Goal: Information Seeking & Learning: Learn about a topic

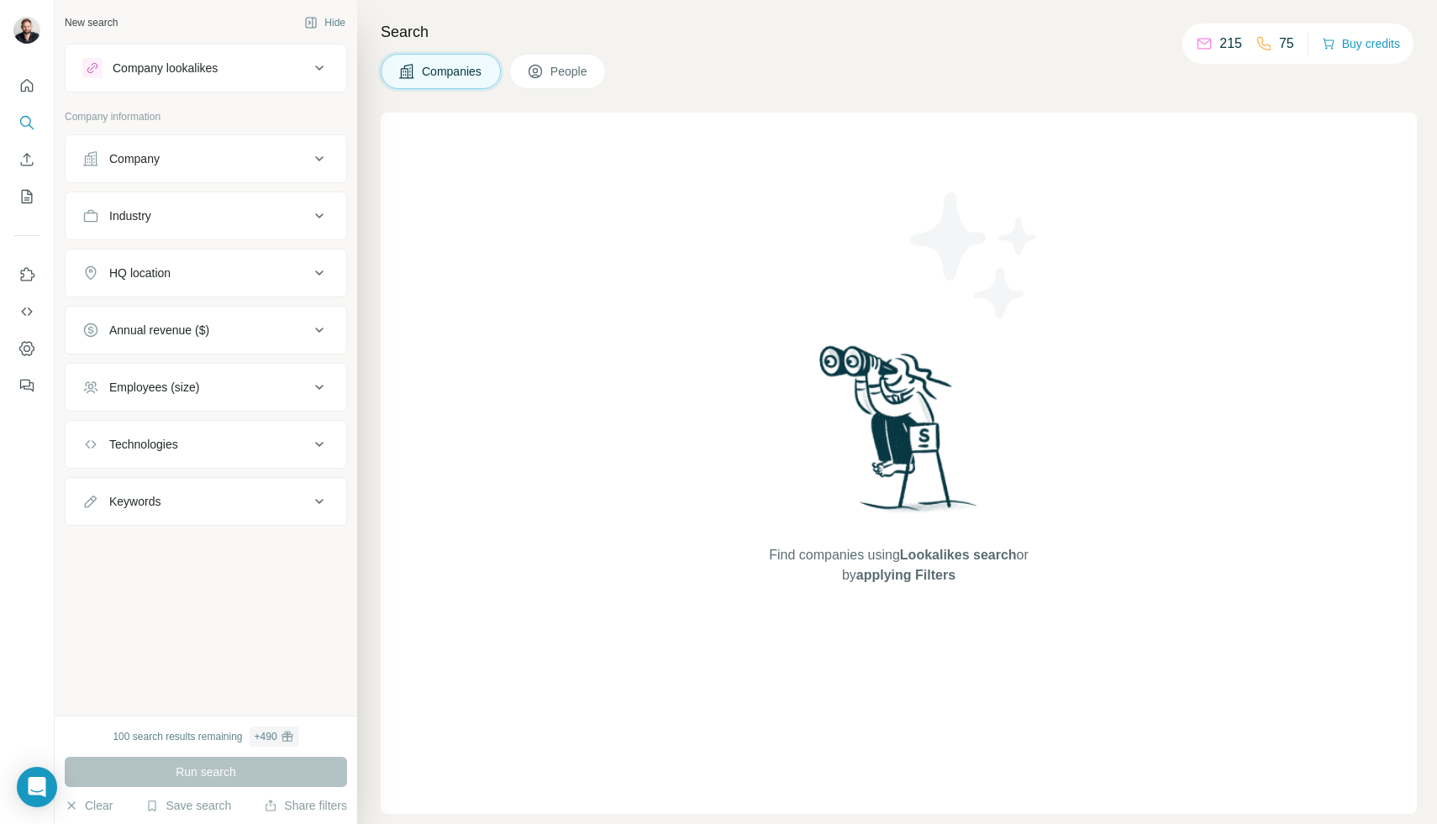
click at [160, 67] on div "Company lookalikes" at bounding box center [165, 68] width 105 height 17
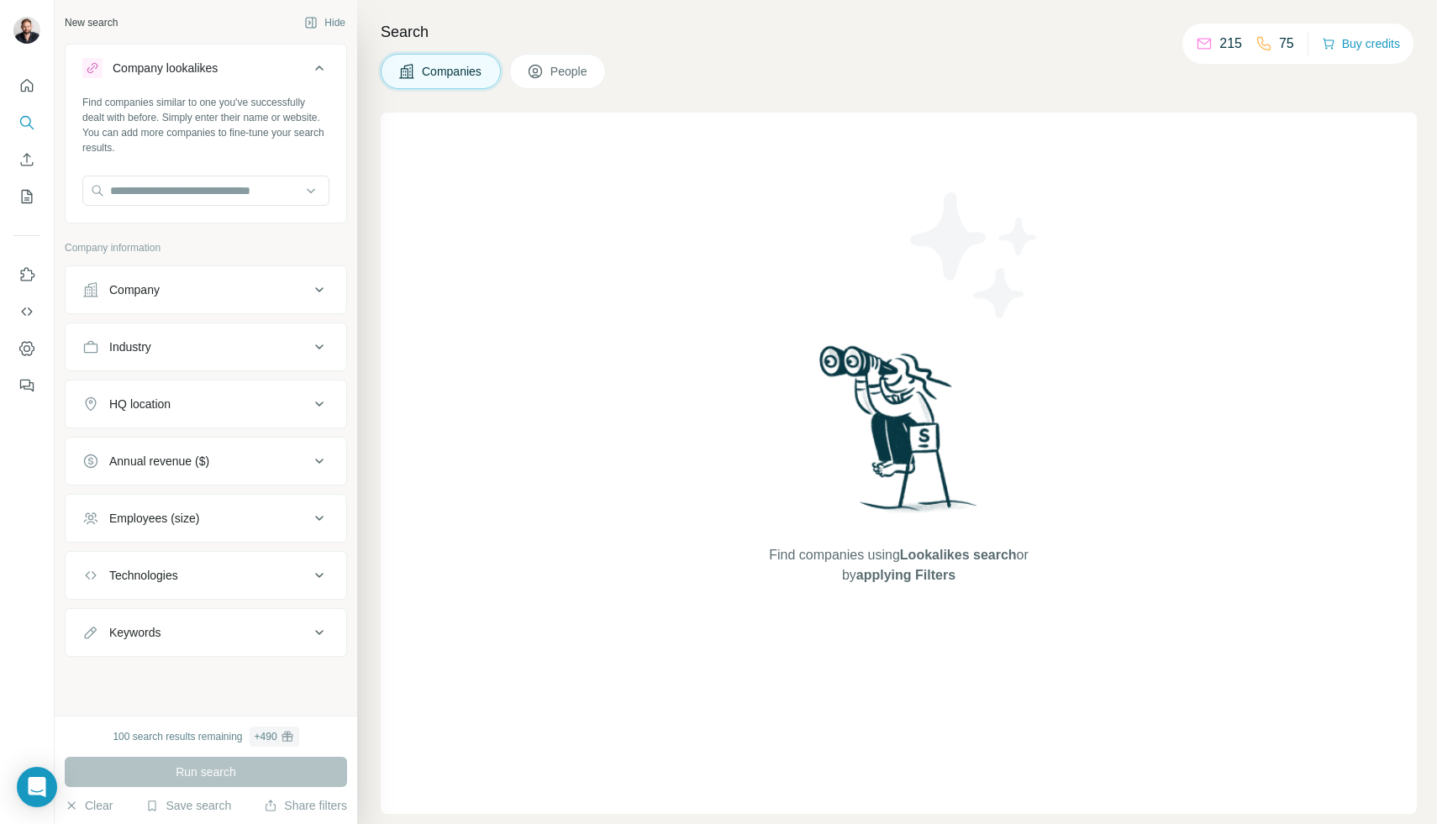
click at [160, 67] on div "Company lookalikes" at bounding box center [165, 68] width 105 height 17
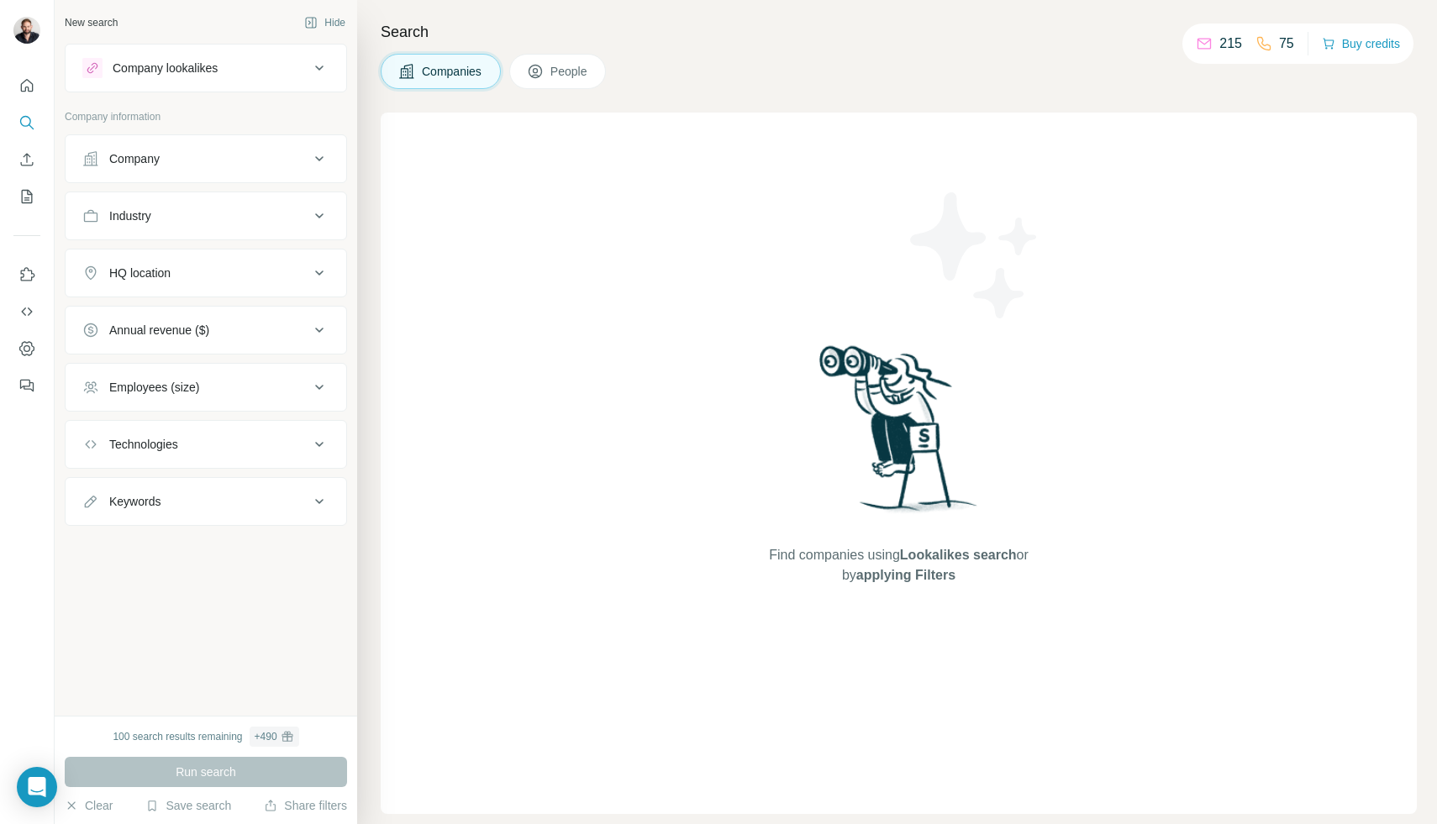
click at [535, 72] on icon at bounding box center [535, 71] width 17 height 17
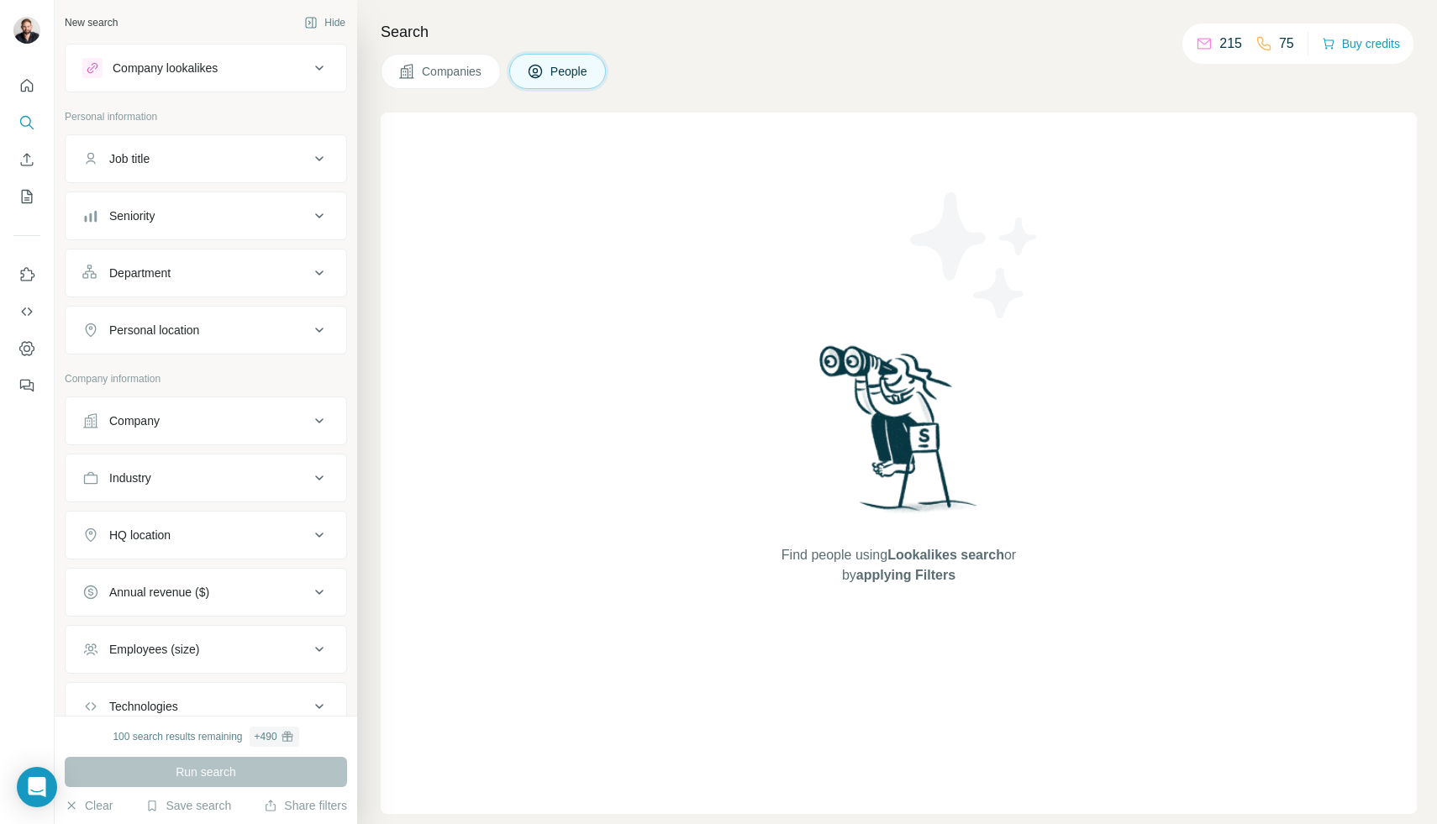
click at [170, 59] on div "Company lookalikes" at bounding box center [195, 68] width 227 height 20
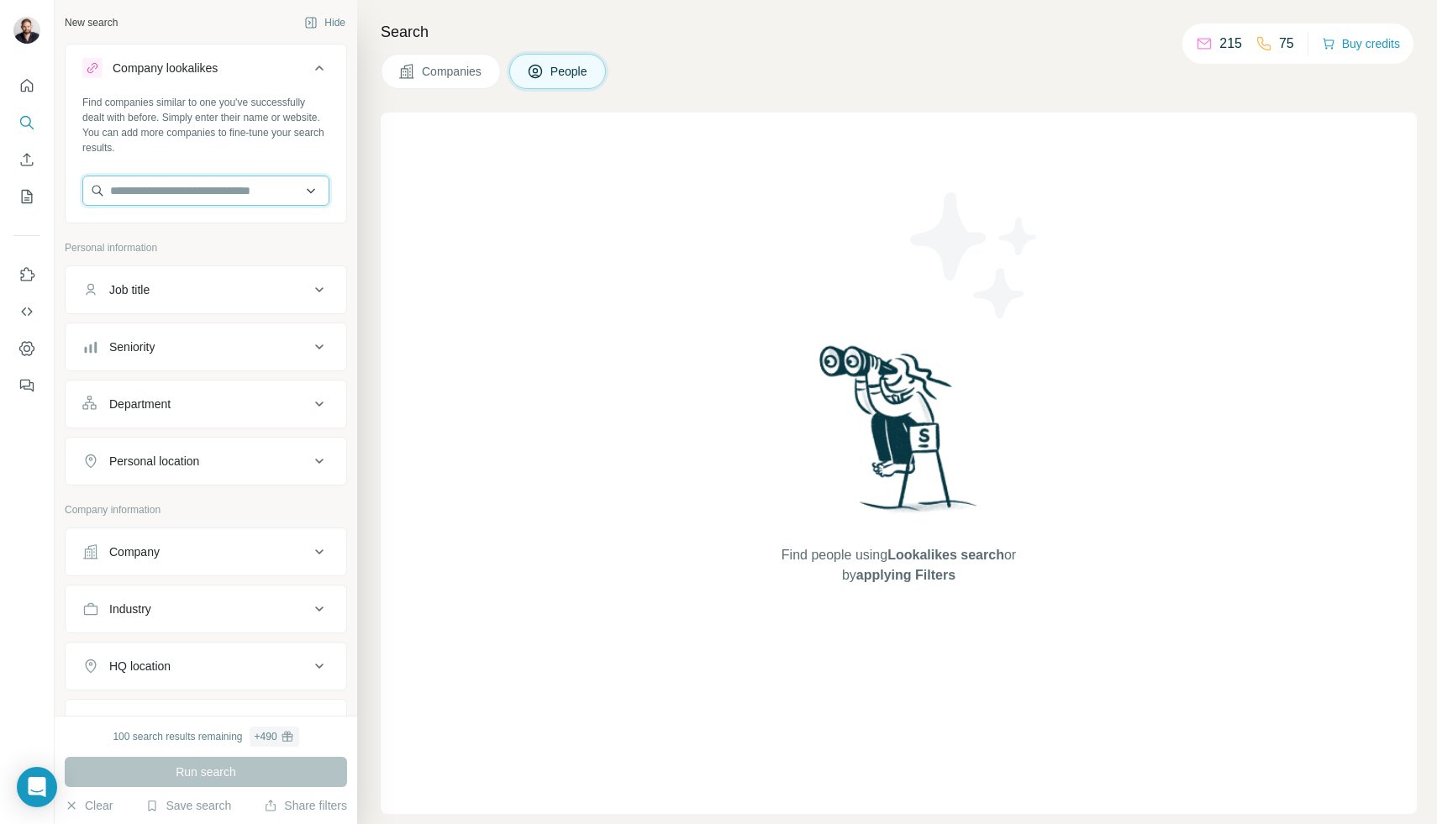
click at [192, 193] on input "text" at bounding box center [205, 191] width 247 height 30
click at [235, 127] on div "Find companies similar to one you've successfully dealt with before. Simply ent…" at bounding box center [205, 125] width 247 height 61
click at [571, 79] on span "People" at bounding box center [569, 71] width 39 height 17
click at [448, 77] on span "Companies" at bounding box center [452, 71] width 61 height 17
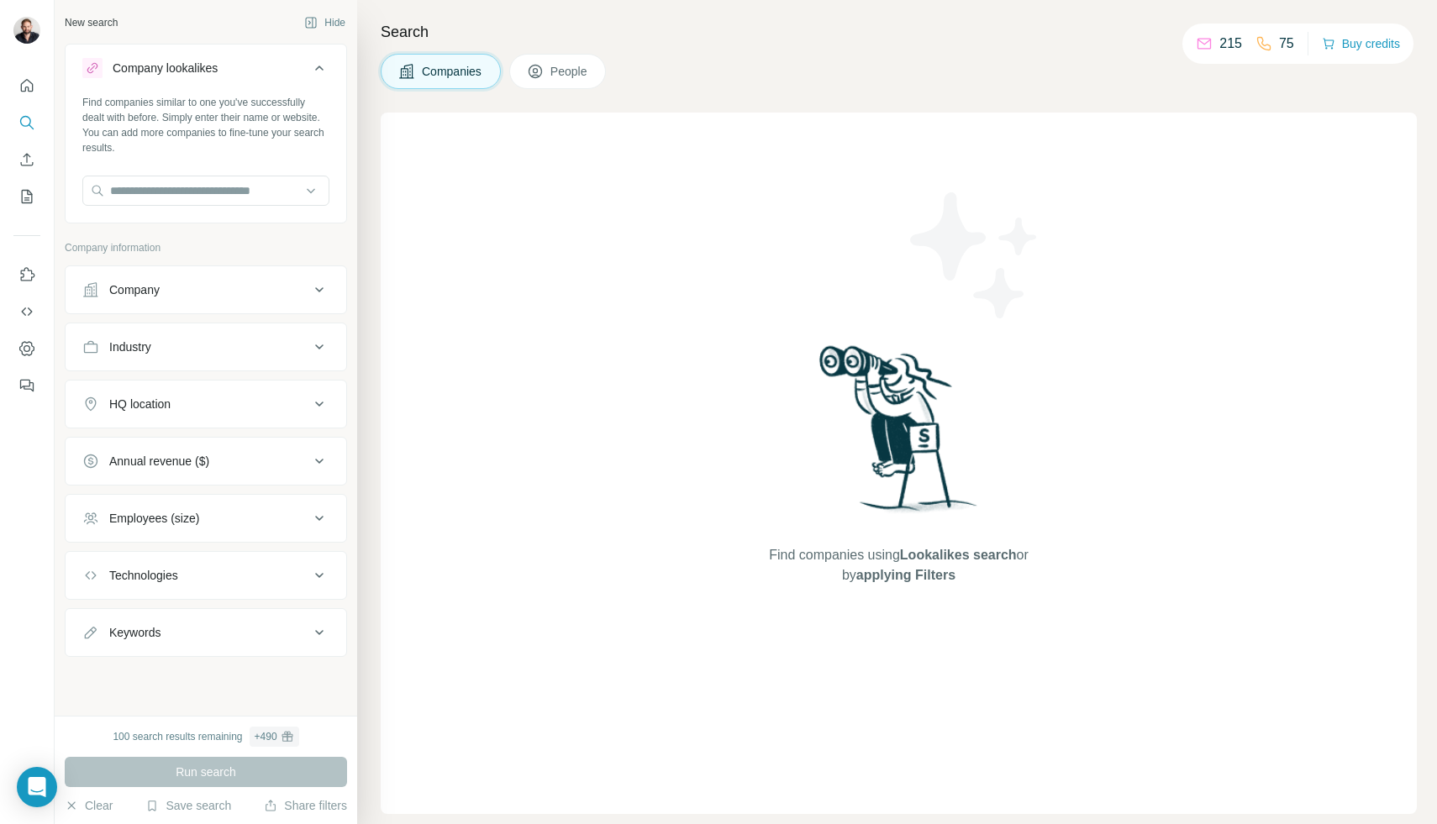
click at [607, 66] on button "People" at bounding box center [557, 71] width 97 height 35
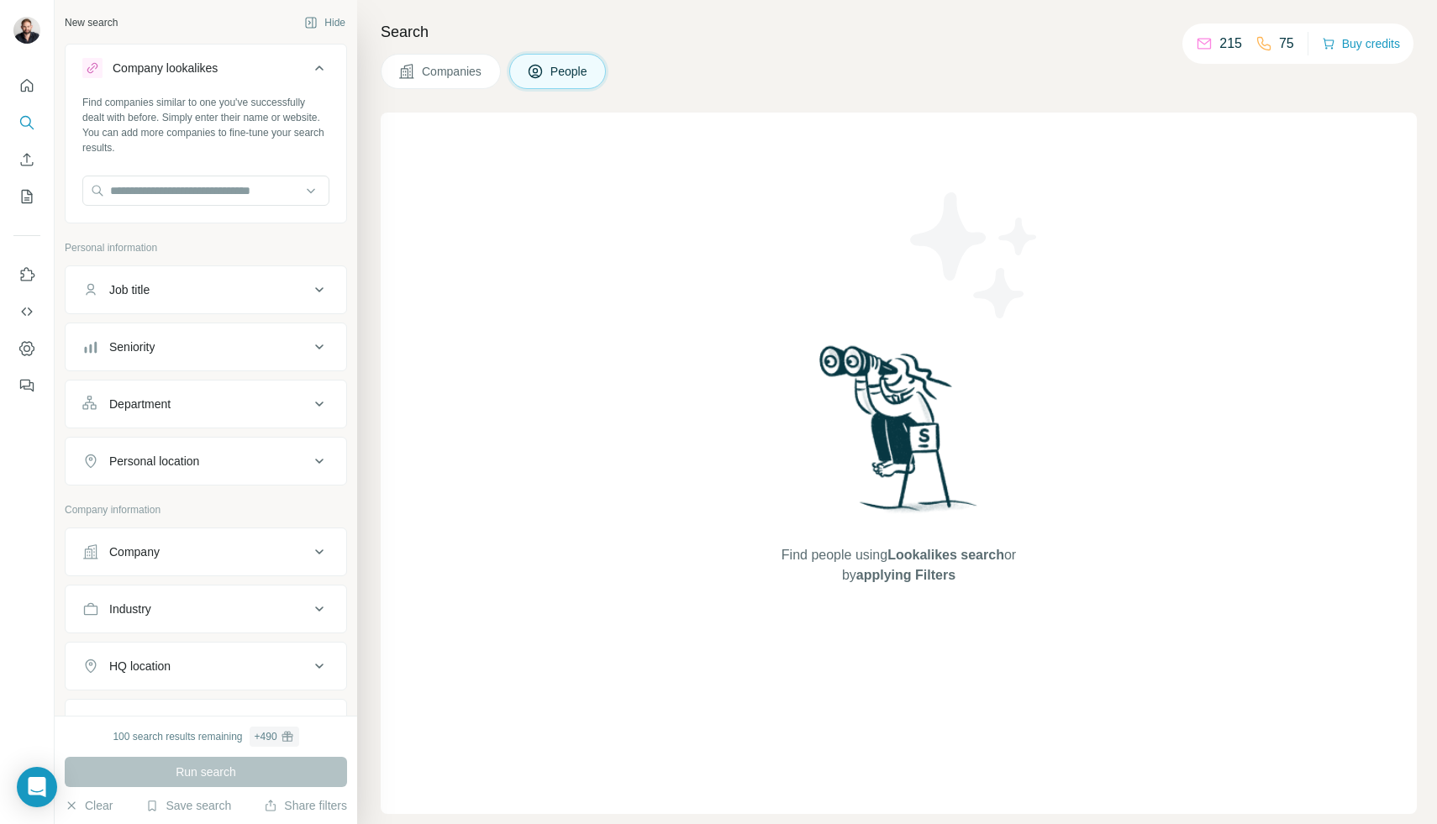
click at [318, 69] on icon at bounding box center [319, 68] width 20 height 20
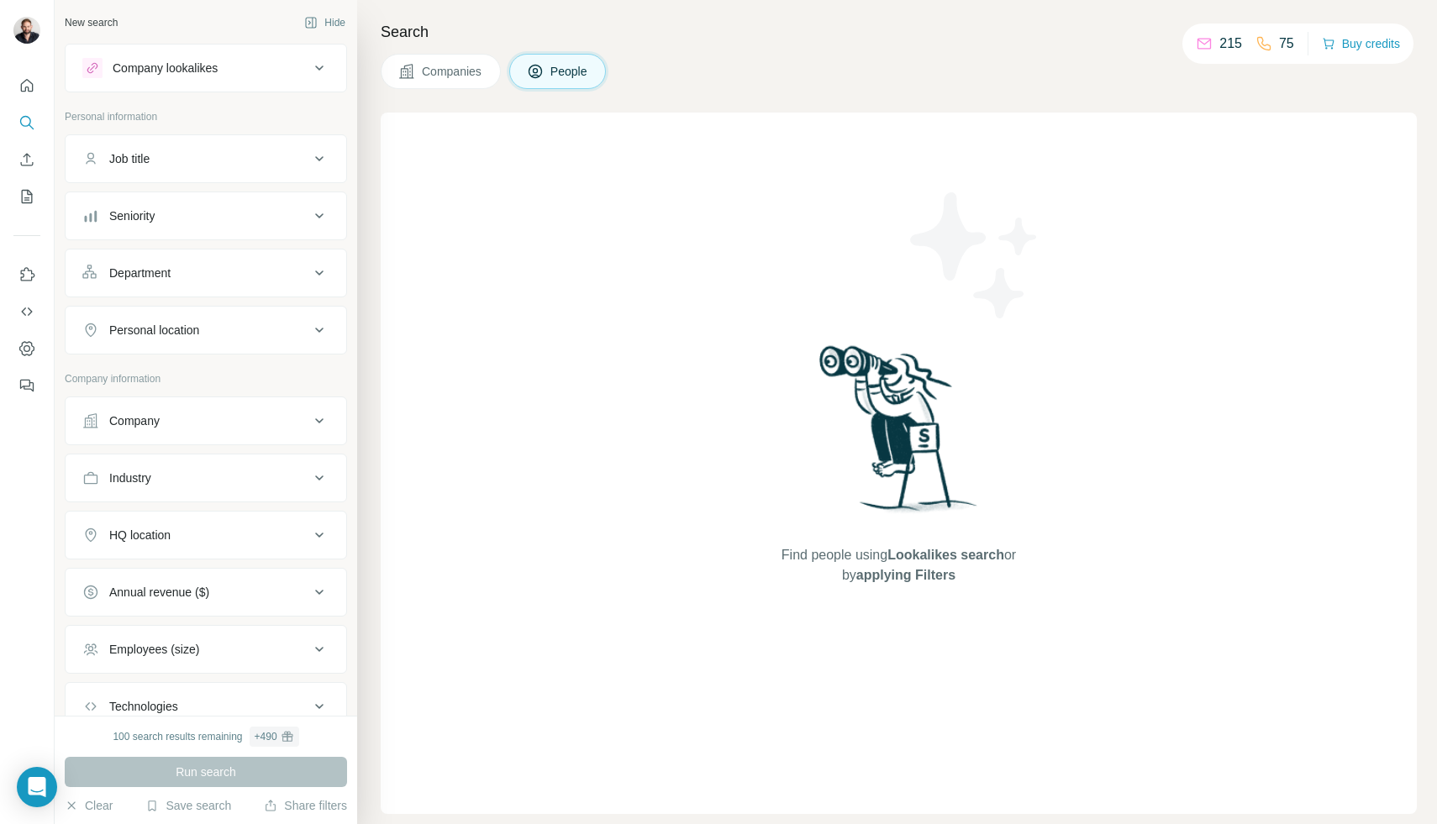
click at [318, 69] on icon at bounding box center [319, 68] width 20 height 20
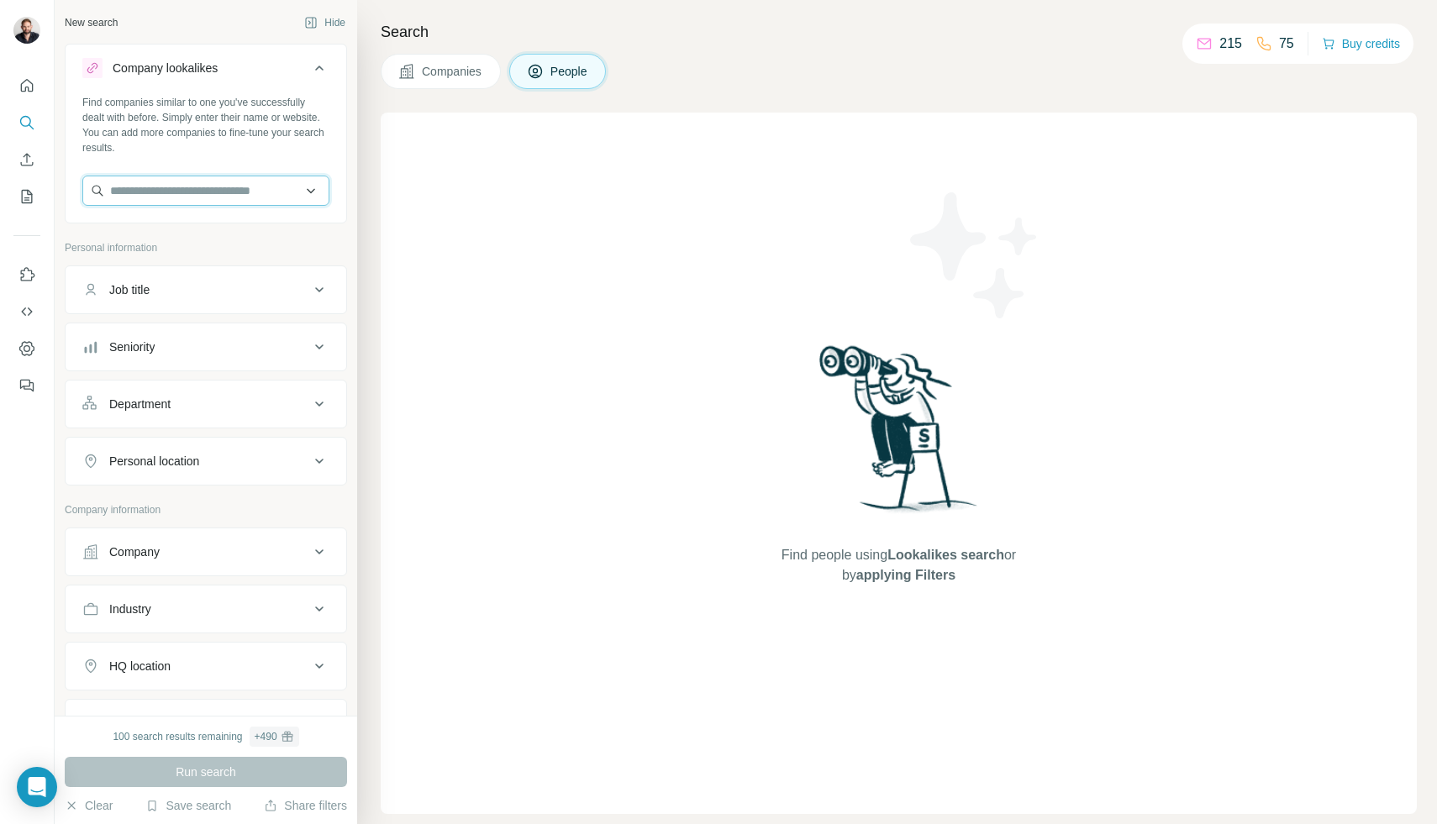
click at [201, 187] on input "text" at bounding box center [205, 191] width 247 height 30
click at [236, 122] on div "Find companies similar to one you've successfully dealt with before. Simply ent…" at bounding box center [205, 125] width 247 height 61
click at [466, 66] on span "Companies" at bounding box center [452, 71] width 61 height 17
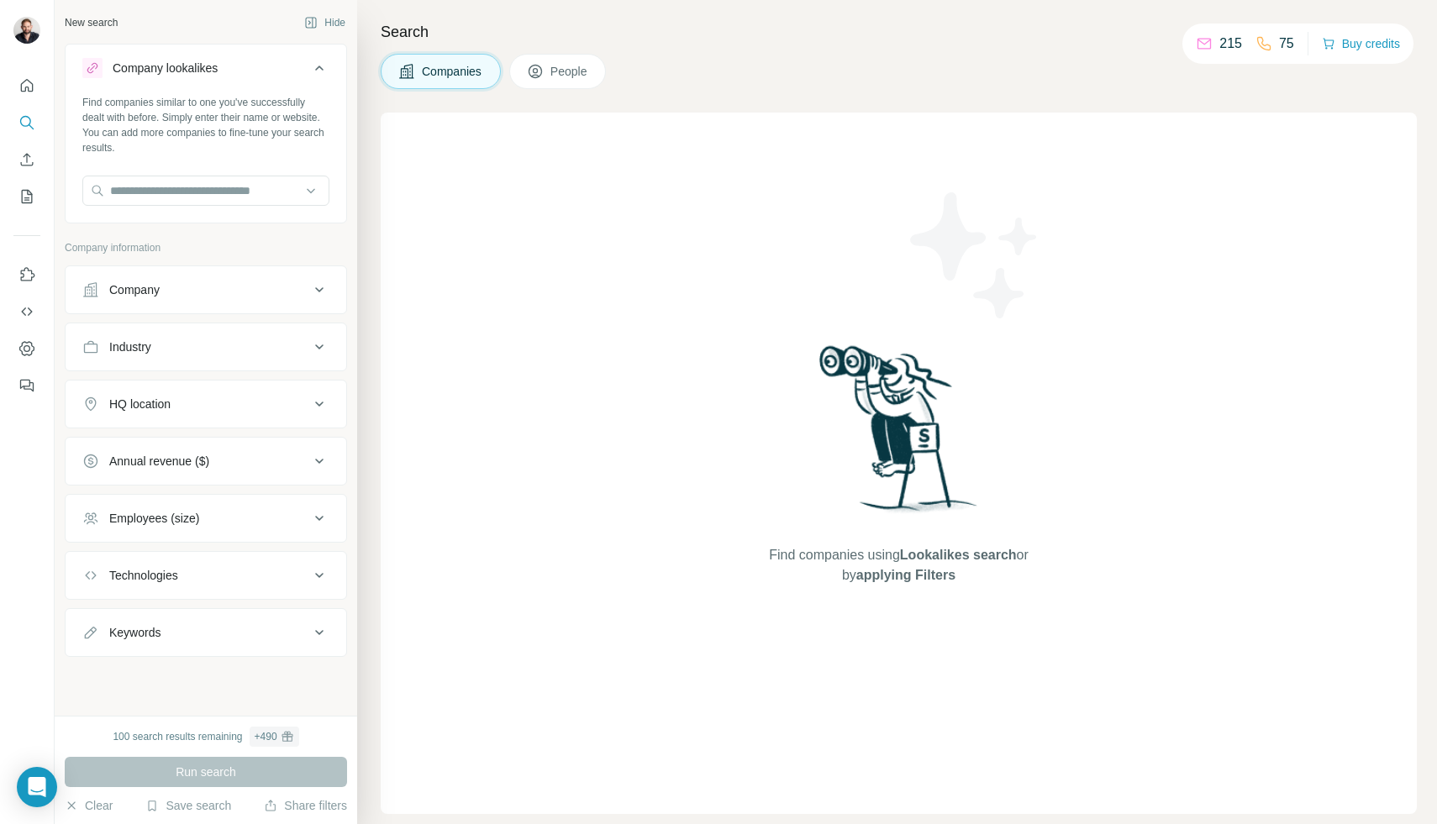
click at [575, 72] on span "People" at bounding box center [569, 71] width 39 height 17
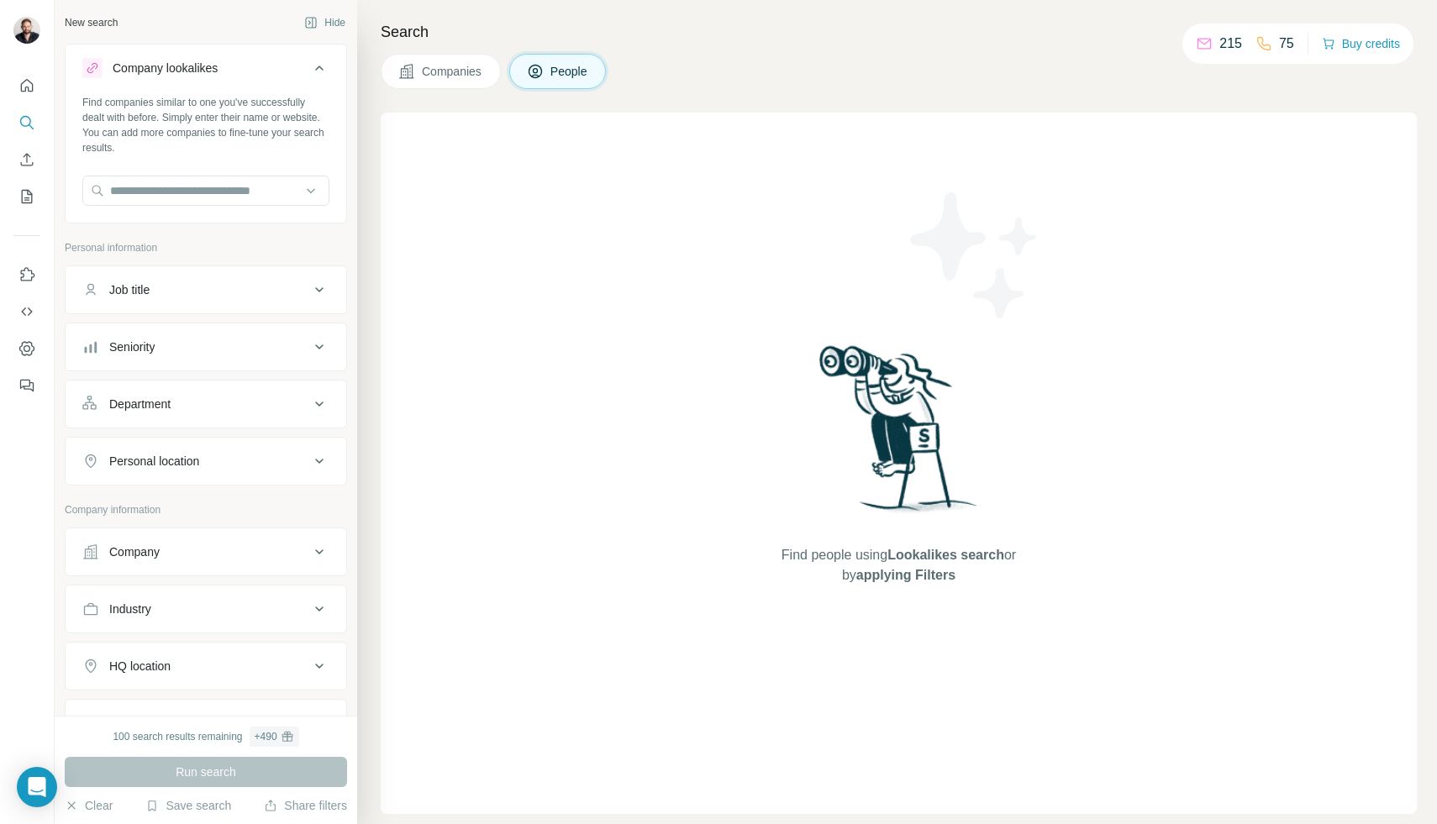
click at [199, 280] on button "Job title" at bounding box center [206, 290] width 281 height 40
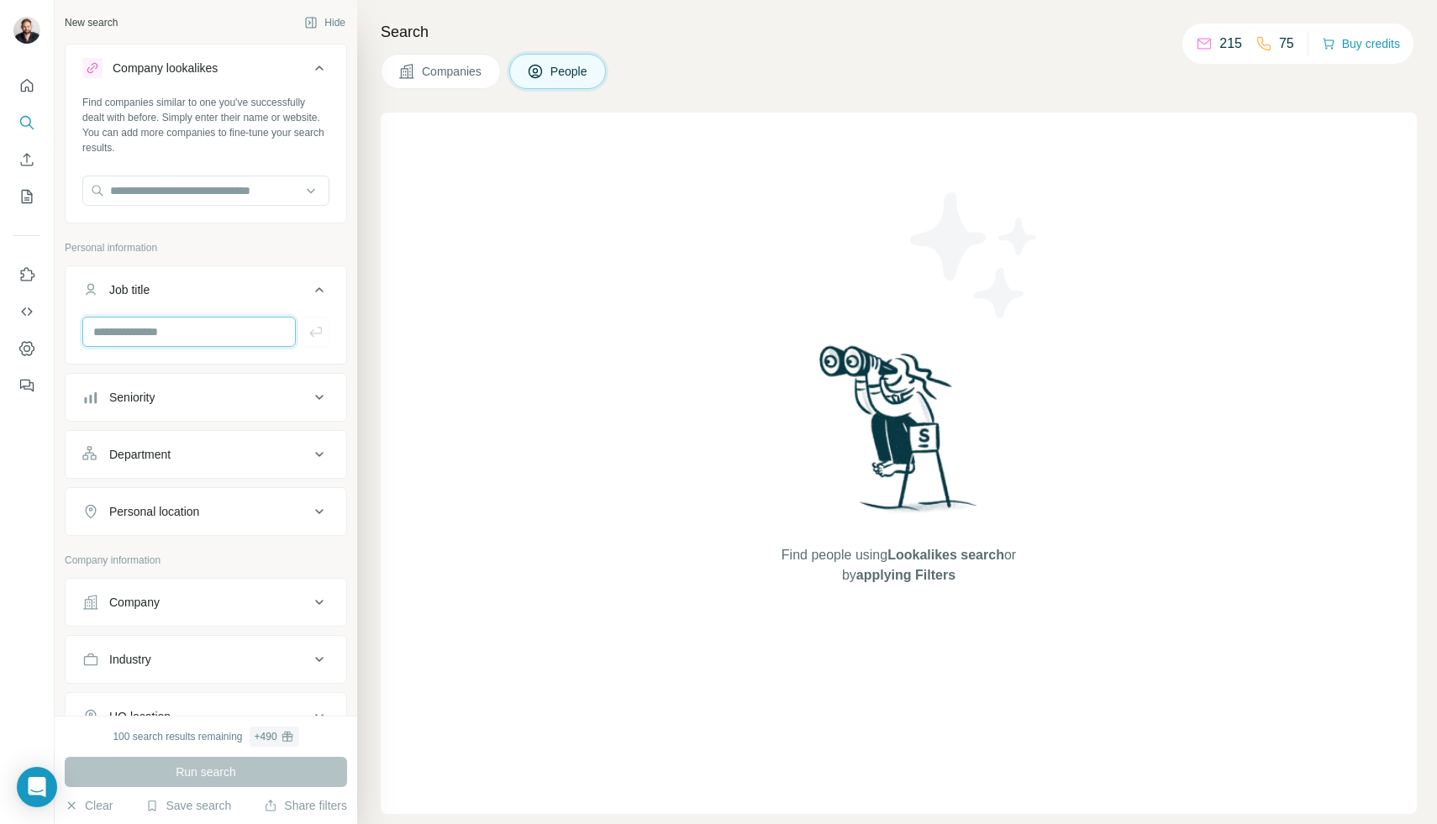
click at [130, 334] on input "text" at bounding box center [188, 332] width 213 height 30
type input "********"
click at [219, 252] on p "Personal information" at bounding box center [206, 247] width 282 height 15
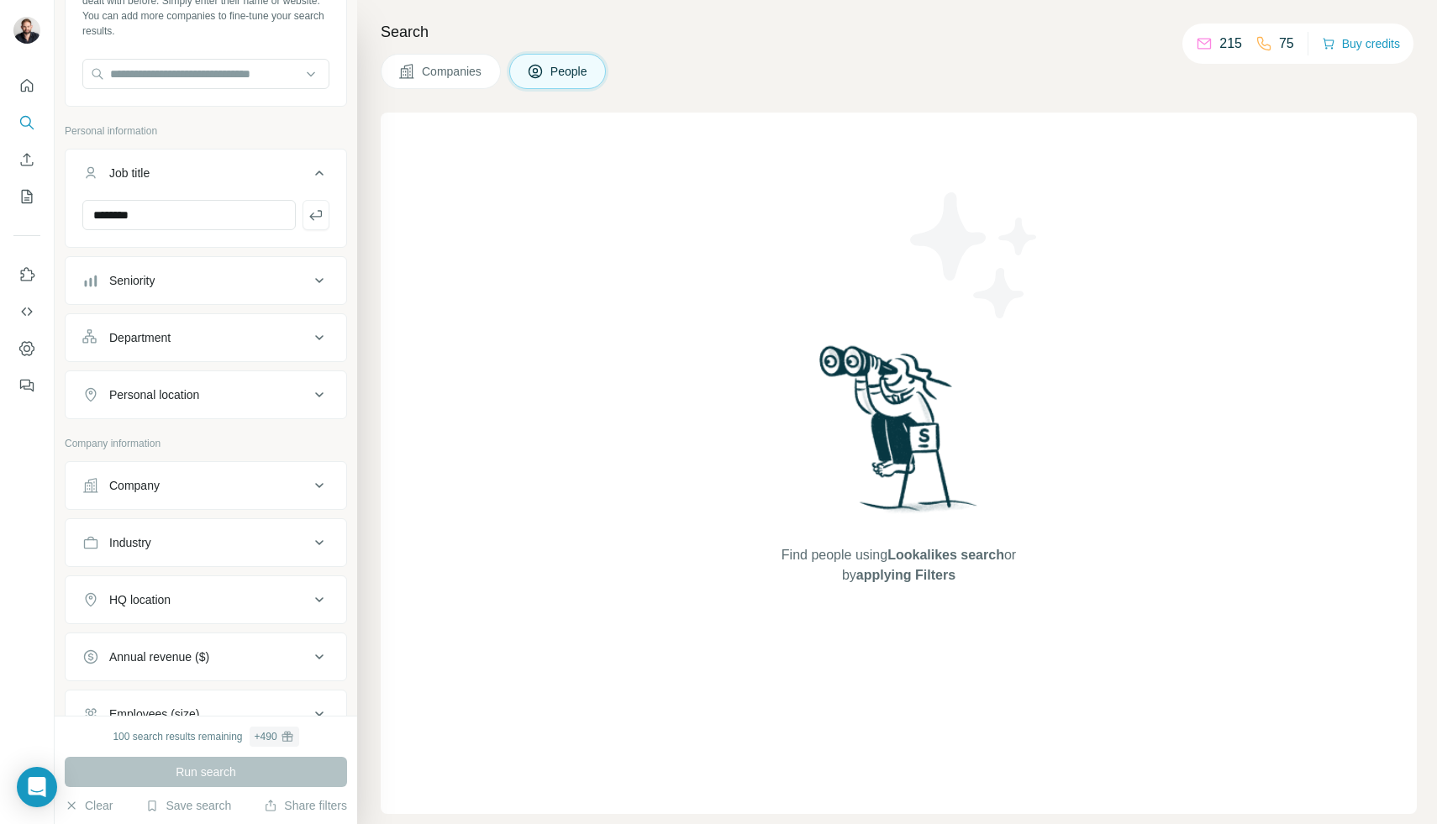
scroll to position [120, 0]
click at [213, 394] on div "Personal location" at bounding box center [195, 391] width 227 height 17
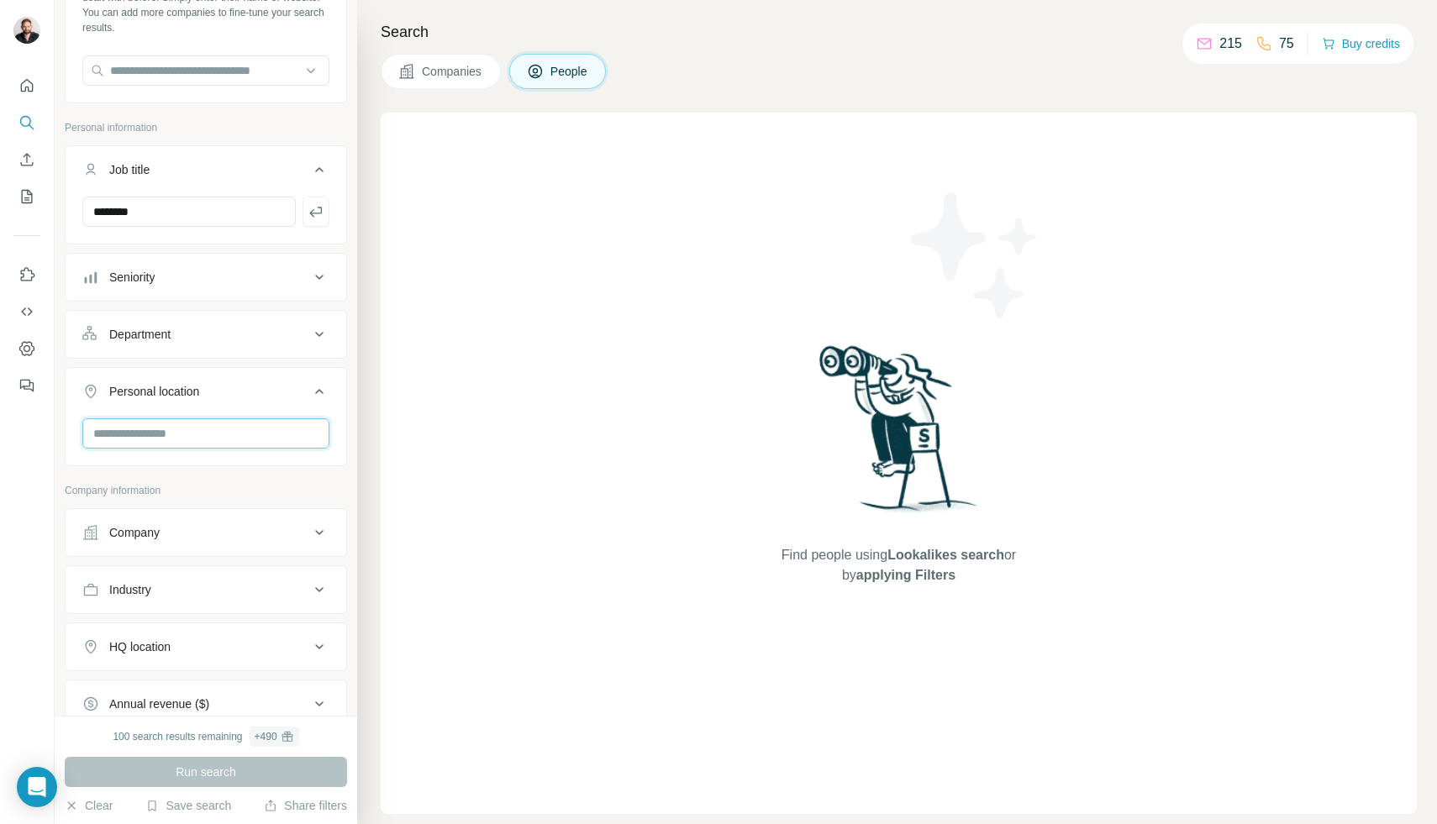
click at [181, 434] on input "text" at bounding box center [205, 433] width 247 height 30
type input "******"
click at [144, 205] on input "********" at bounding box center [188, 212] width 213 height 30
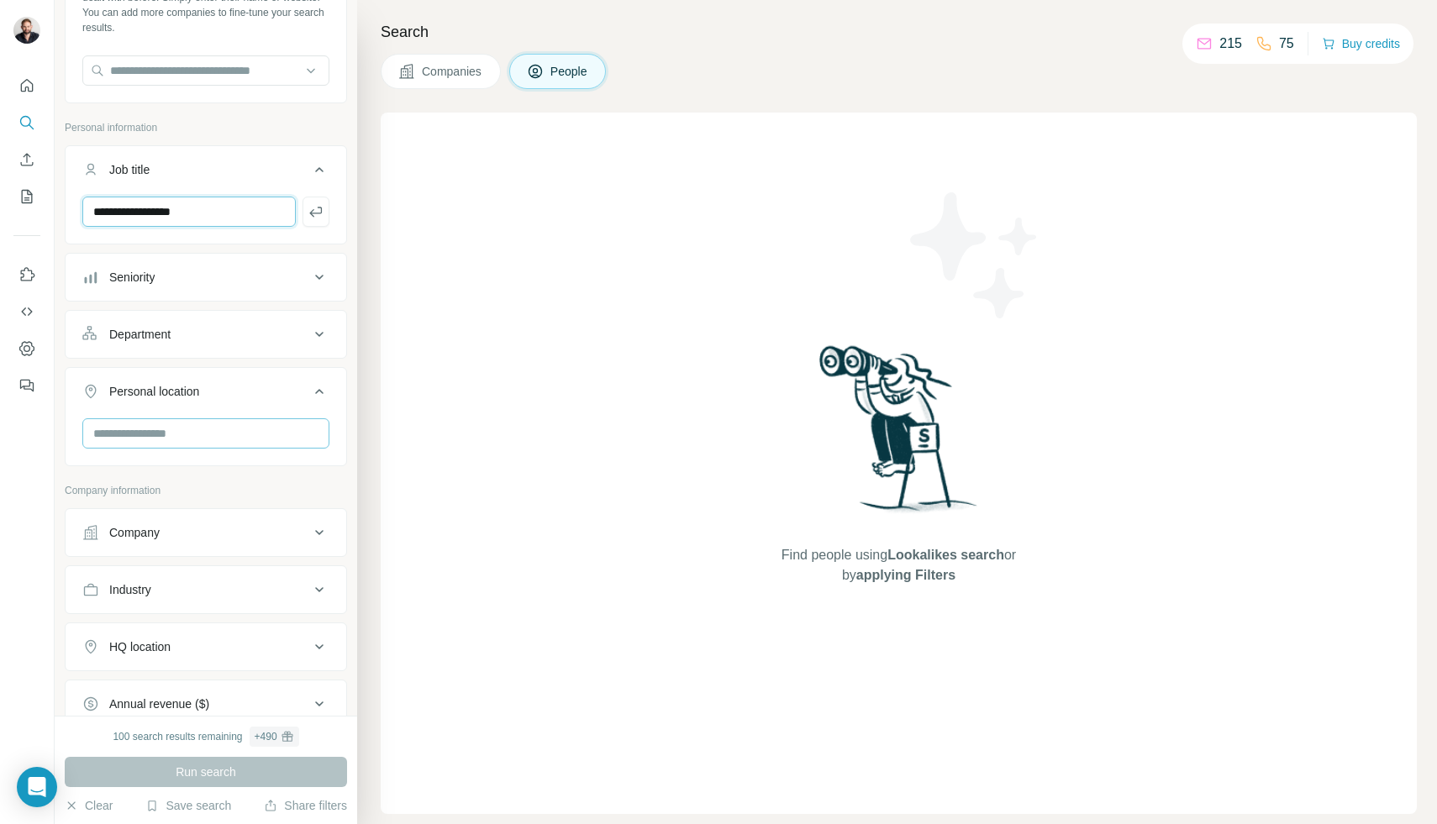
type input "**********"
click at [161, 424] on input "text" at bounding box center [205, 433] width 247 height 30
type input "***"
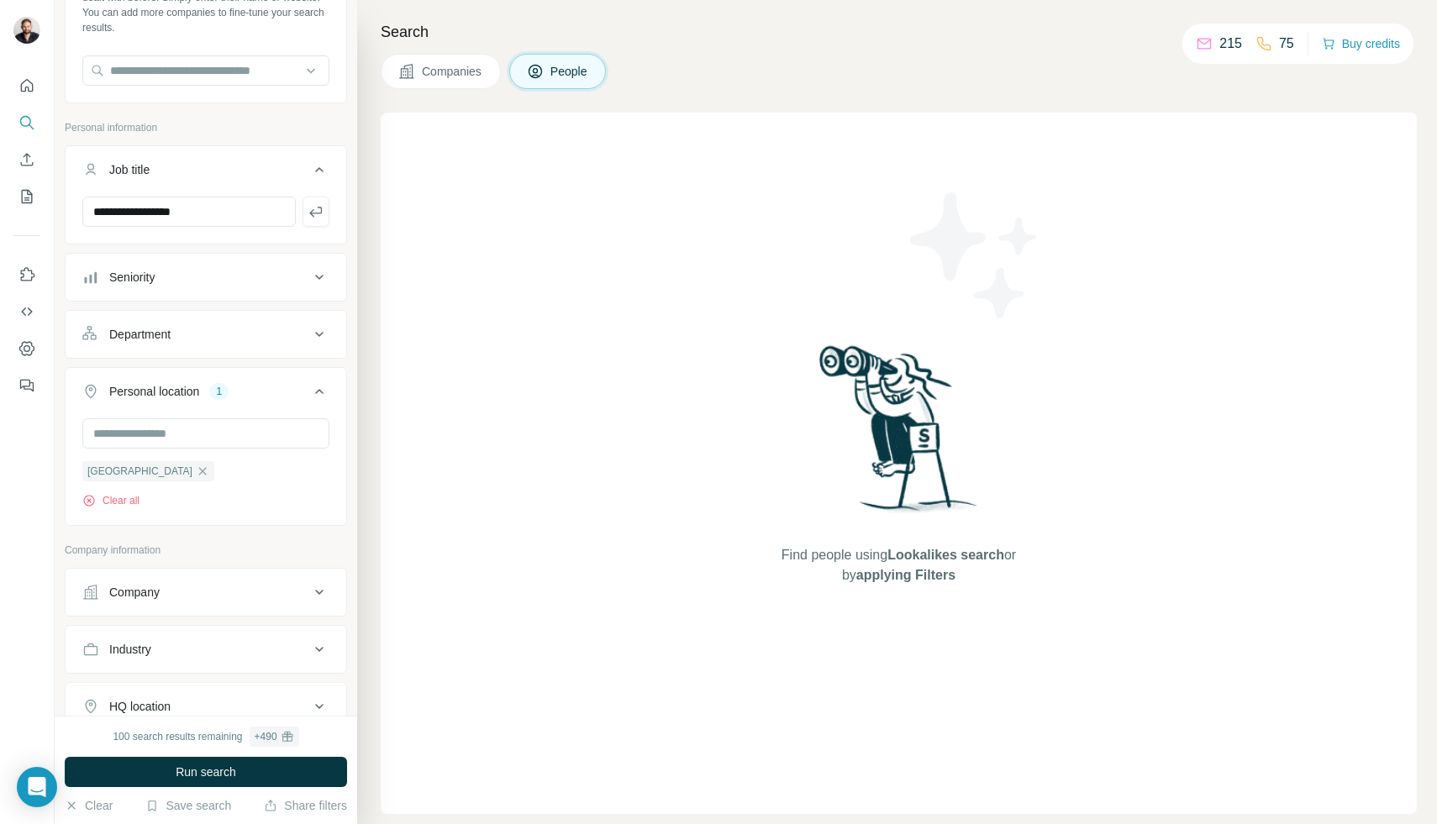
click at [296, 388] on div "Personal location 1" at bounding box center [195, 391] width 227 height 17
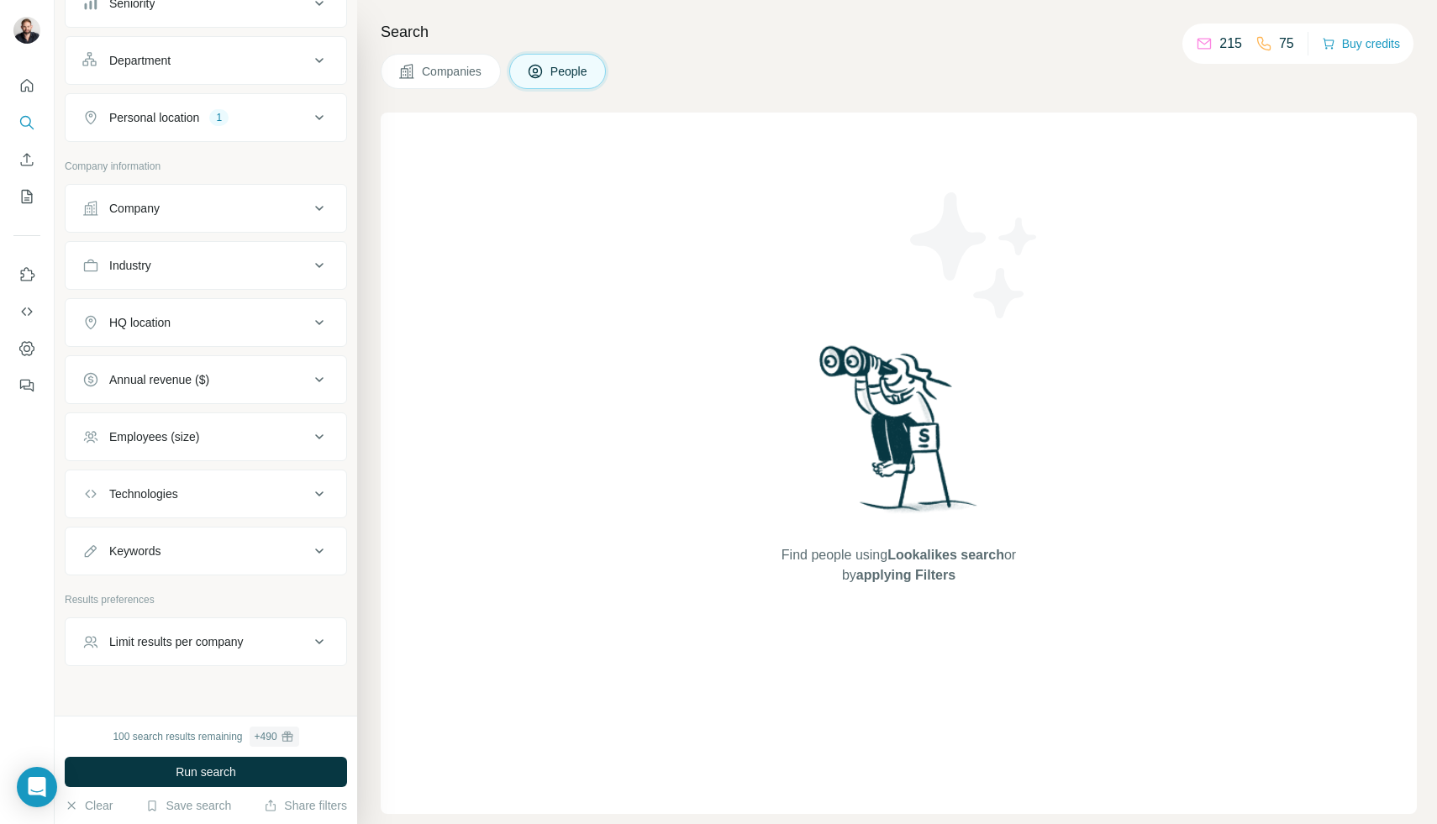
scroll to position [422, 0]
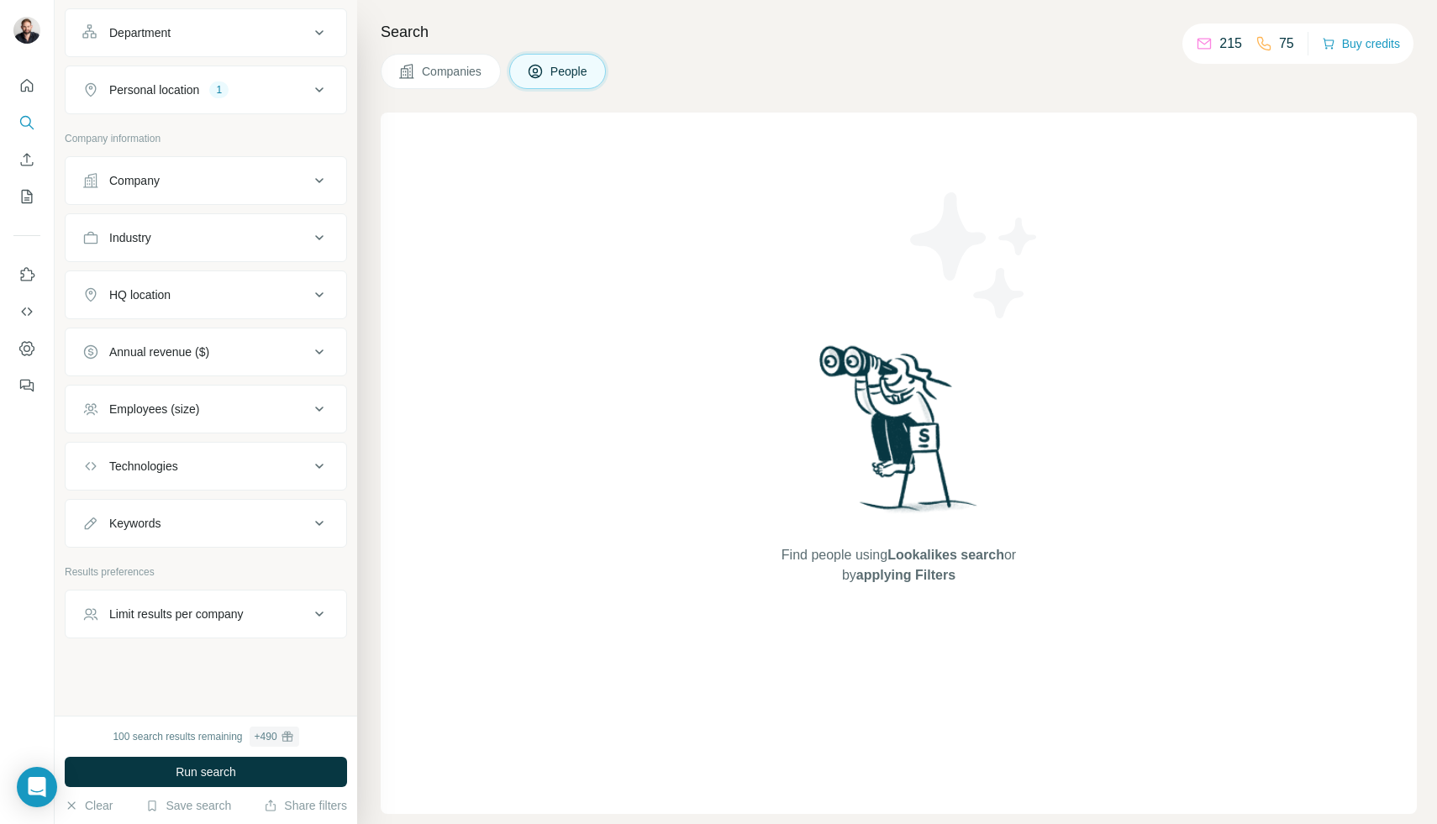
click at [157, 284] on button "HQ location" at bounding box center [206, 295] width 281 height 40
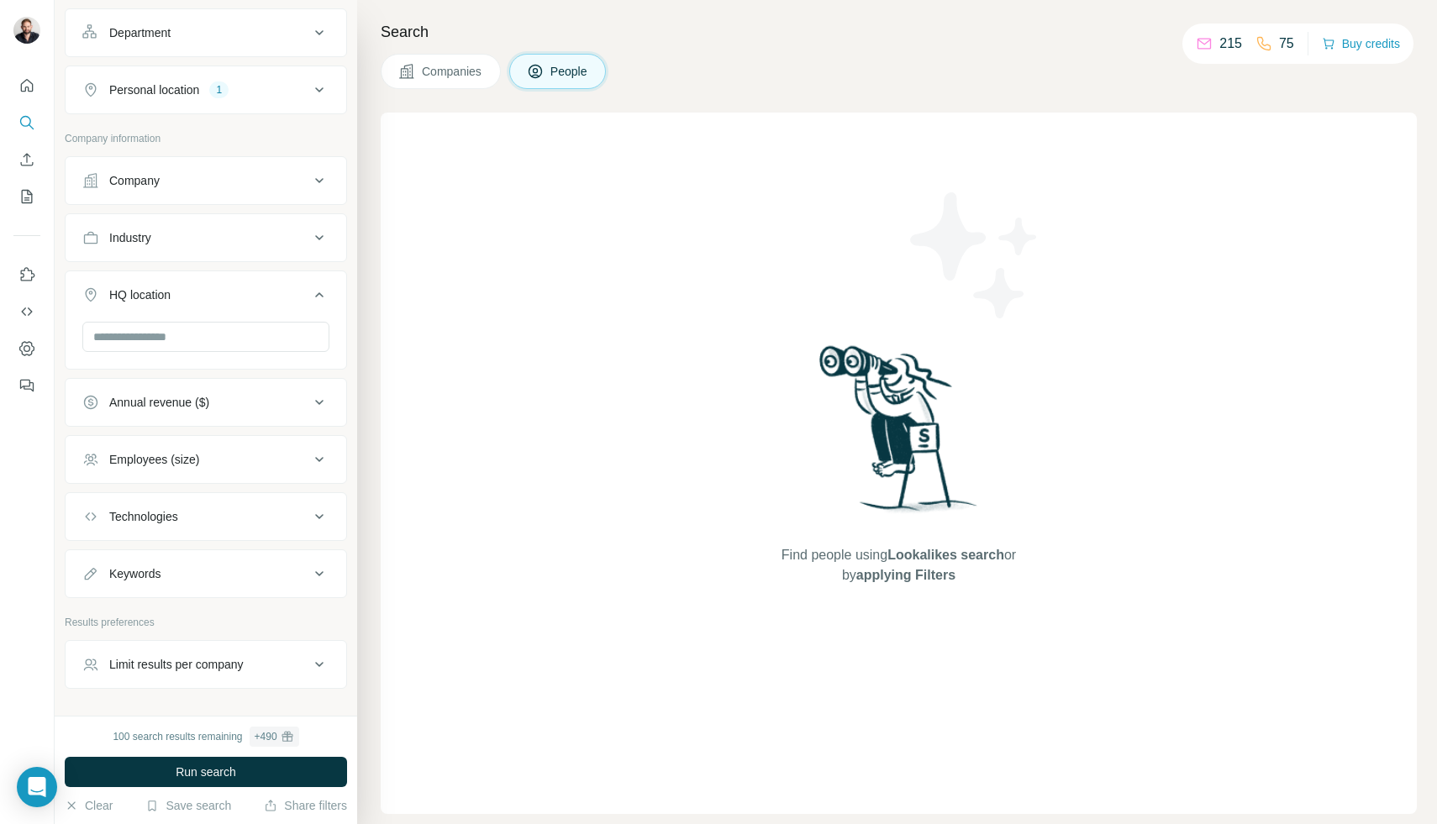
click at [157, 284] on button "HQ location" at bounding box center [206, 298] width 281 height 47
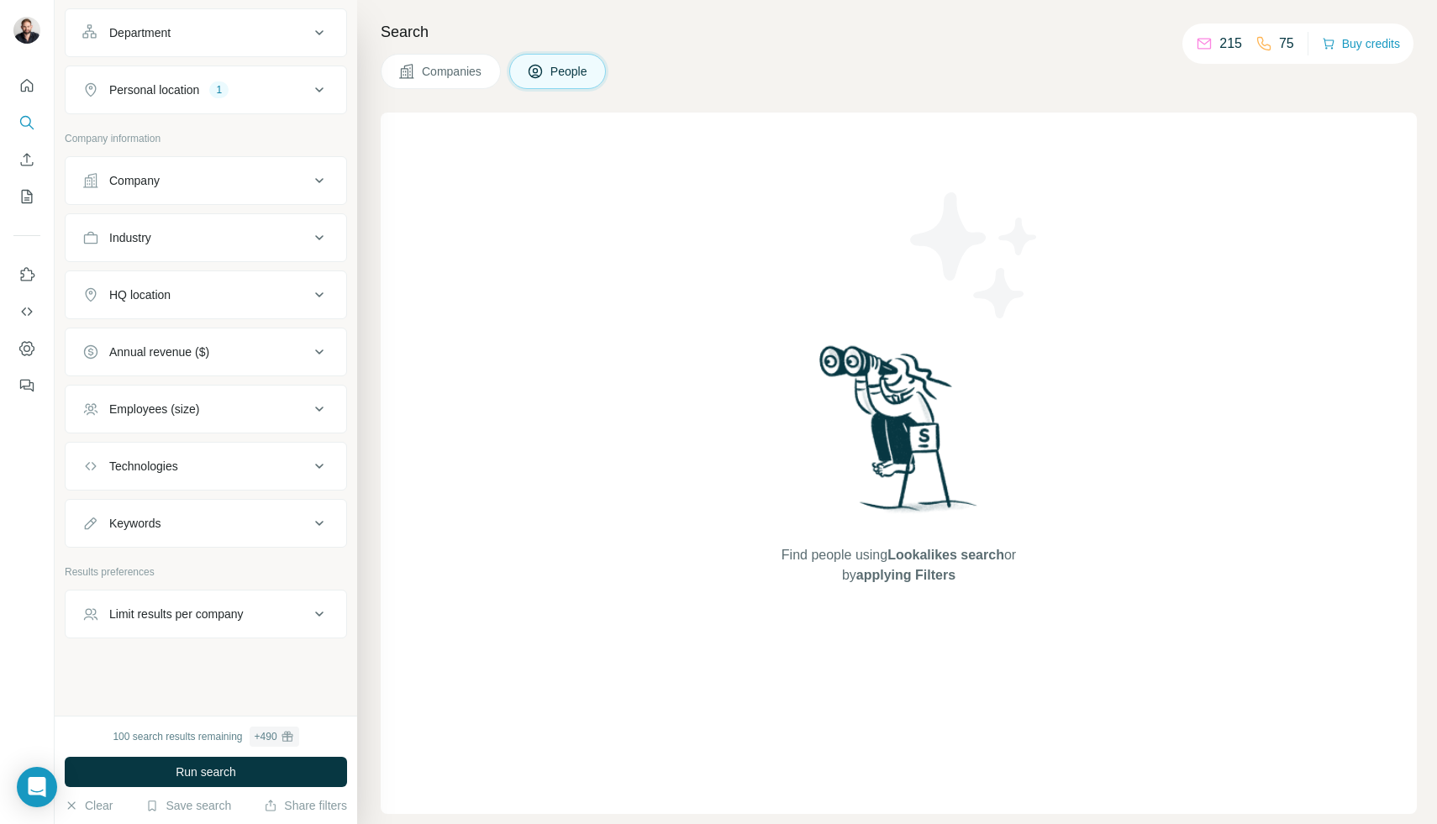
click at [168, 244] on div "Industry" at bounding box center [195, 237] width 227 height 17
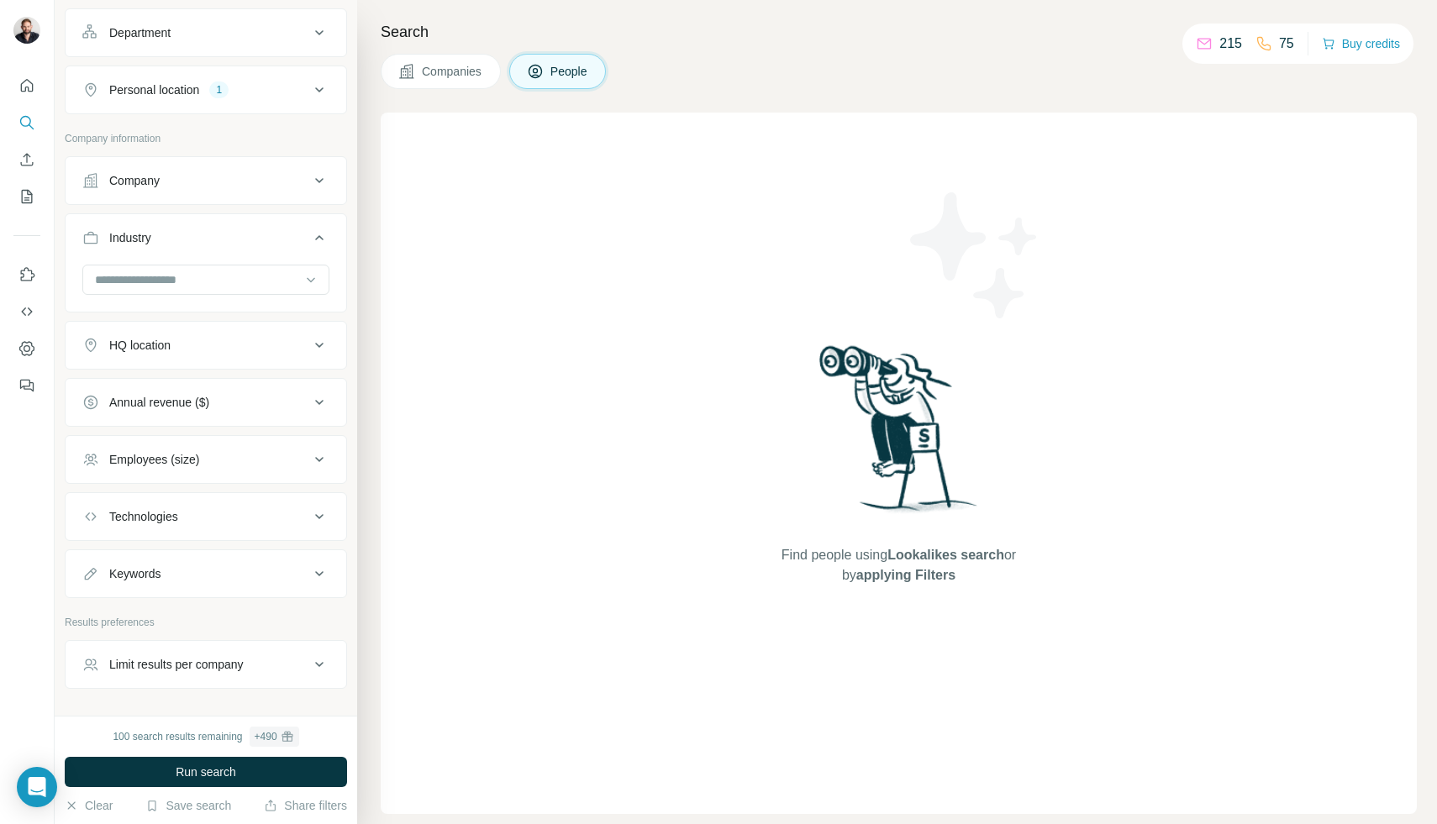
click at [167, 297] on div at bounding box center [205, 282] width 247 height 34
click at [189, 284] on input at bounding box center [197, 280] width 208 height 18
click at [189, 277] on input at bounding box center [197, 280] width 208 height 18
type input "*"
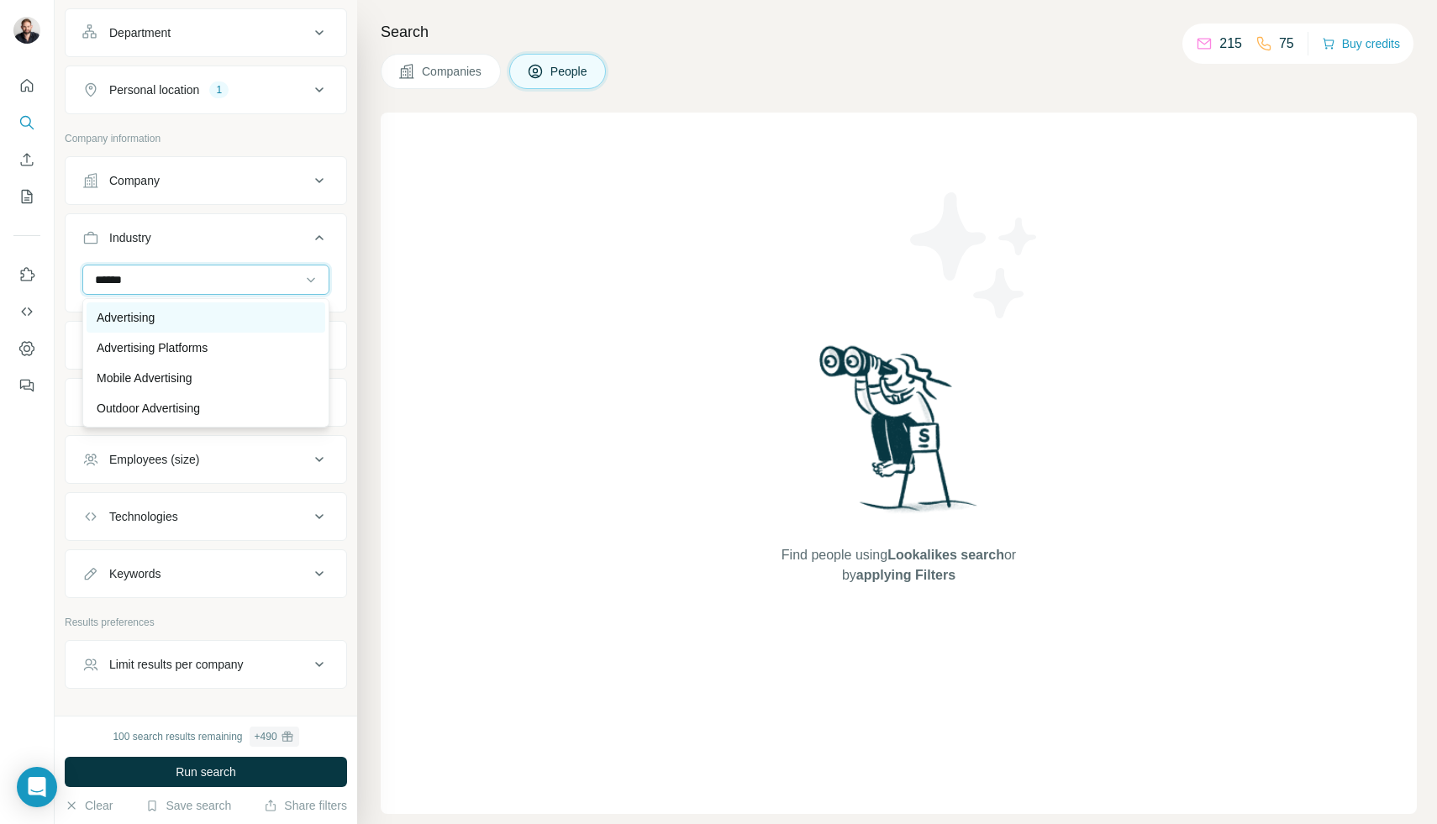
type input "******"
click at [191, 318] on div "Advertising" at bounding box center [206, 317] width 218 height 17
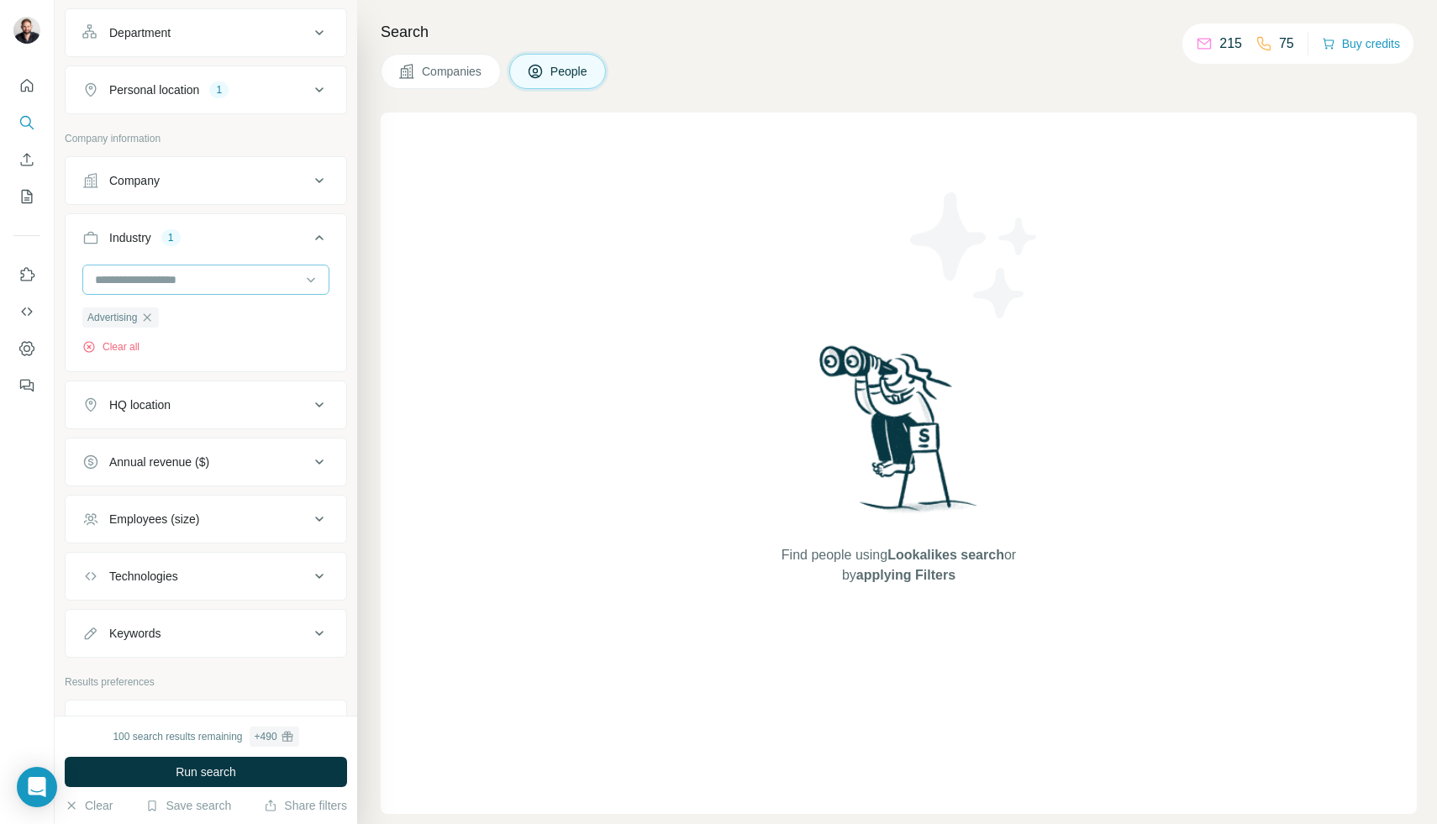
click at [155, 283] on input at bounding box center [197, 280] width 208 height 18
type input "**********"
click at [178, 313] on p "Film Production" at bounding box center [138, 317] width 82 height 17
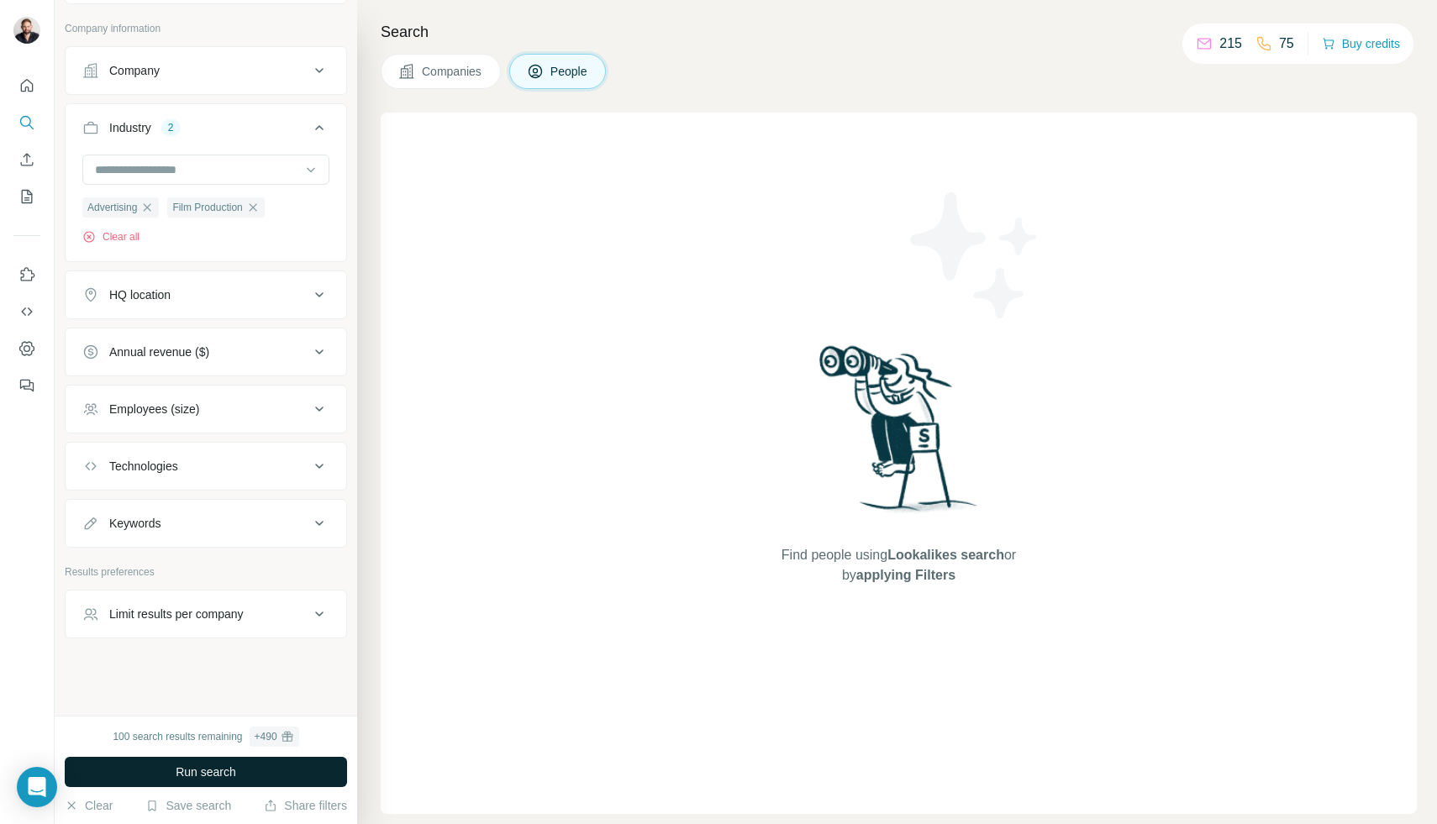
click at [207, 774] on span "Run search" at bounding box center [206, 772] width 61 height 17
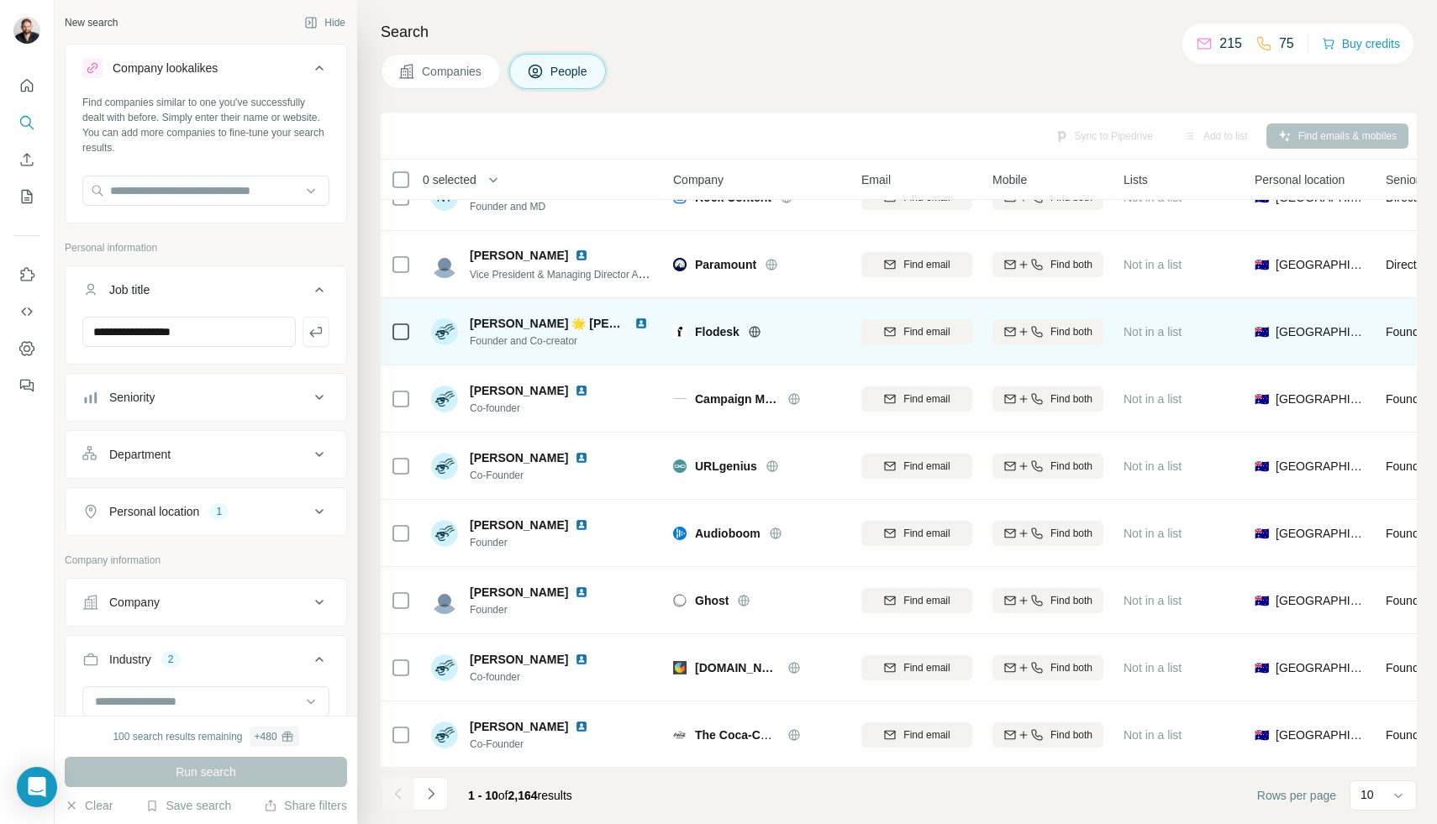
scroll to position [105, 0]
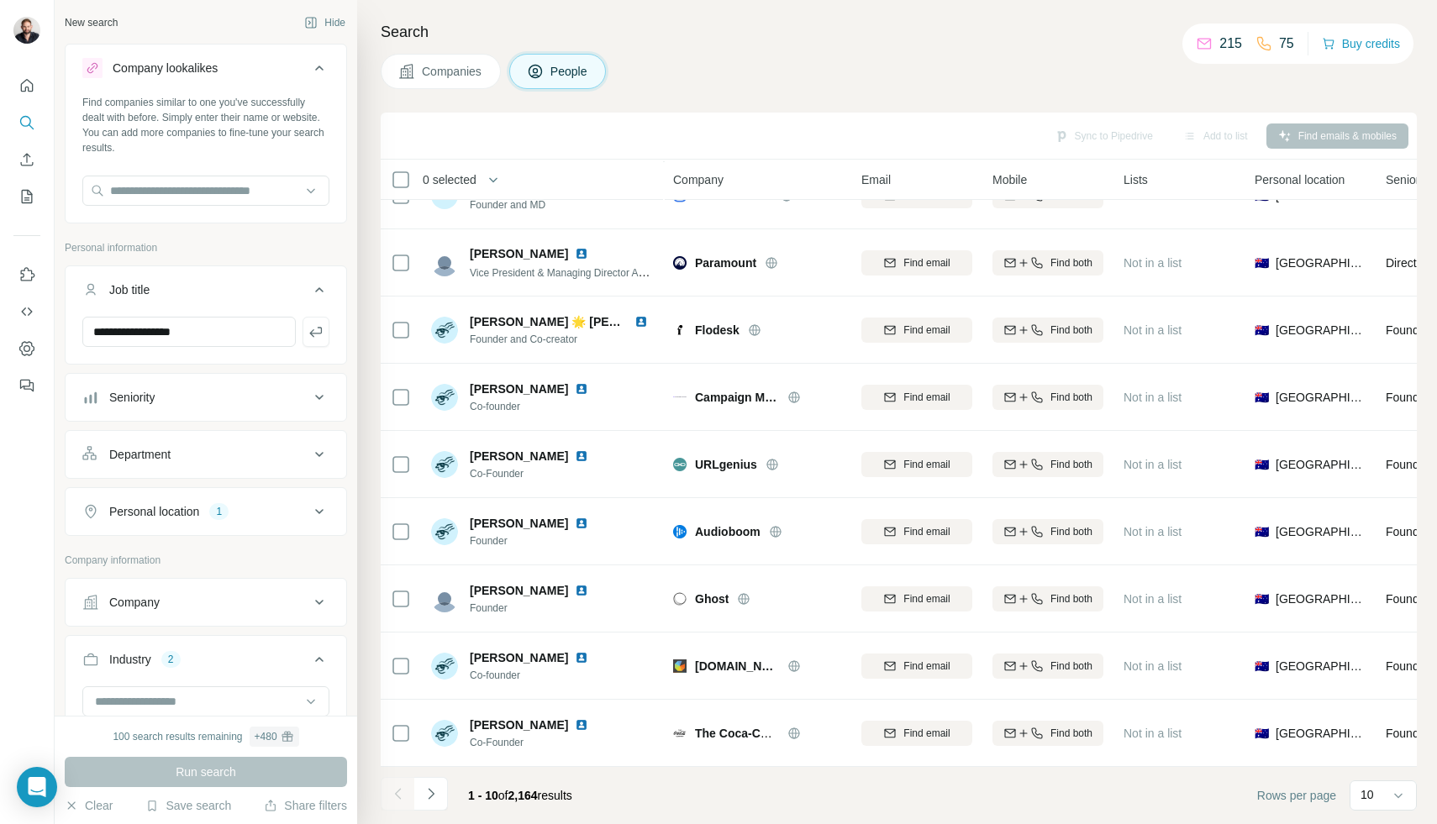
click at [177, 387] on button "Seniority" at bounding box center [206, 397] width 281 height 40
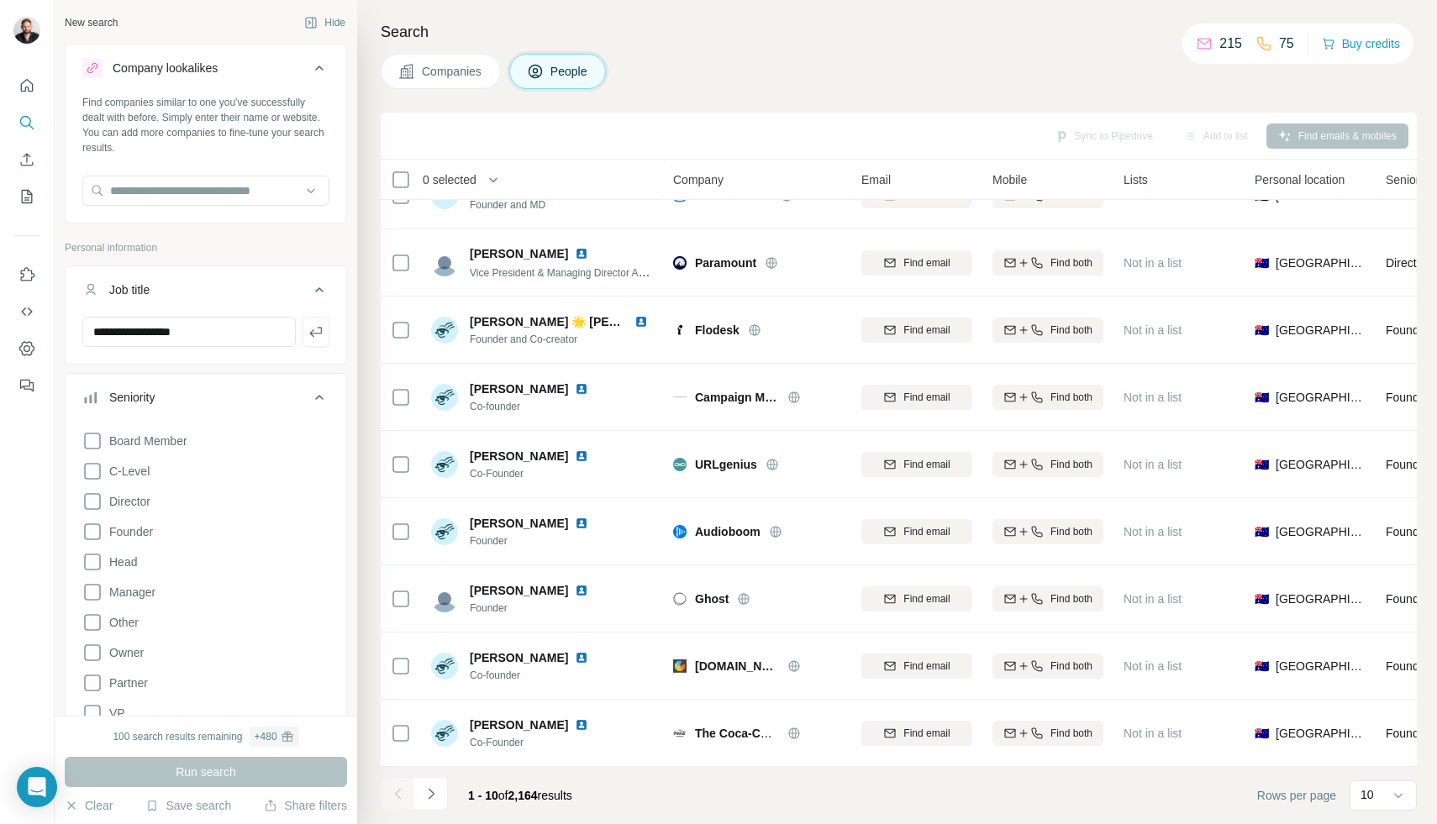
click at [177, 387] on button "Seniority" at bounding box center [206, 400] width 281 height 47
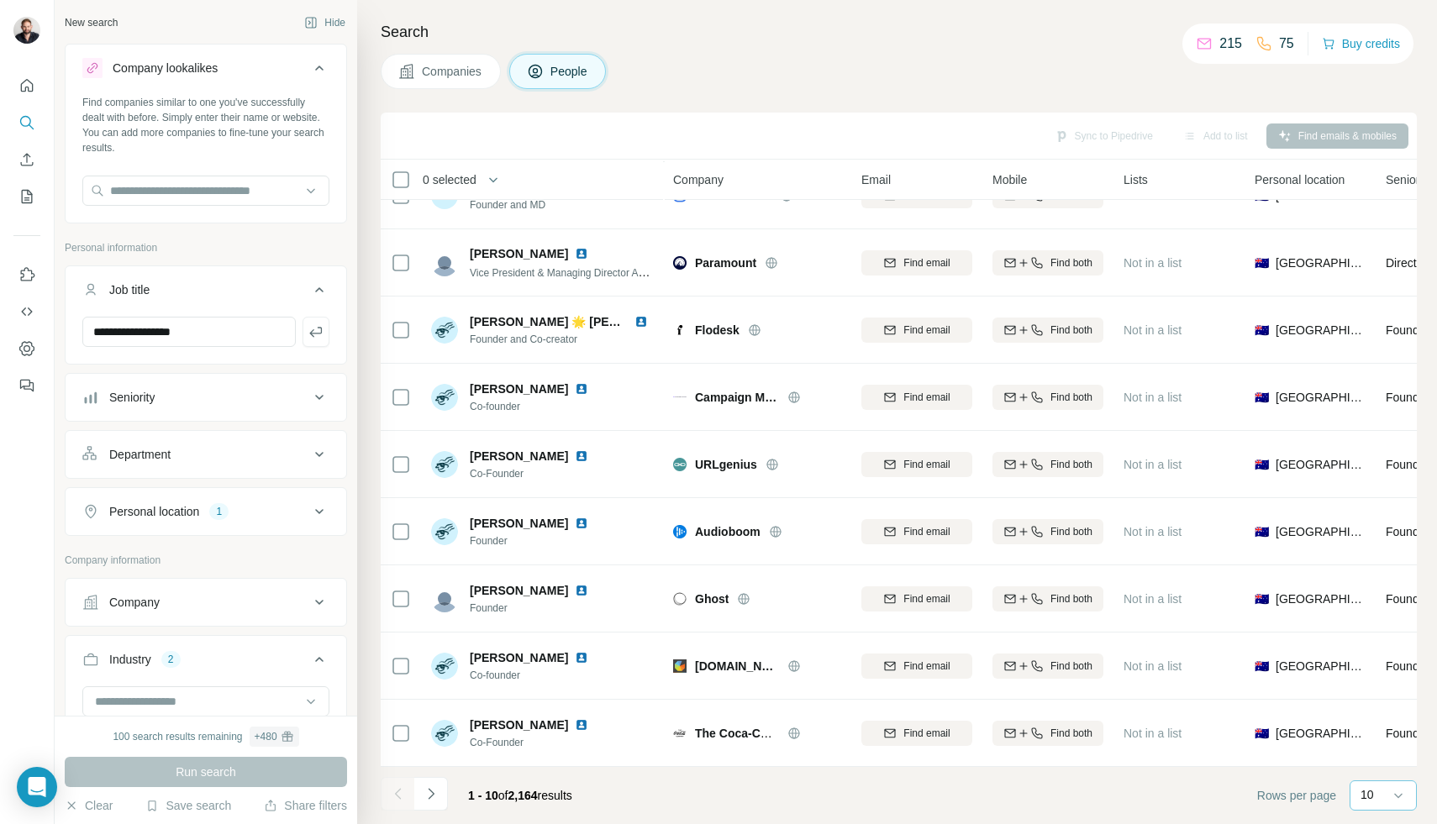
click at [1370, 796] on p "10" at bounding box center [1366, 795] width 13 height 17
click at [1368, 664] on p "60" at bounding box center [1370, 667] width 13 height 17
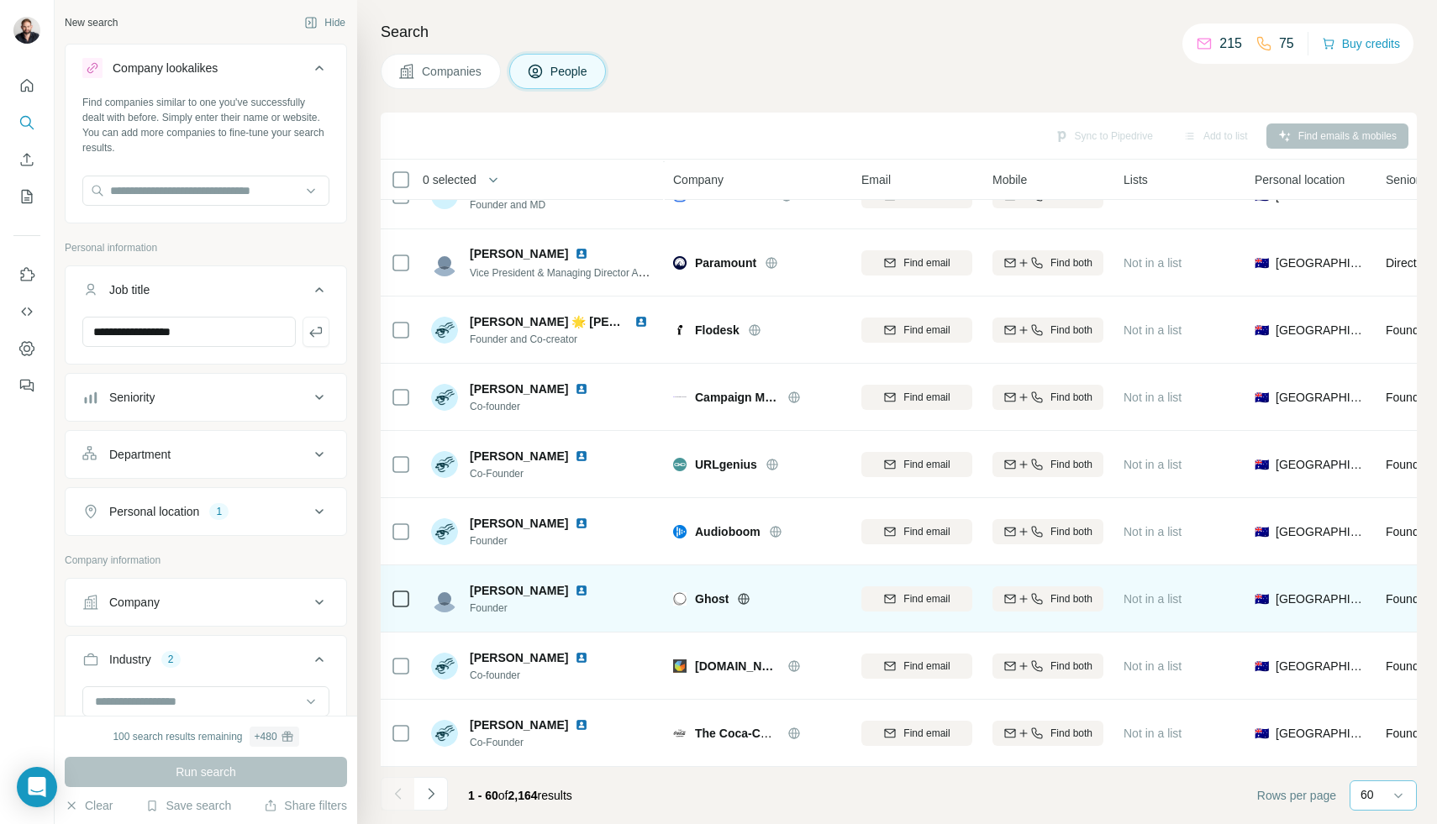
scroll to position [106, 0]
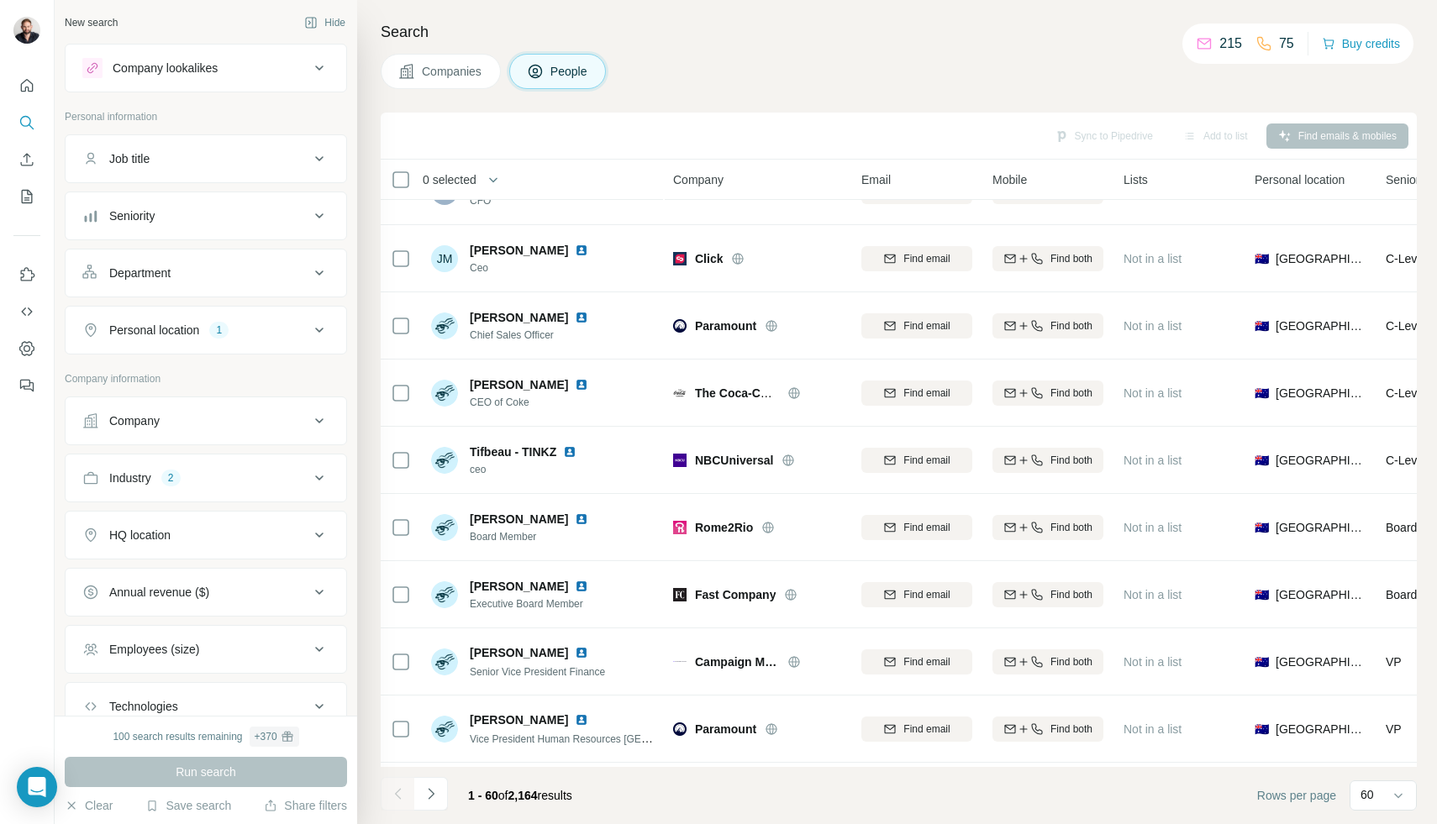
scroll to position [1057, 0]
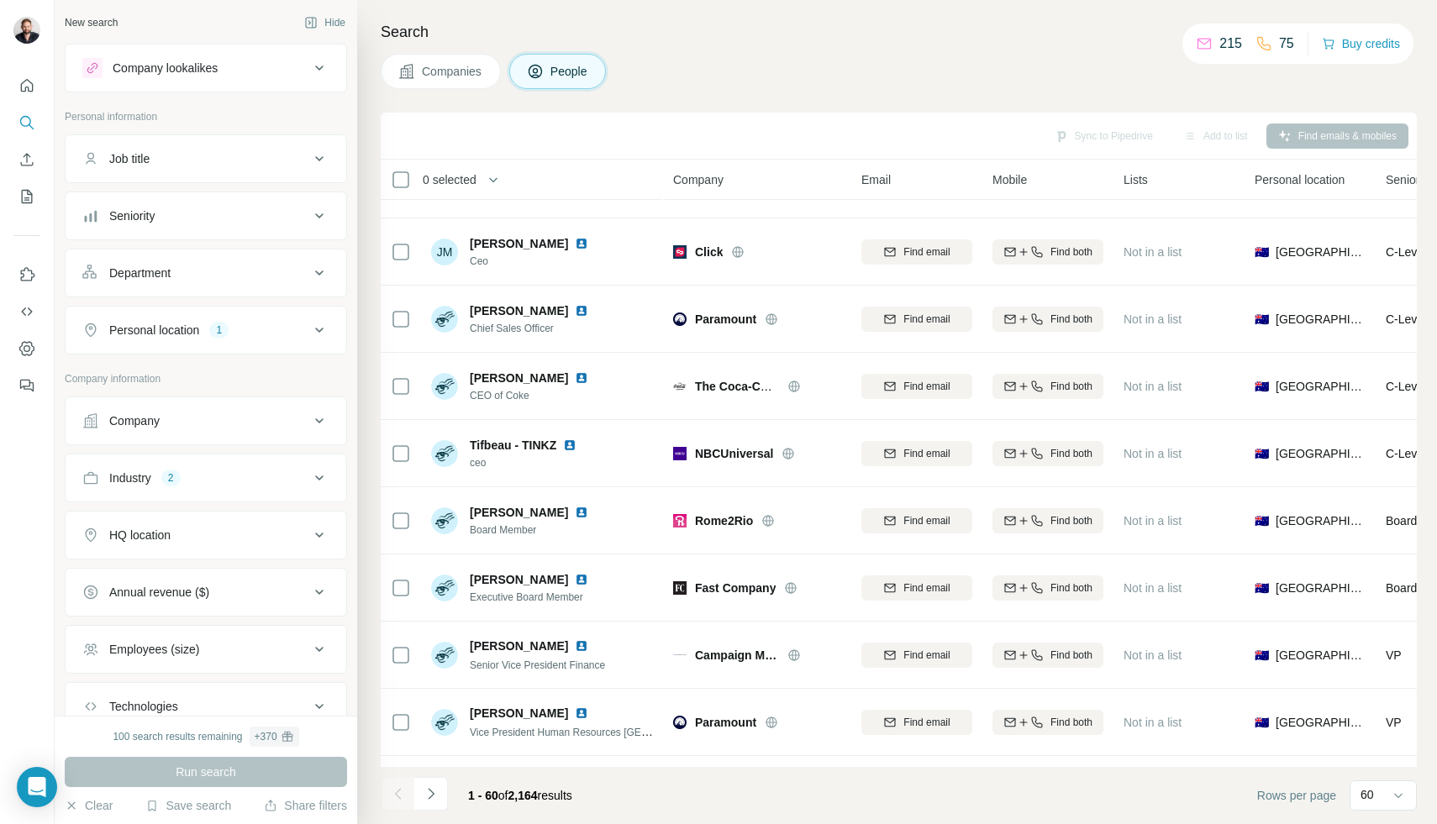
click at [237, 139] on button "Job title" at bounding box center [206, 159] width 281 height 40
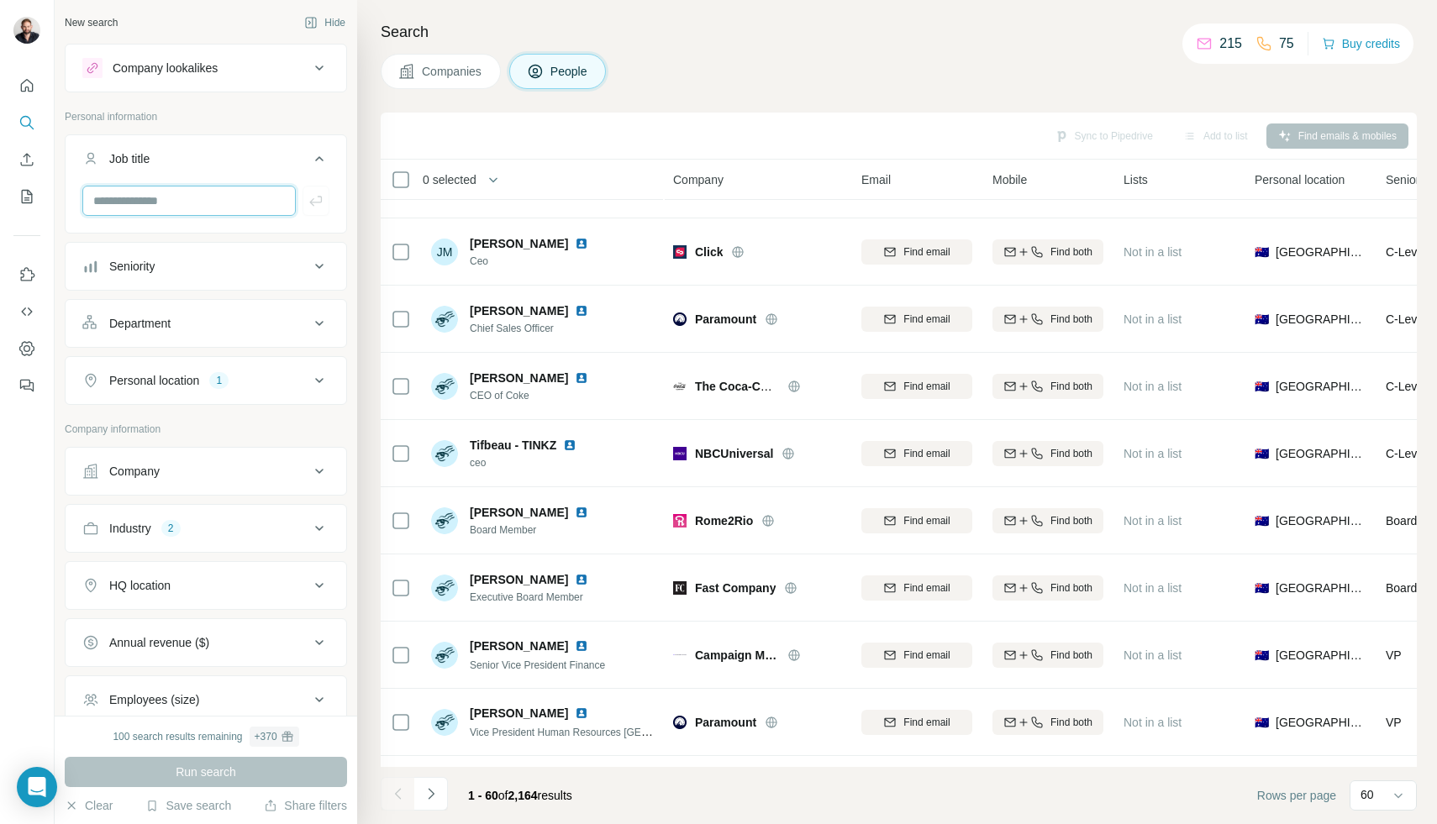
click at [178, 197] on input "text" at bounding box center [188, 201] width 213 height 30
type input "********"
click at [195, 532] on div "Industry 2" at bounding box center [195, 528] width 227 height 17
click at [260, 608] on icon "button" at bounding box center [252, 608] width 13 height 13
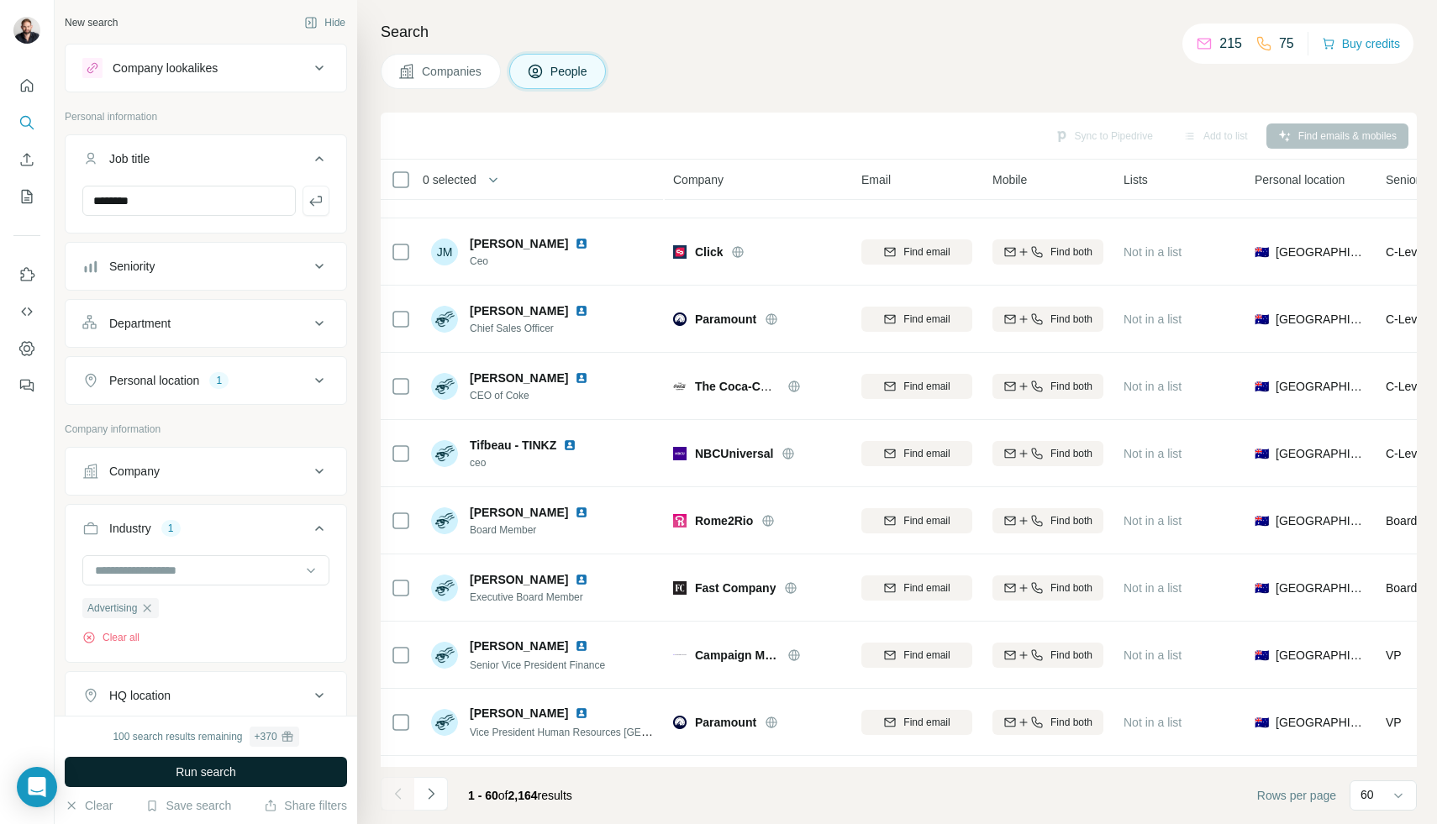
click at [221, 771] on span "Run search" at bounding box center [206, 772] width 61 height 17
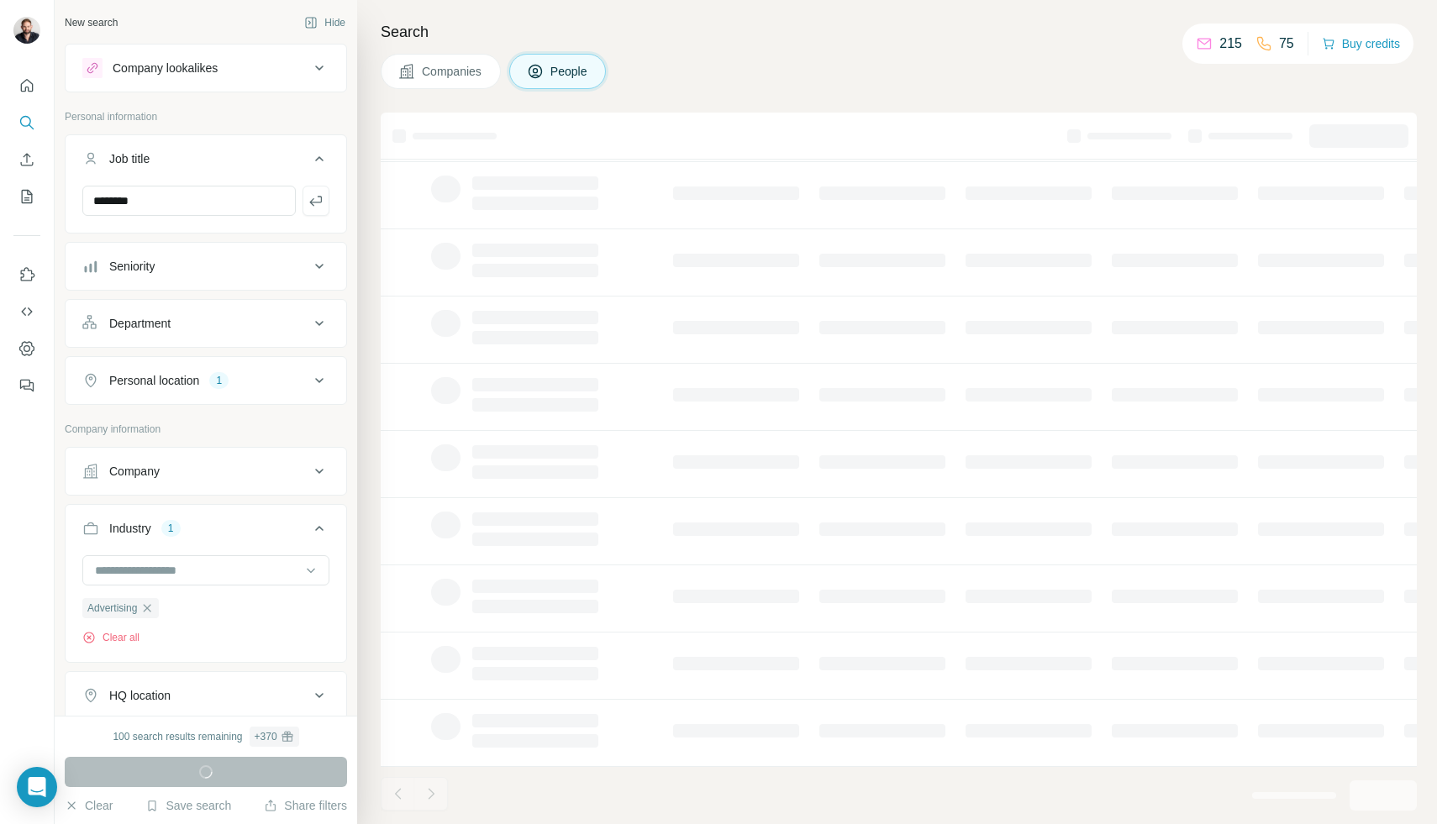
scroll to position [105, 0]
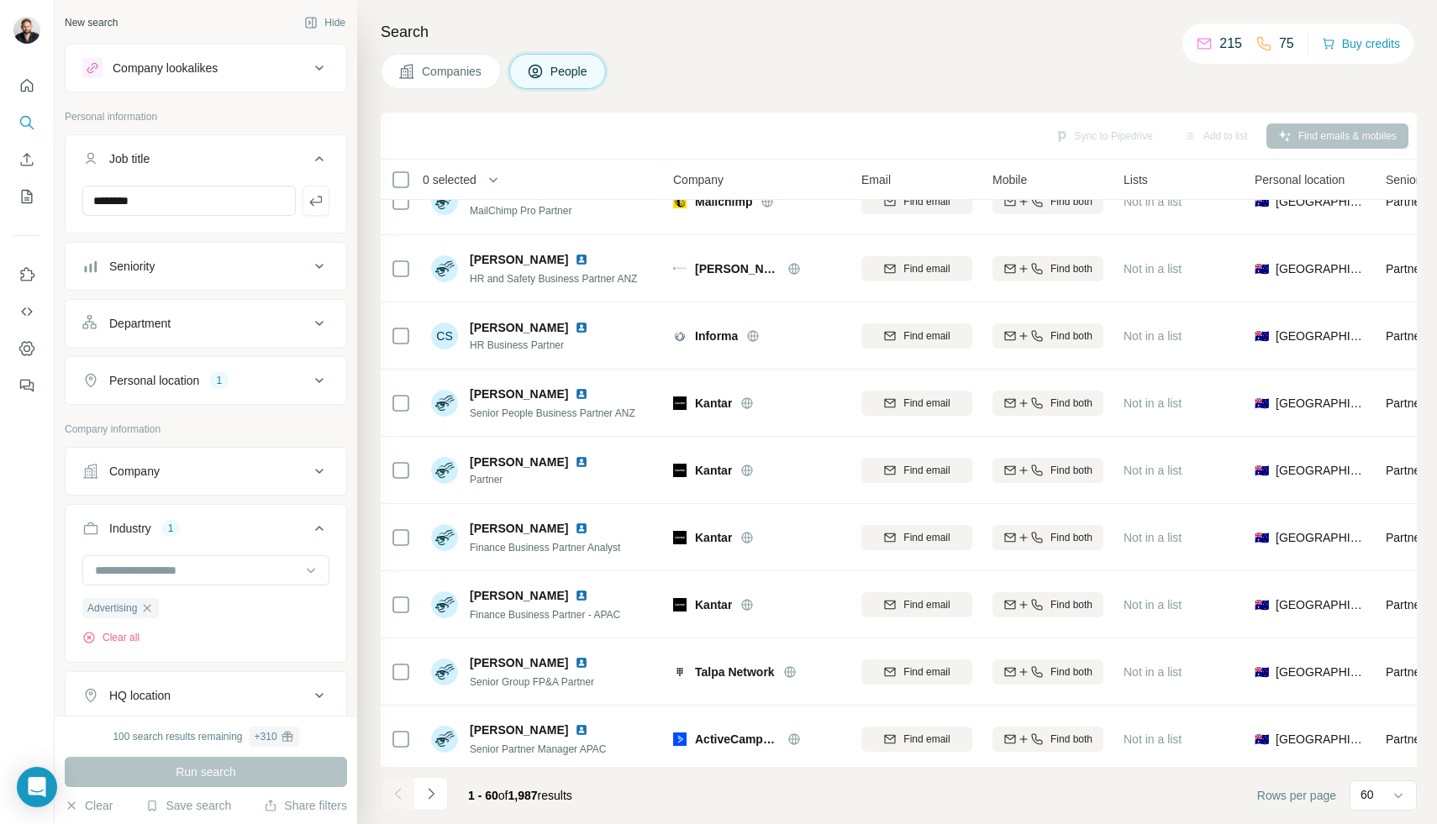
scroll to position [2977, 0]
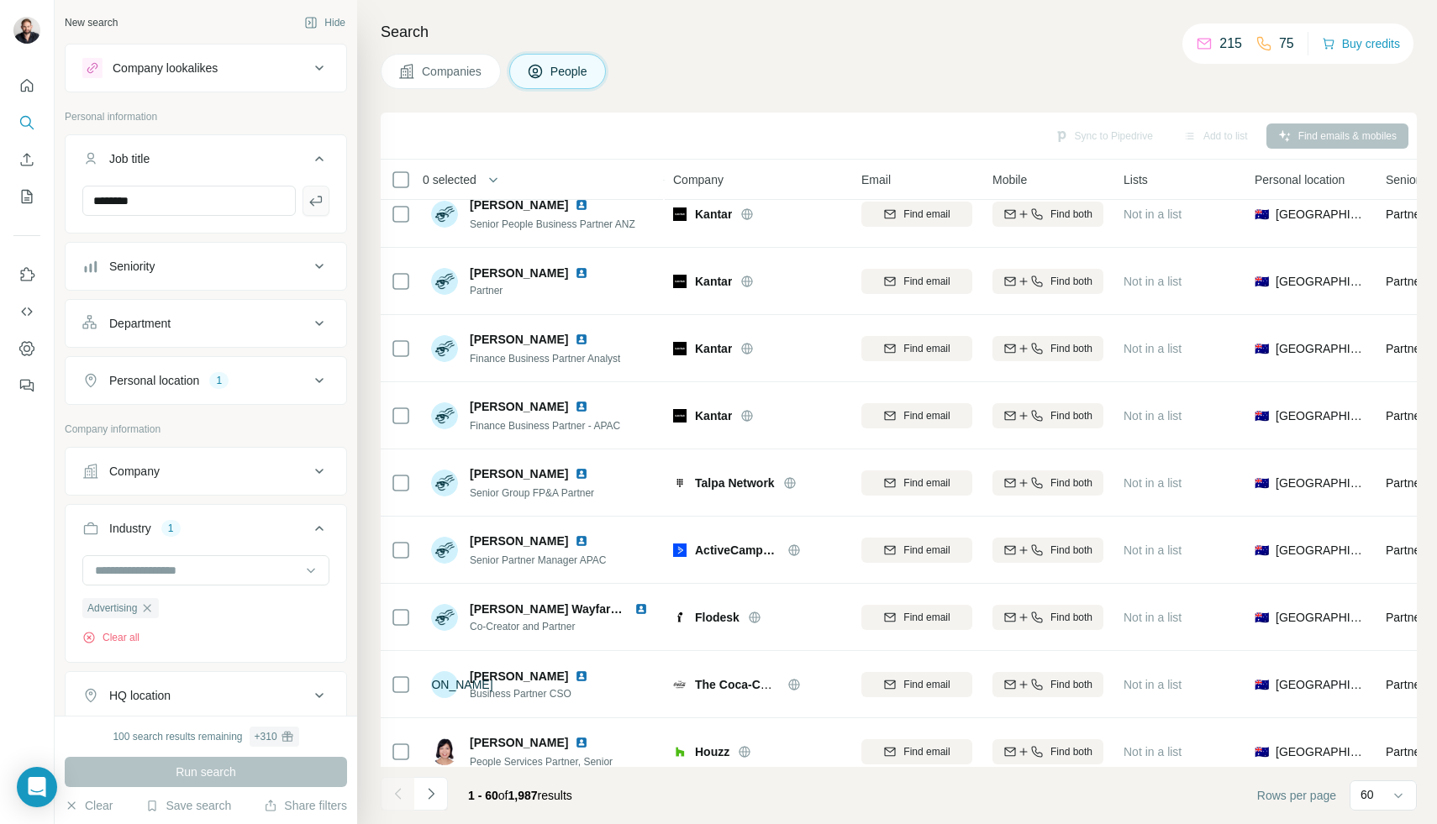
click at [322, 205] on icon "button" at bounding box center [316, 200] width 17 height 17
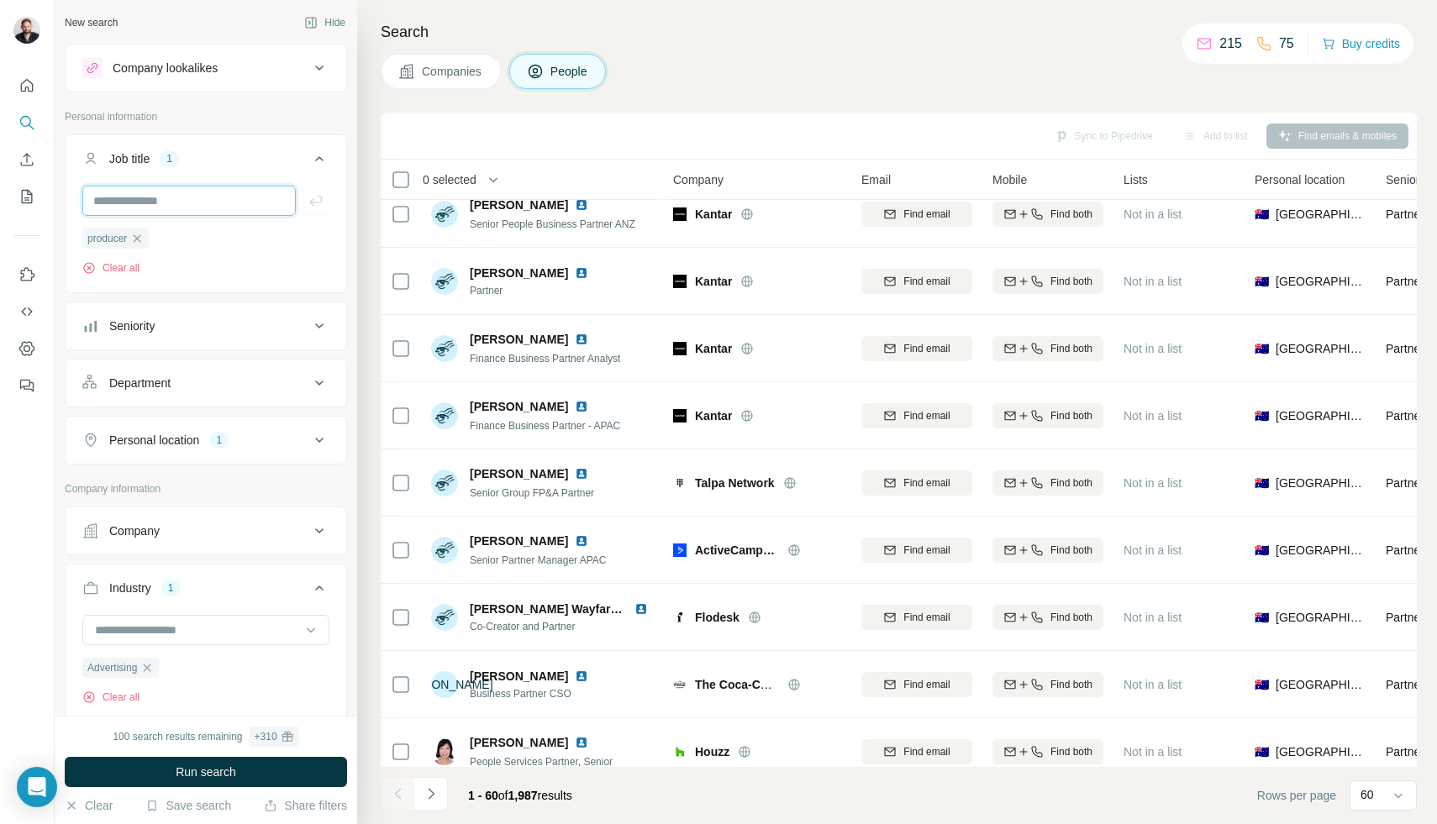
click at [215, 188] on input "text" at bounding box center [188, 201] width 213 height 30
type input "**********"
click at [312, 202] on icon "button" at bounding box center [315, 201] width 13 height 10
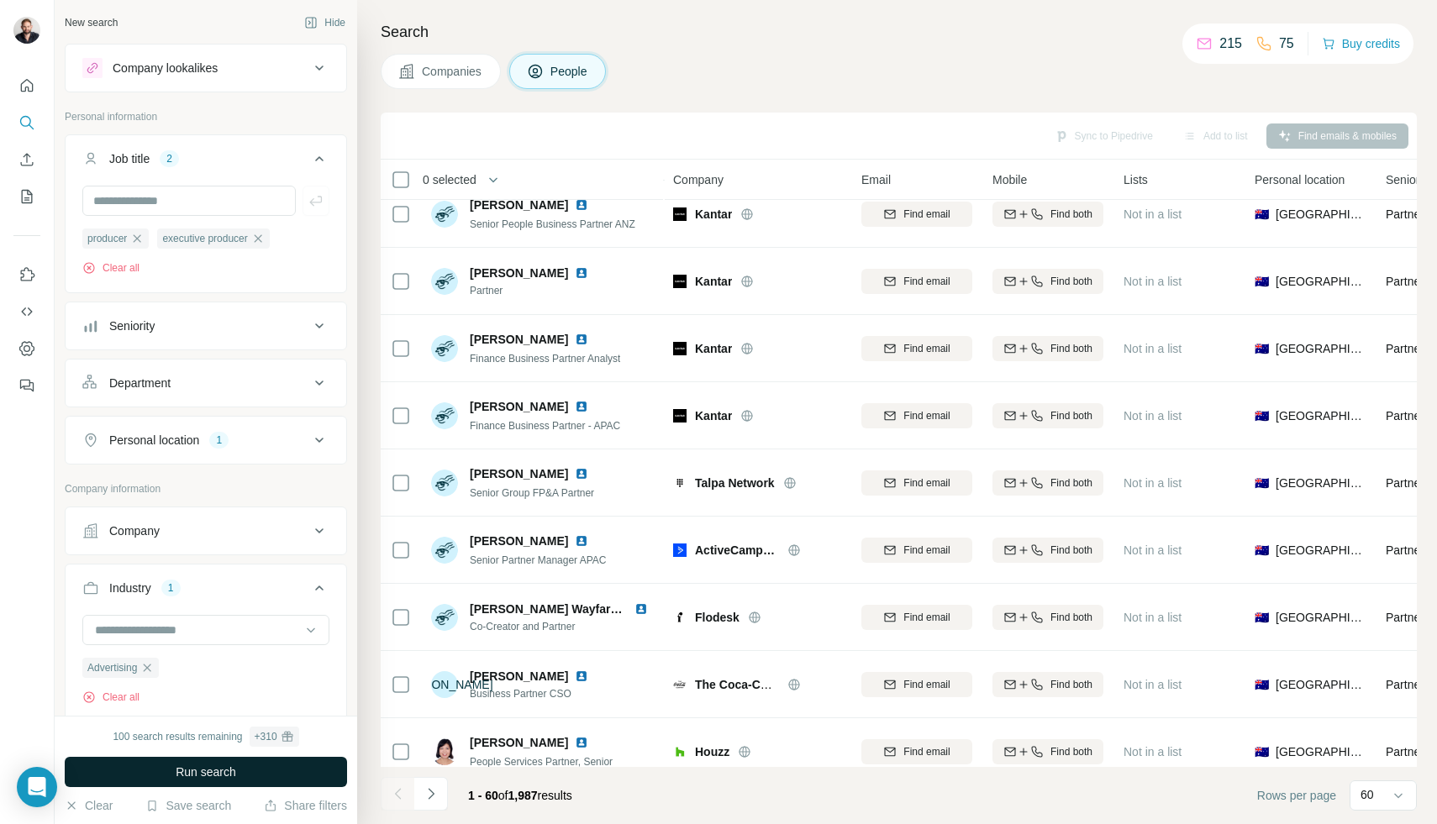
click at [179, 774] on span "Run search" at bounding box center [206, 772] width 61 height 17
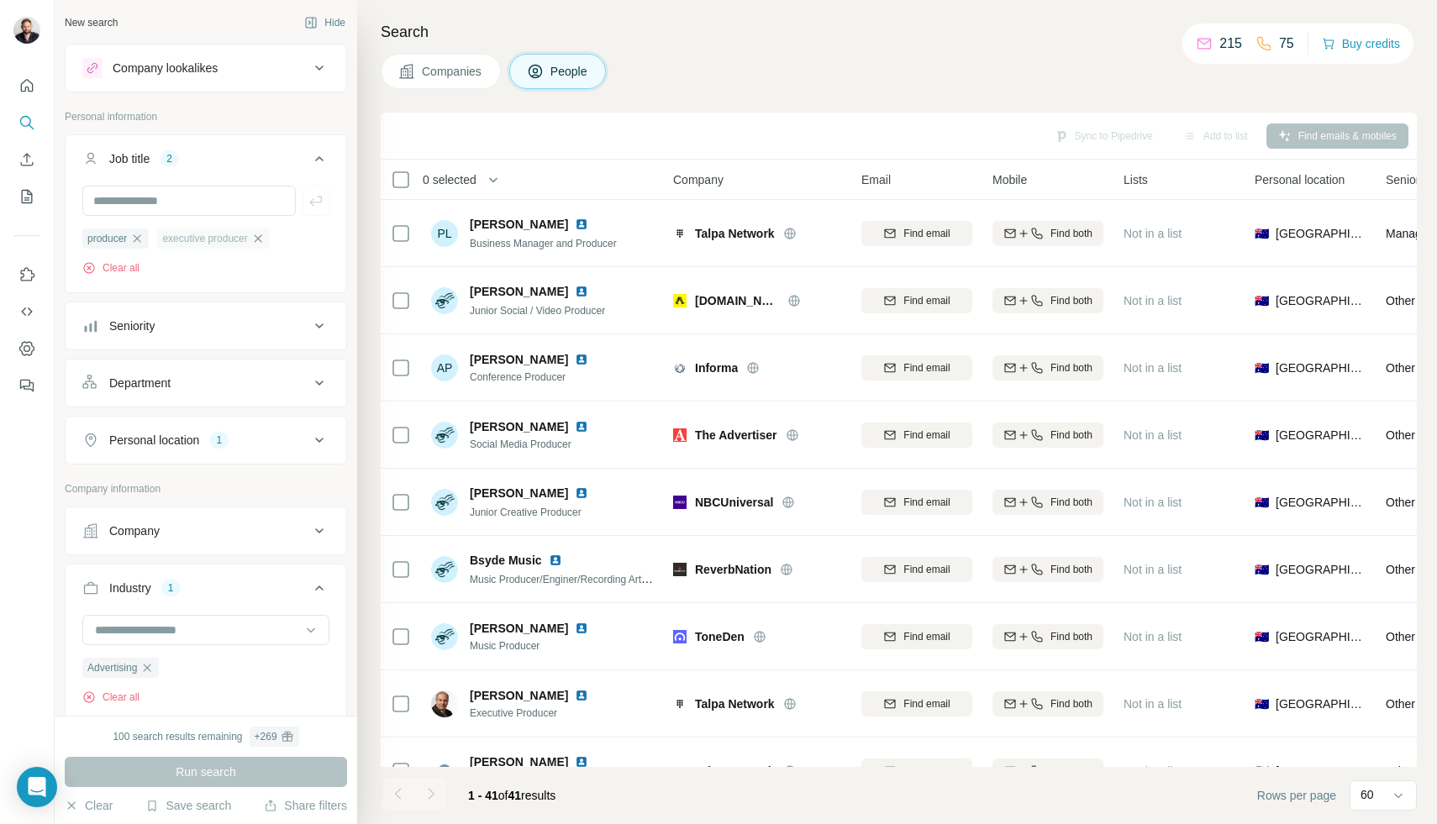
click at [265, 237] on icon "button" at bounding box center [257, 238] width 13 height 13
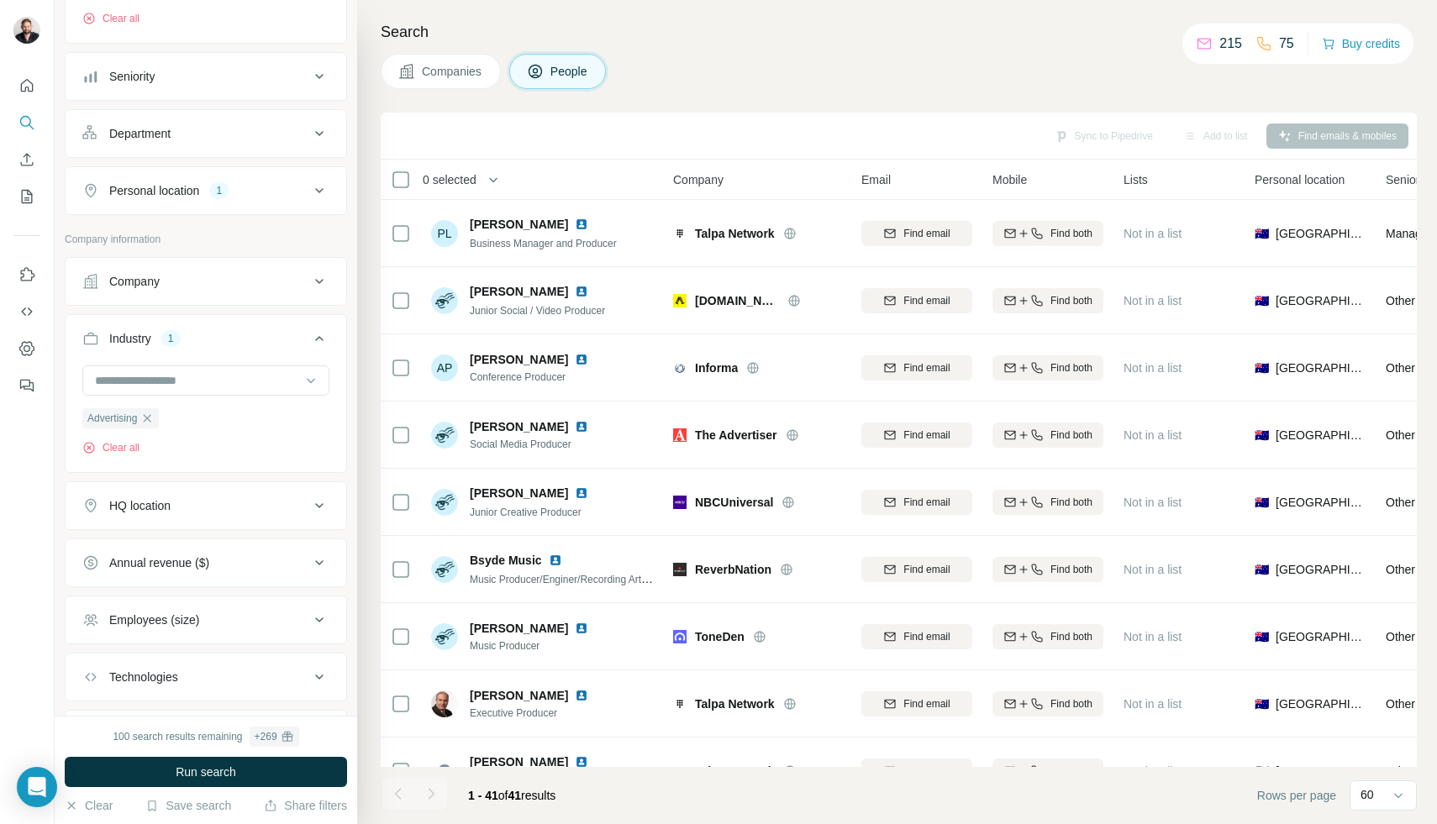
scroll to position [250, 0]
click at [150, 415] on icon "button" at bounding box center [146, 417] width 13 height 13
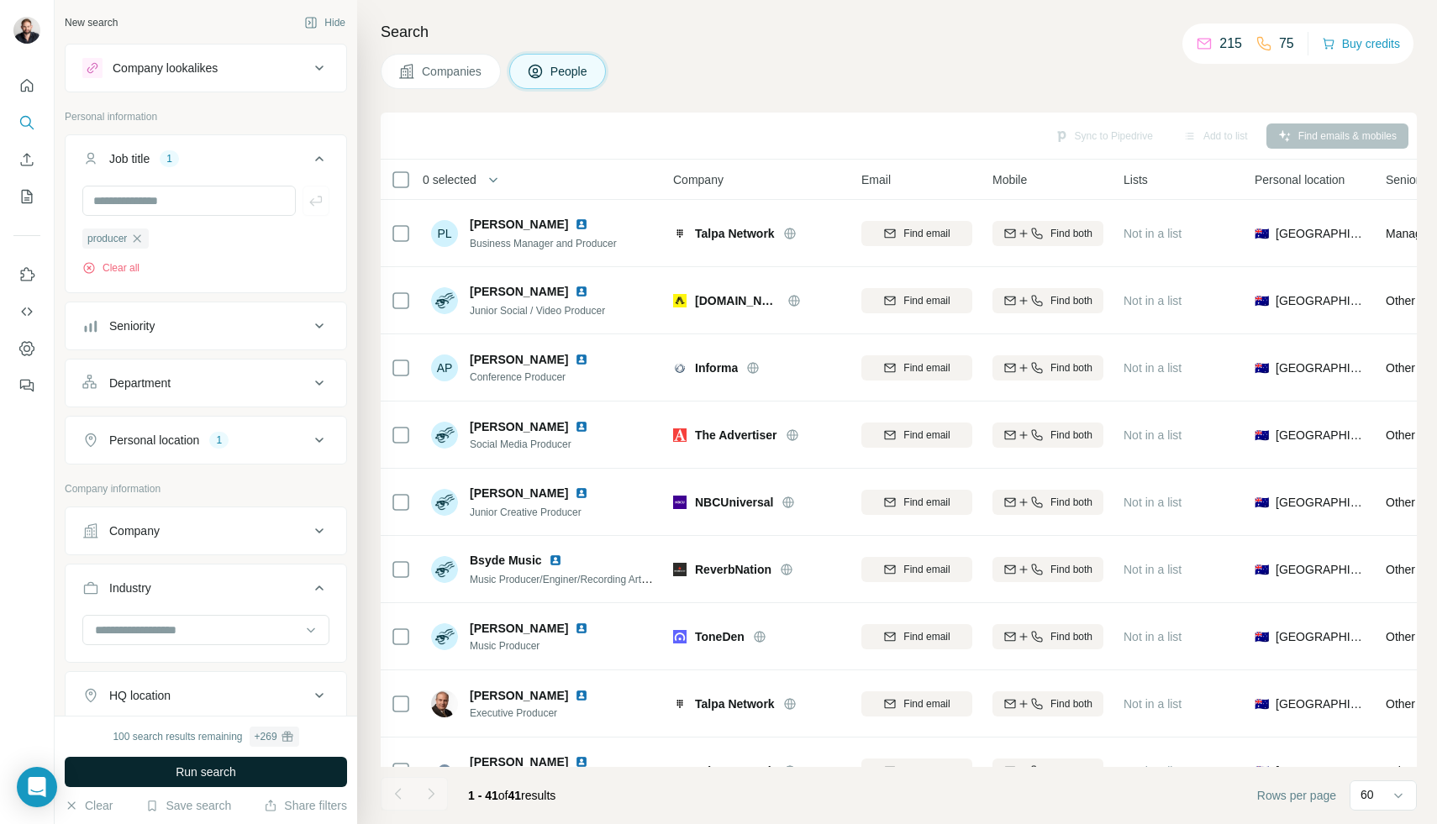
click at [158, 776] on button "Run search" at bounding box center [206, 772] width 282 height 30
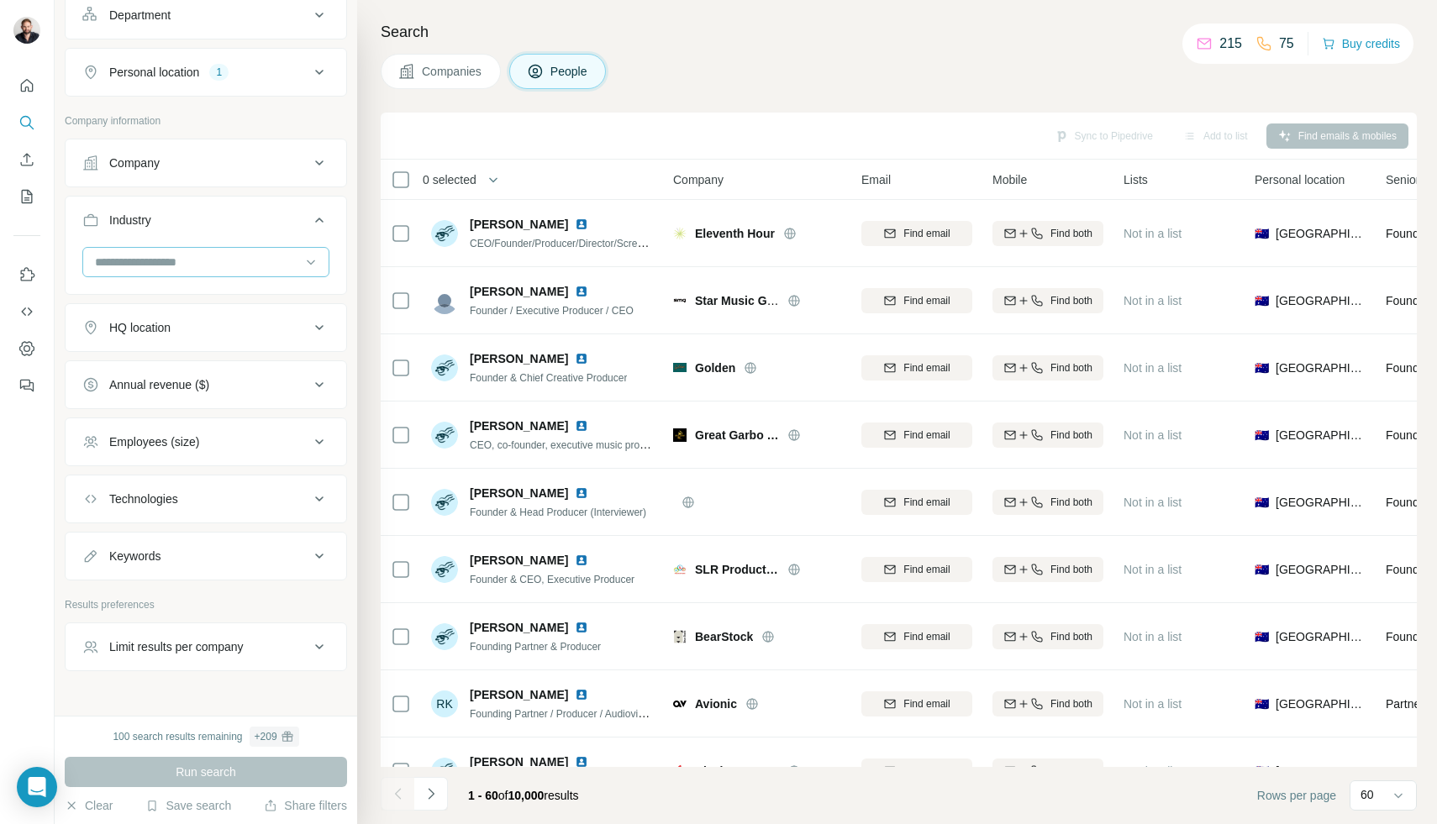
scroll to position [369, 0]
click at [149, 560] on div "Keywords" at bounding box center [134, 555] width 51 height 17
click at [145, 597] on input "text" at bounding box center [188, 597] width 213 height 30
type input "*****"
click at [316, 598] on icon "button" at bounding box center [316, 597] width 17 height 17
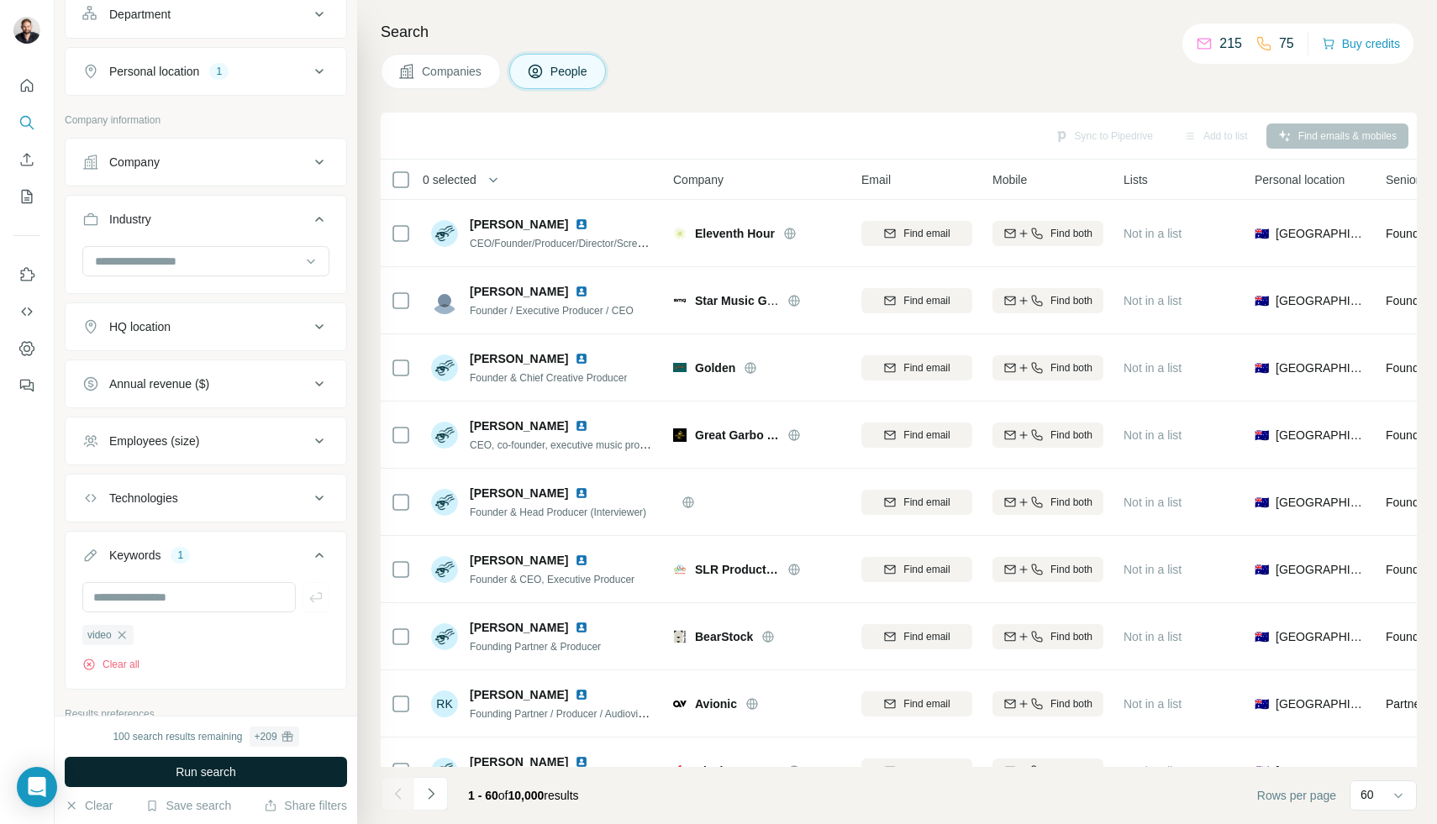
click at [196, 772] on span "Run search" at bounding box center [206, 772] width 61 height 17
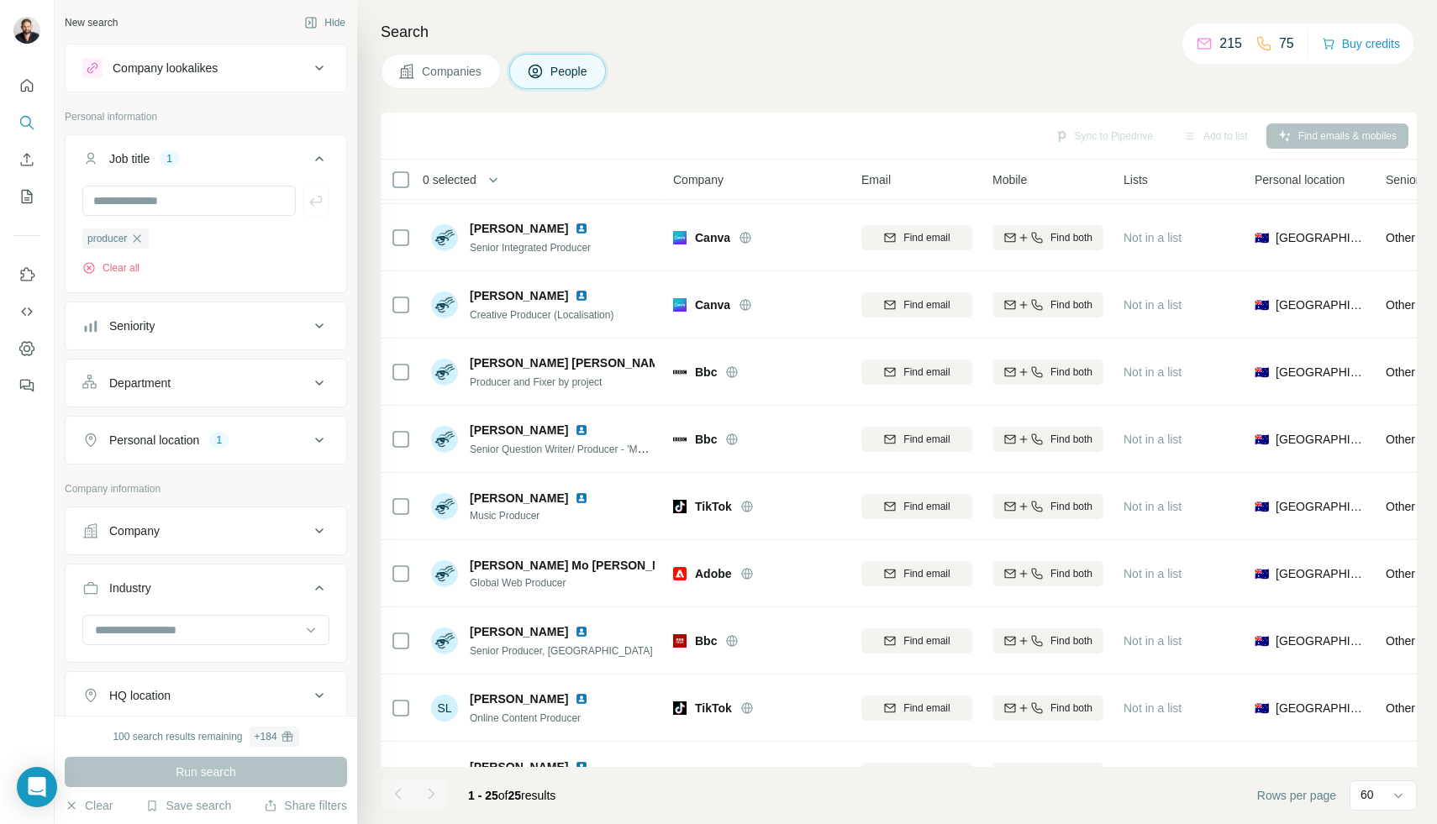
click at [199, 445] on div "Personal location" at bounding box center [154, 440] width 90 height 17
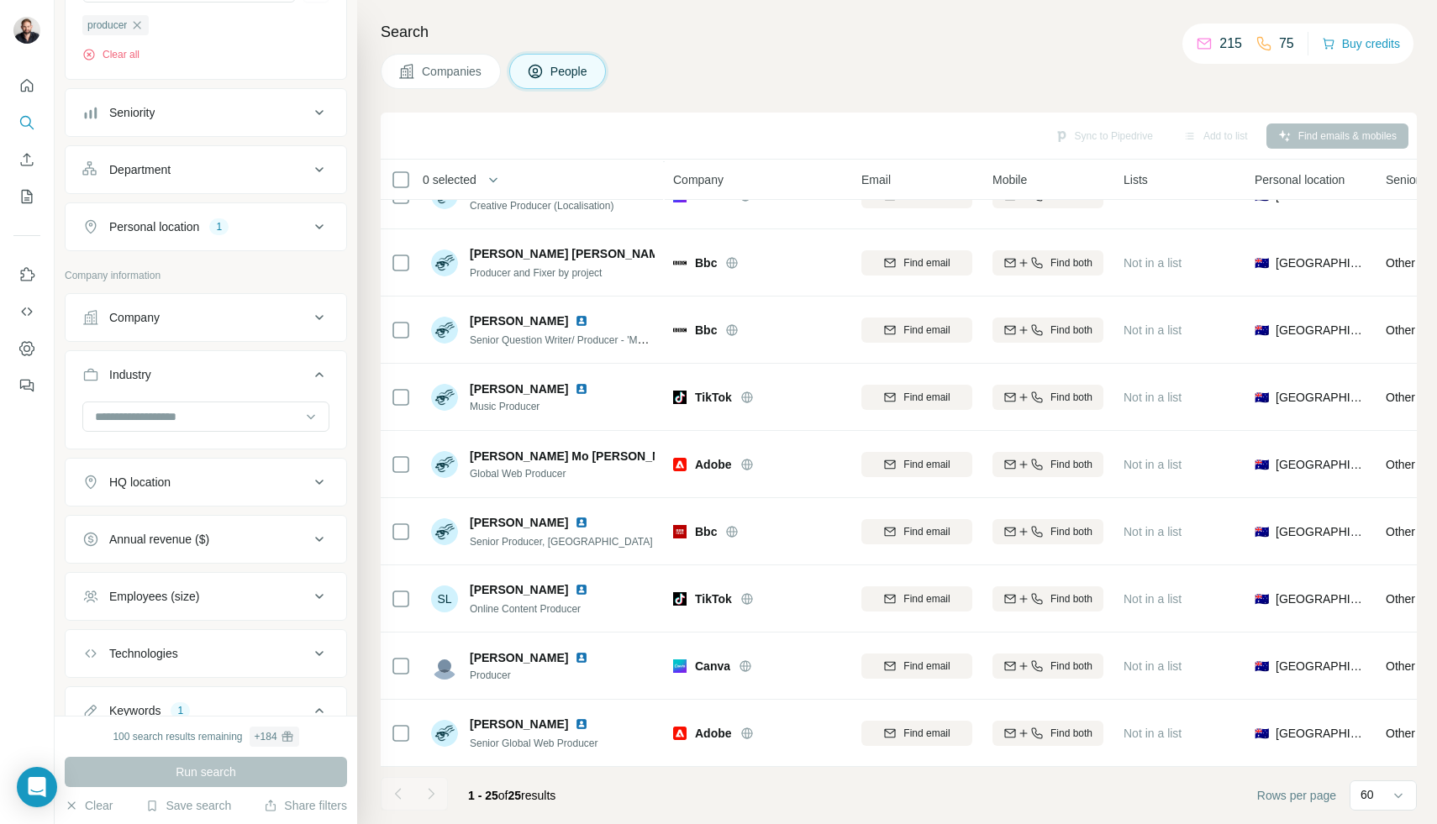
scroll to position [512, 0]
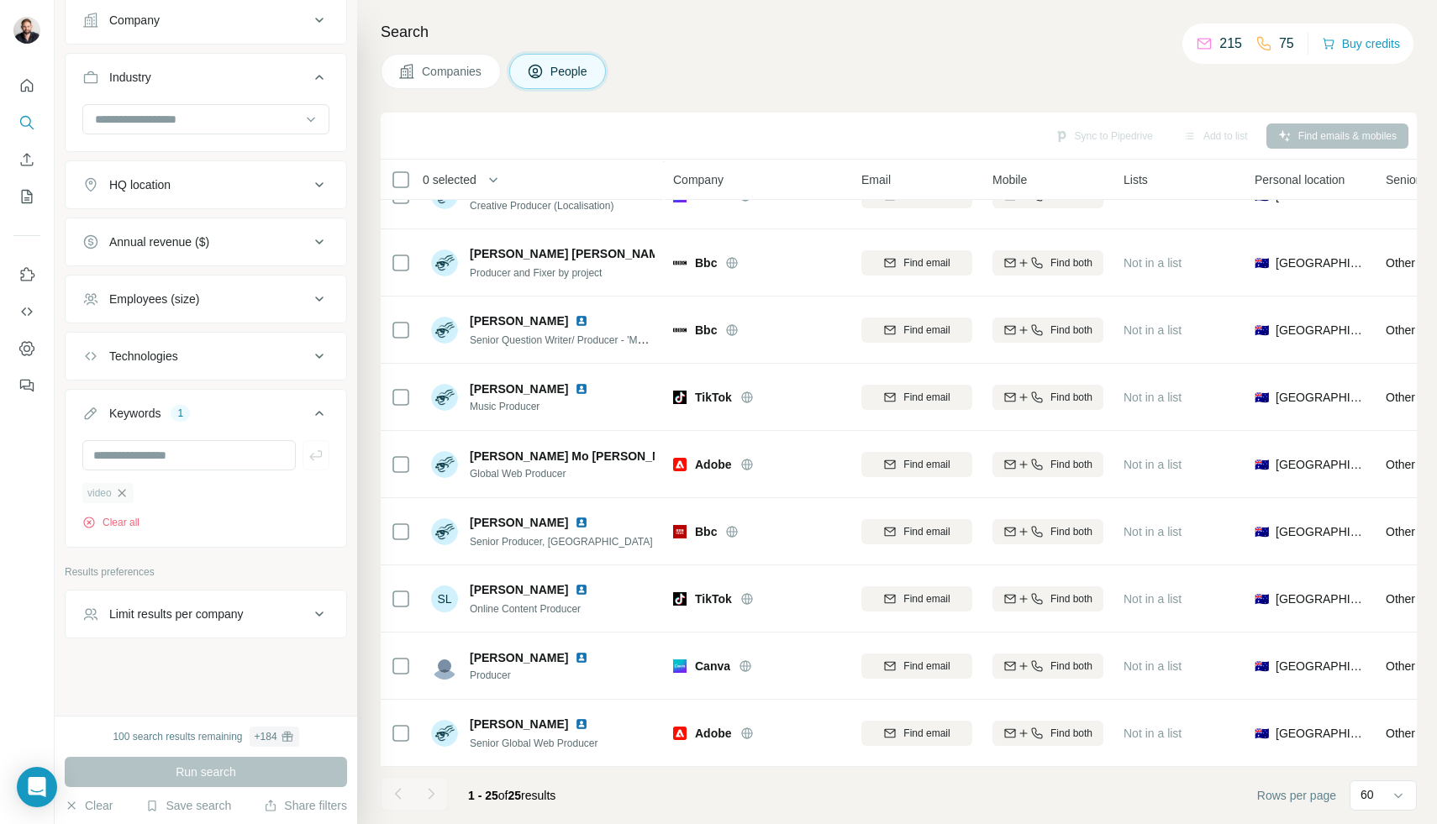
click at [121, 494] on icon "button" at bounding box center [121, 493] width 13 height 13
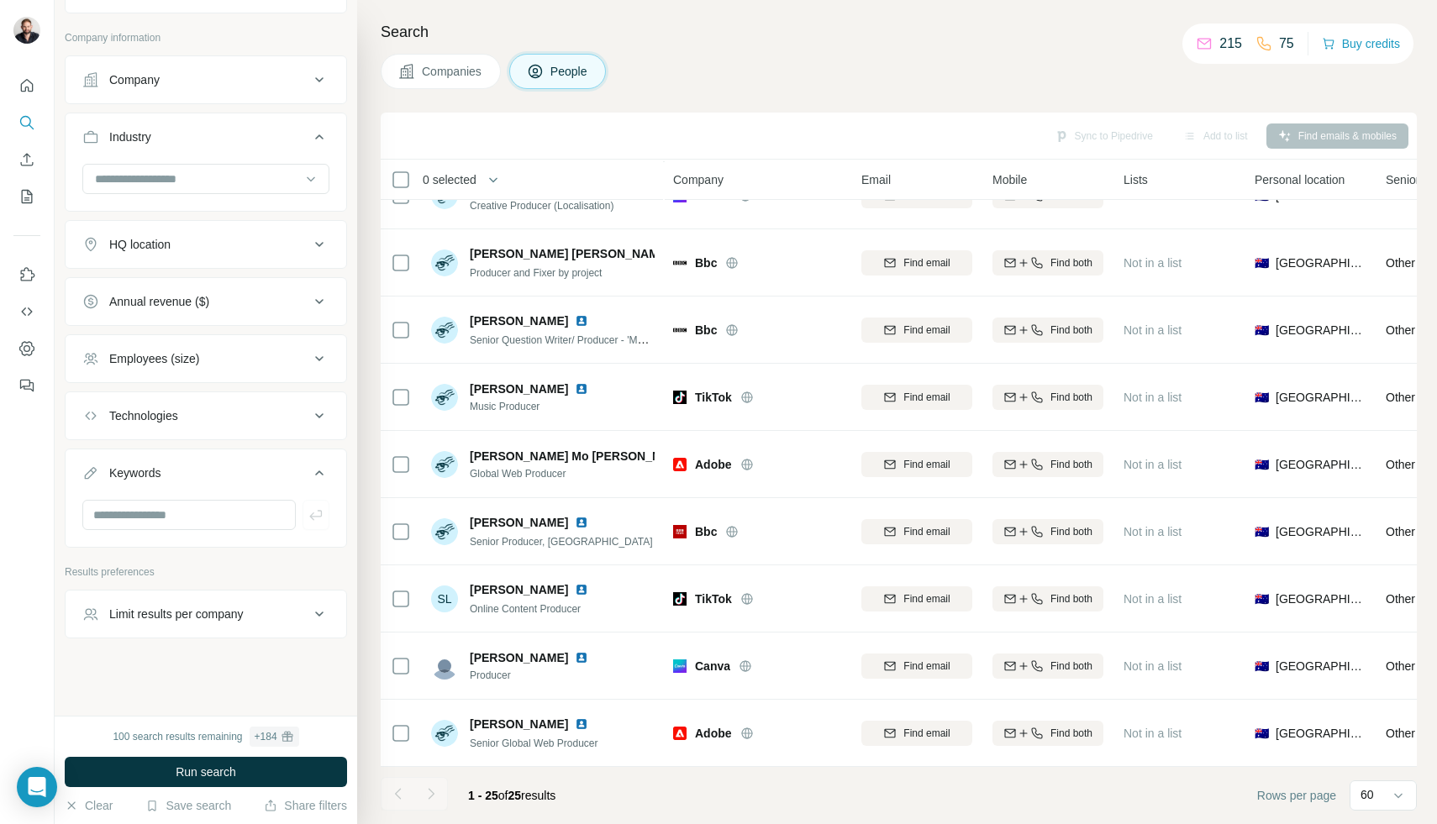
scroll to position [451, 0]
click at [176, 408] on div "Technologies" at bounding box center [143, 416] width 69 height 17
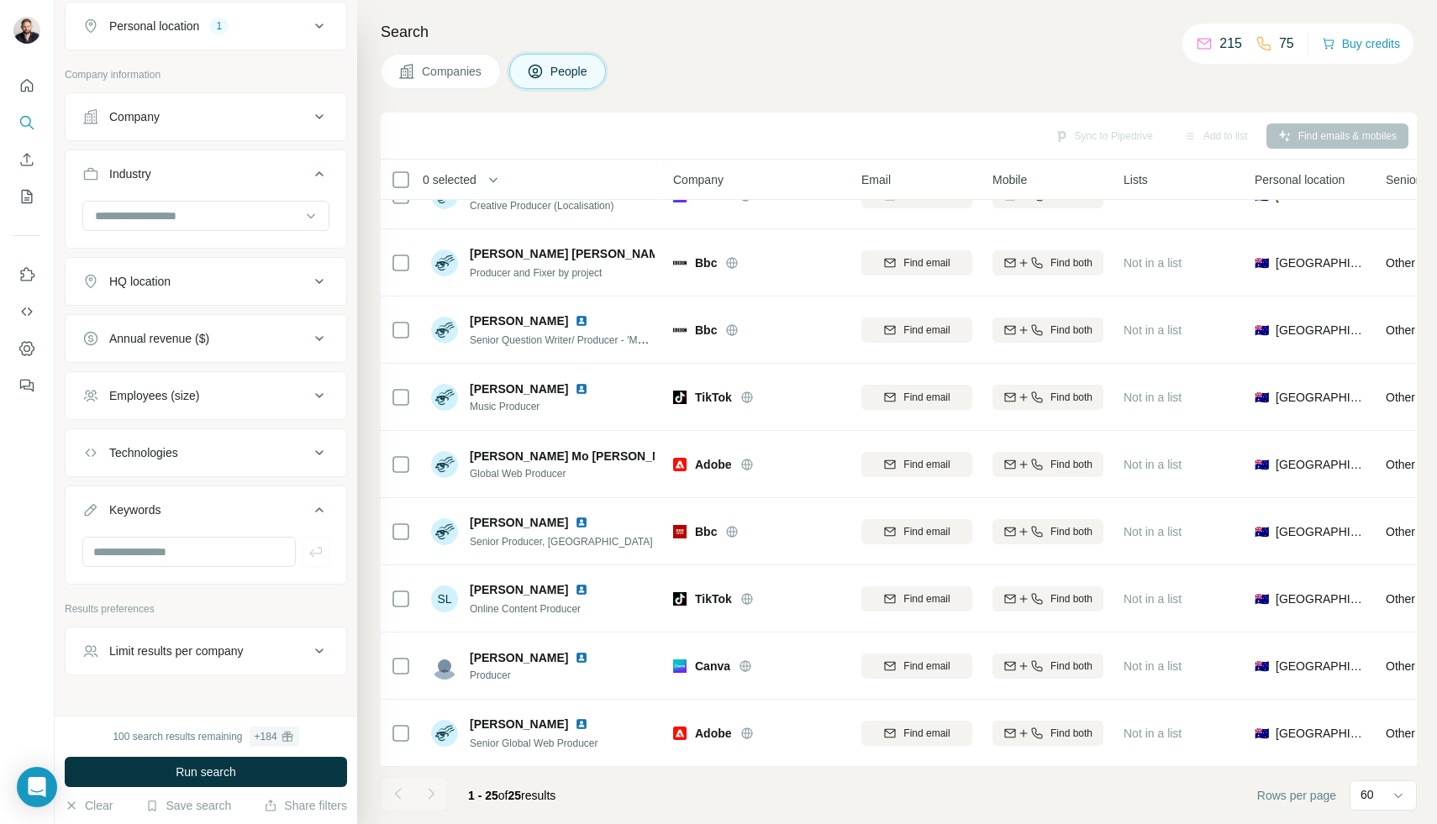
click at [159, 345] on div "Annual revenue ($)" at bounding box center [159, 338] width 100 height 17
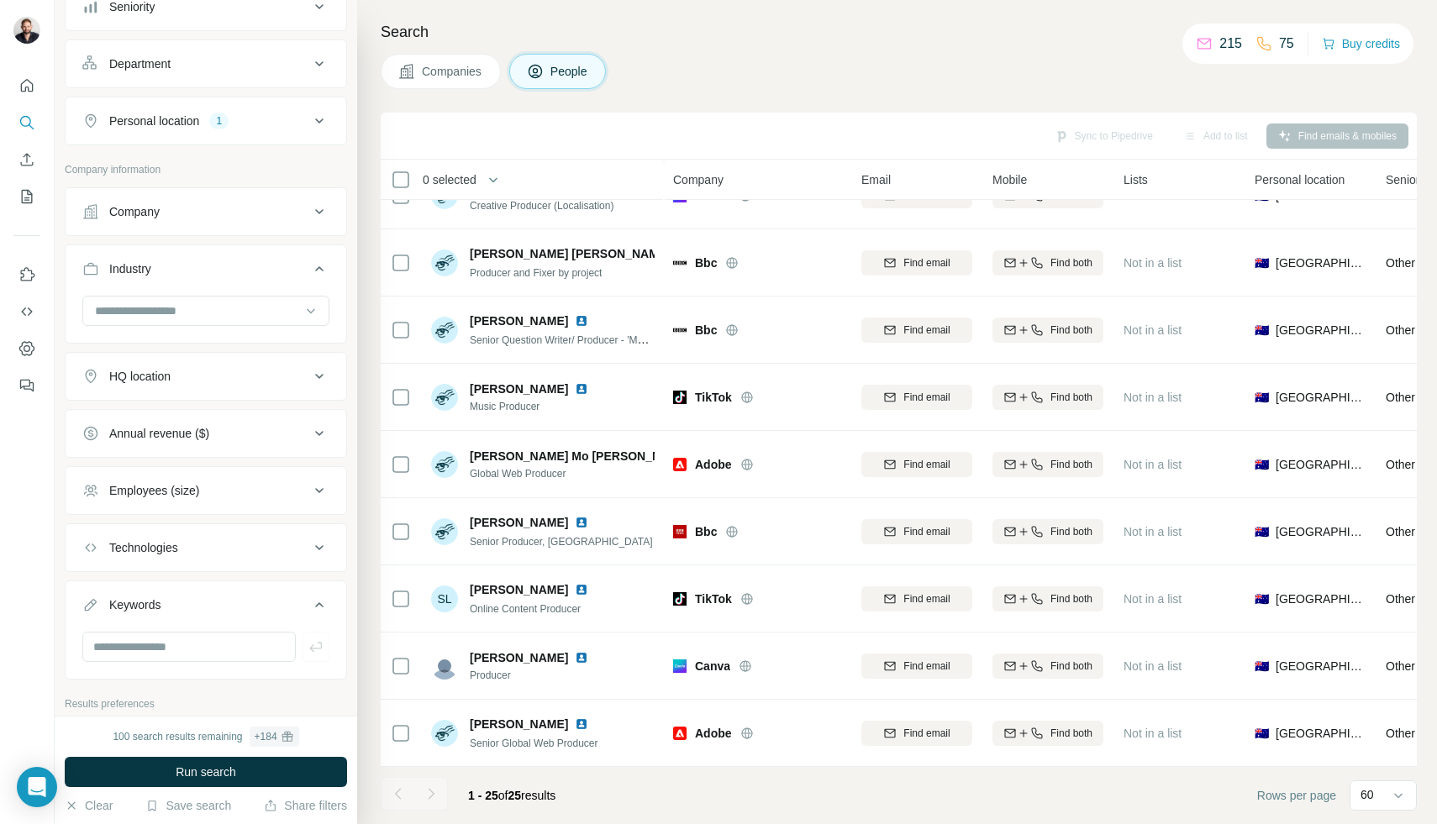
scroll to position [297, 0]
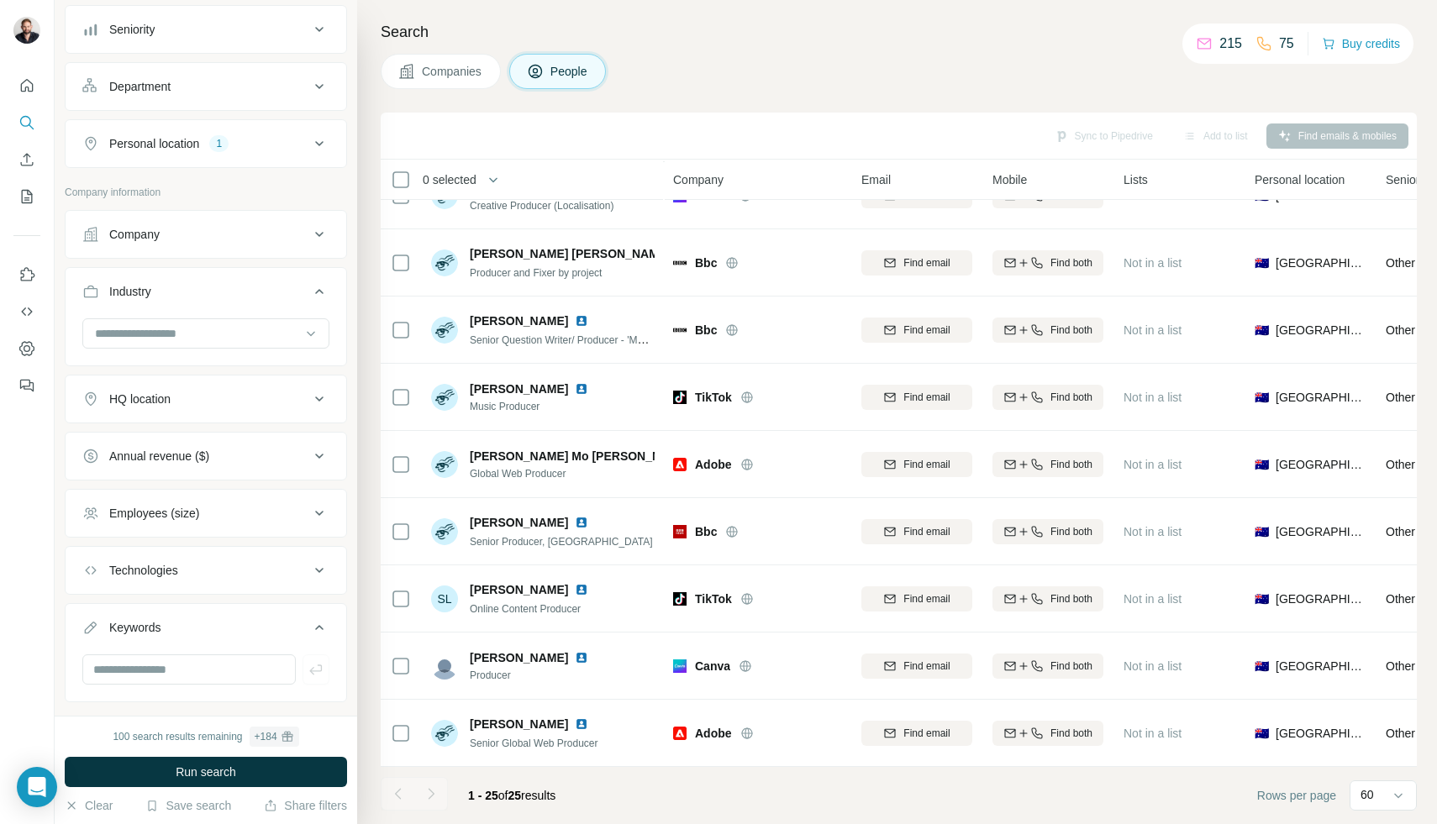
click at [159, 345] on div at bounding box center [197, 333] width 208 height 29
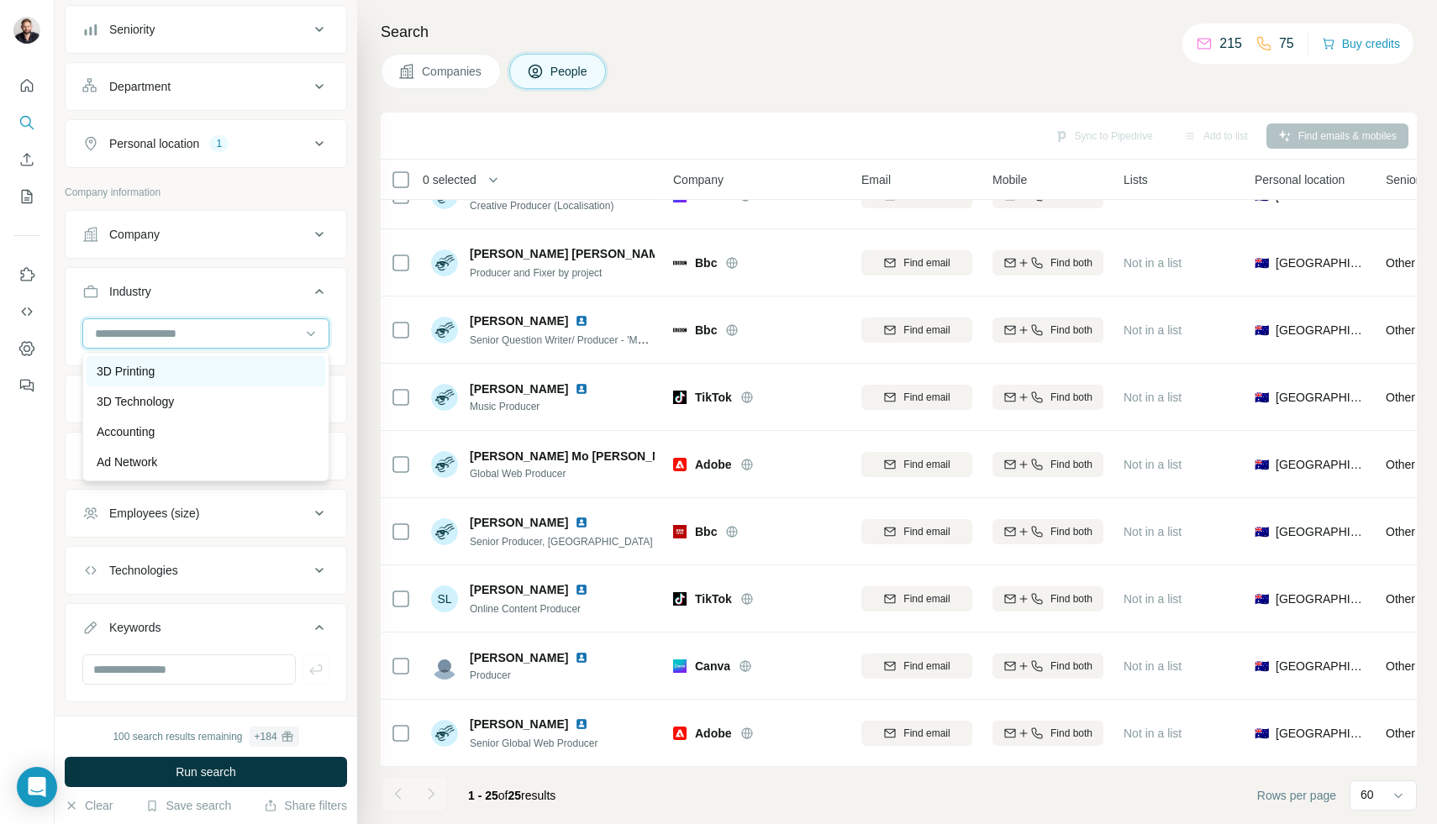
scroll to position [32, 0]
click at [226, 337] on input at bounding box center [197, 333] width 208 height 18
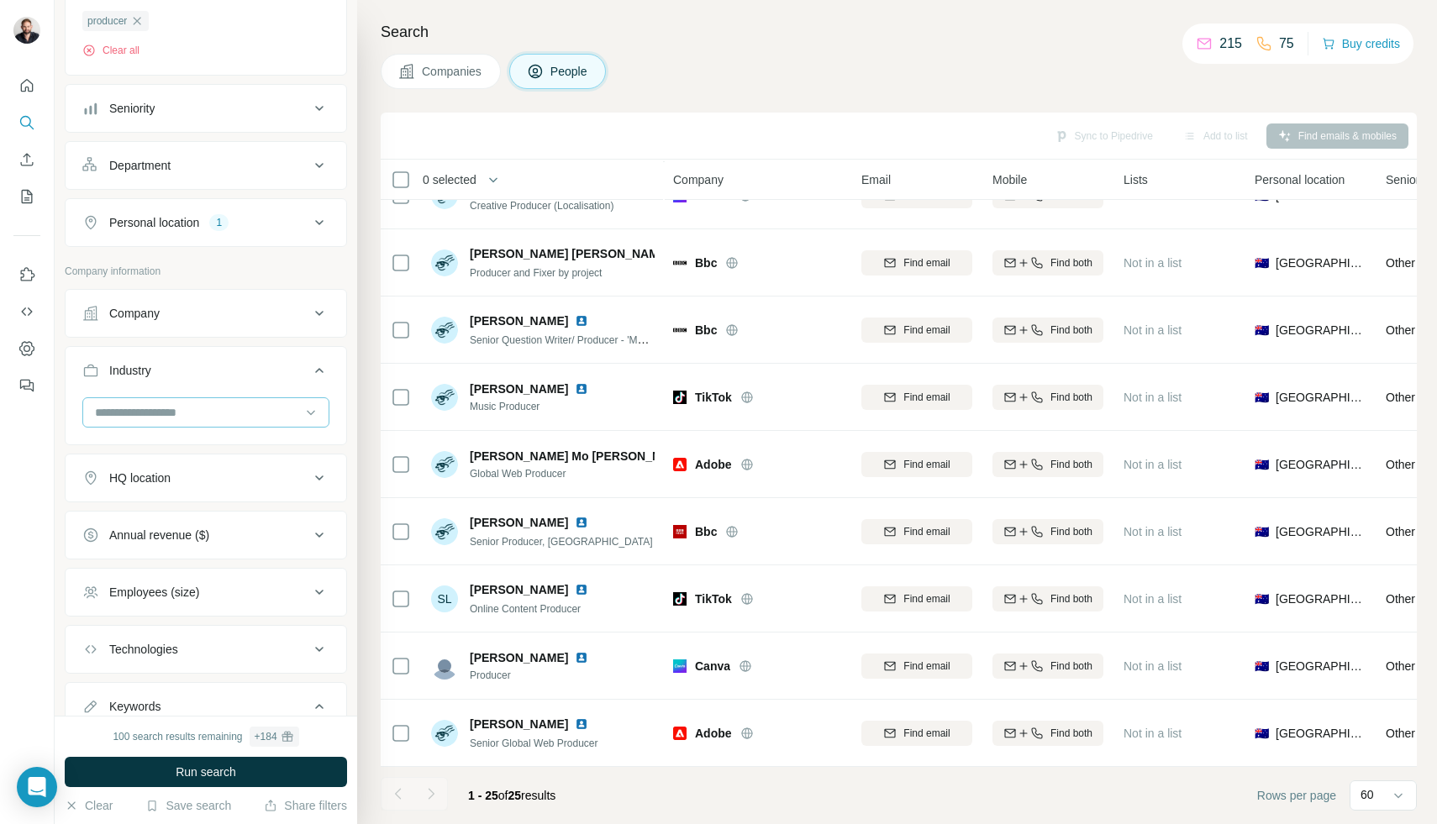
scroll to position [197, 0]
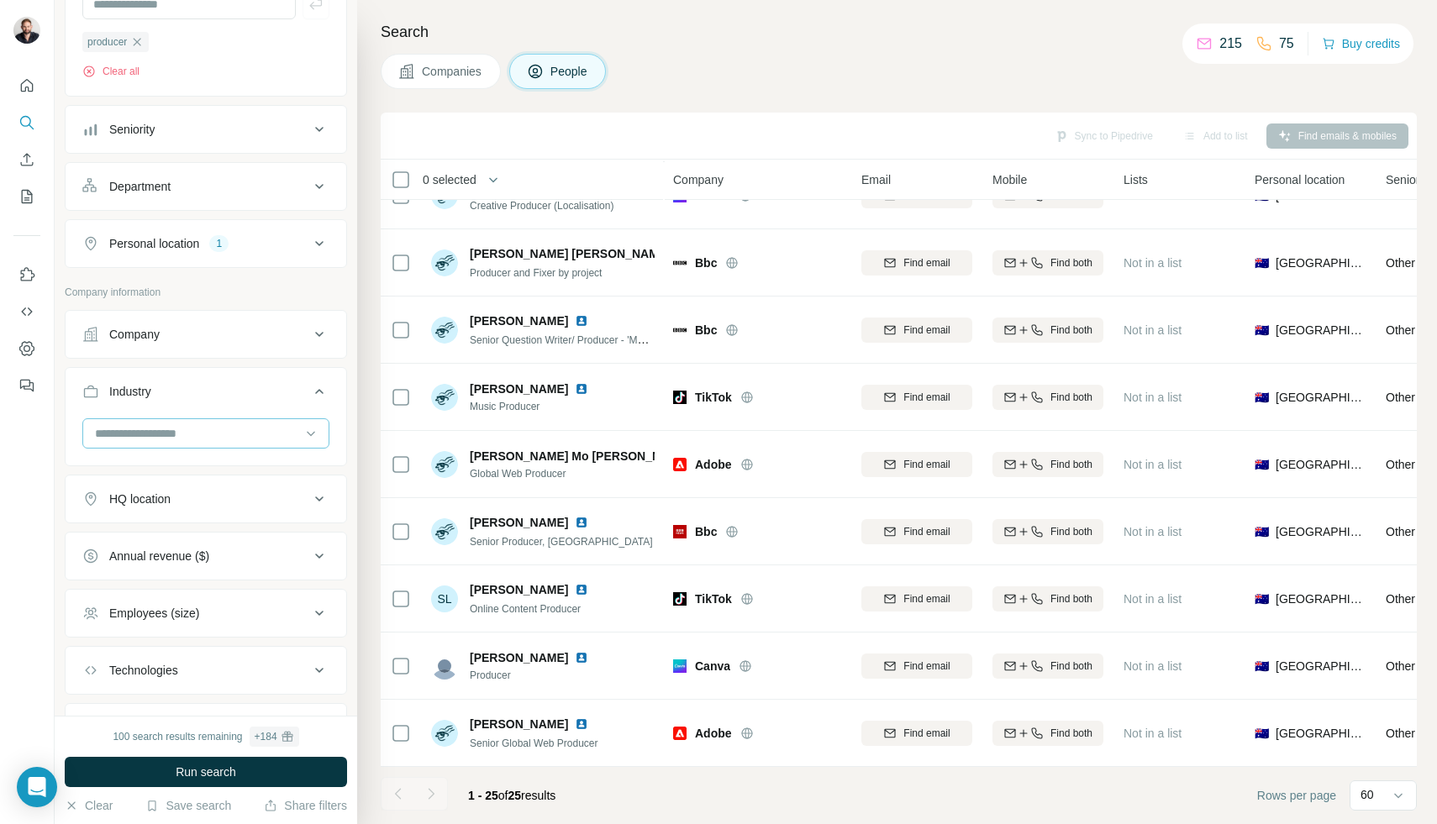
click at [226, 337] on div "Company" at bounding box center [195, 334] width 227 height 17
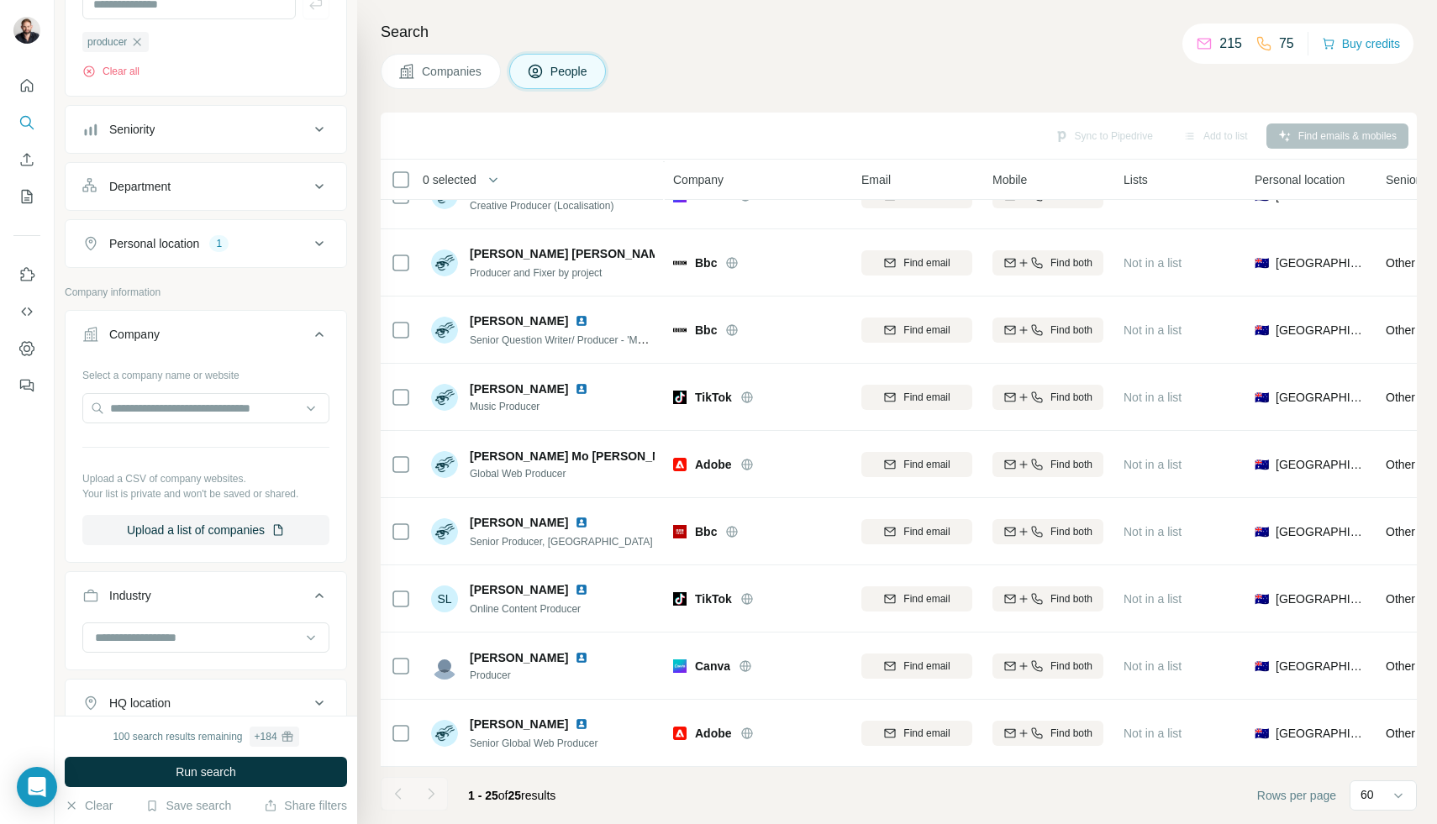
click at [188, 344] on button "Company" at bounding box center [206, 337] width 281 height 47
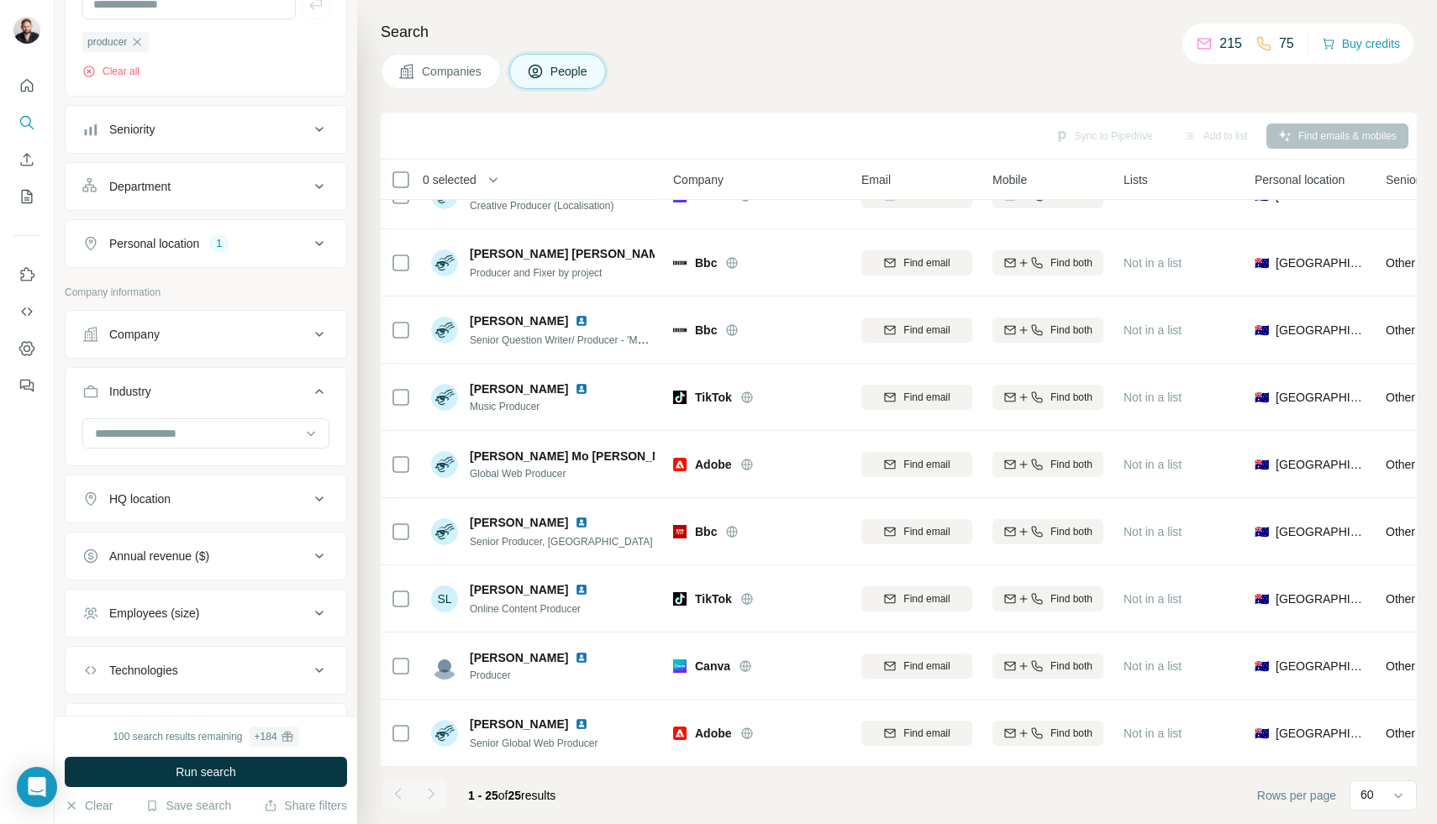
scroll to position [451, 0]
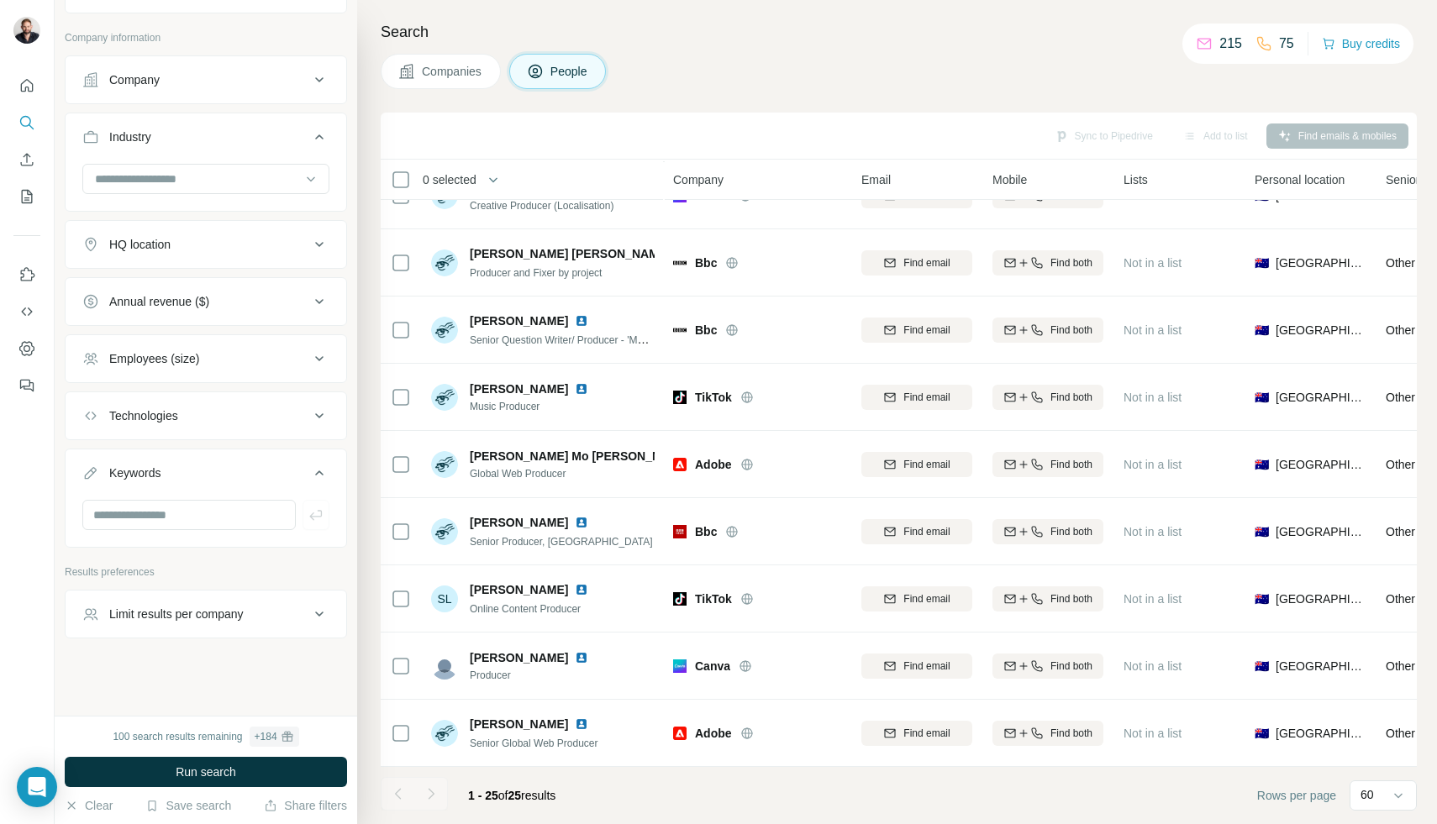
click at [164, 614] on div "Limit results per company" at bounding box center [176, 614] width 134 height 17
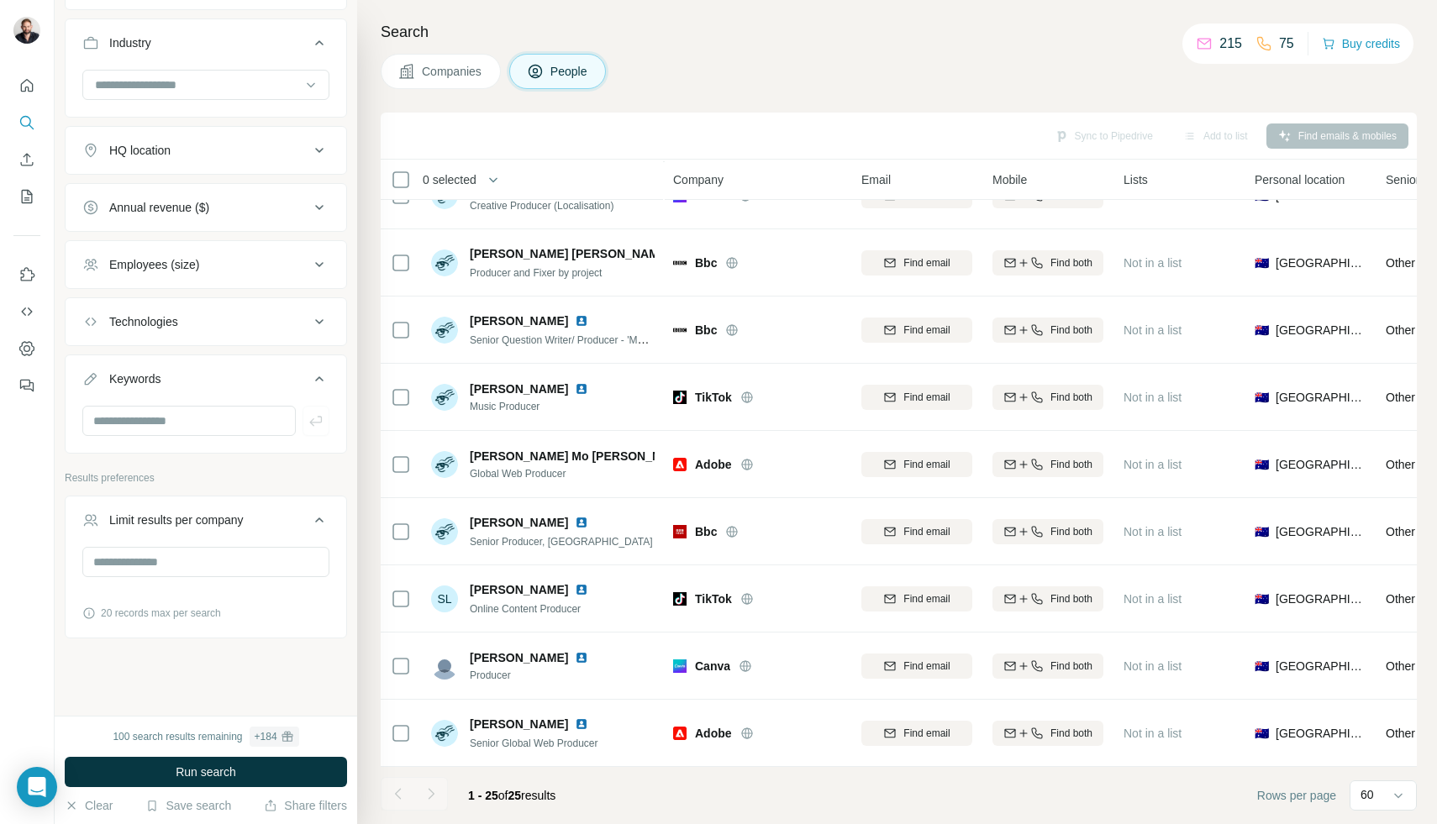
click at [216, 515] on div "Limit results per company" at bounding box center [176, 520] width 134 height 17
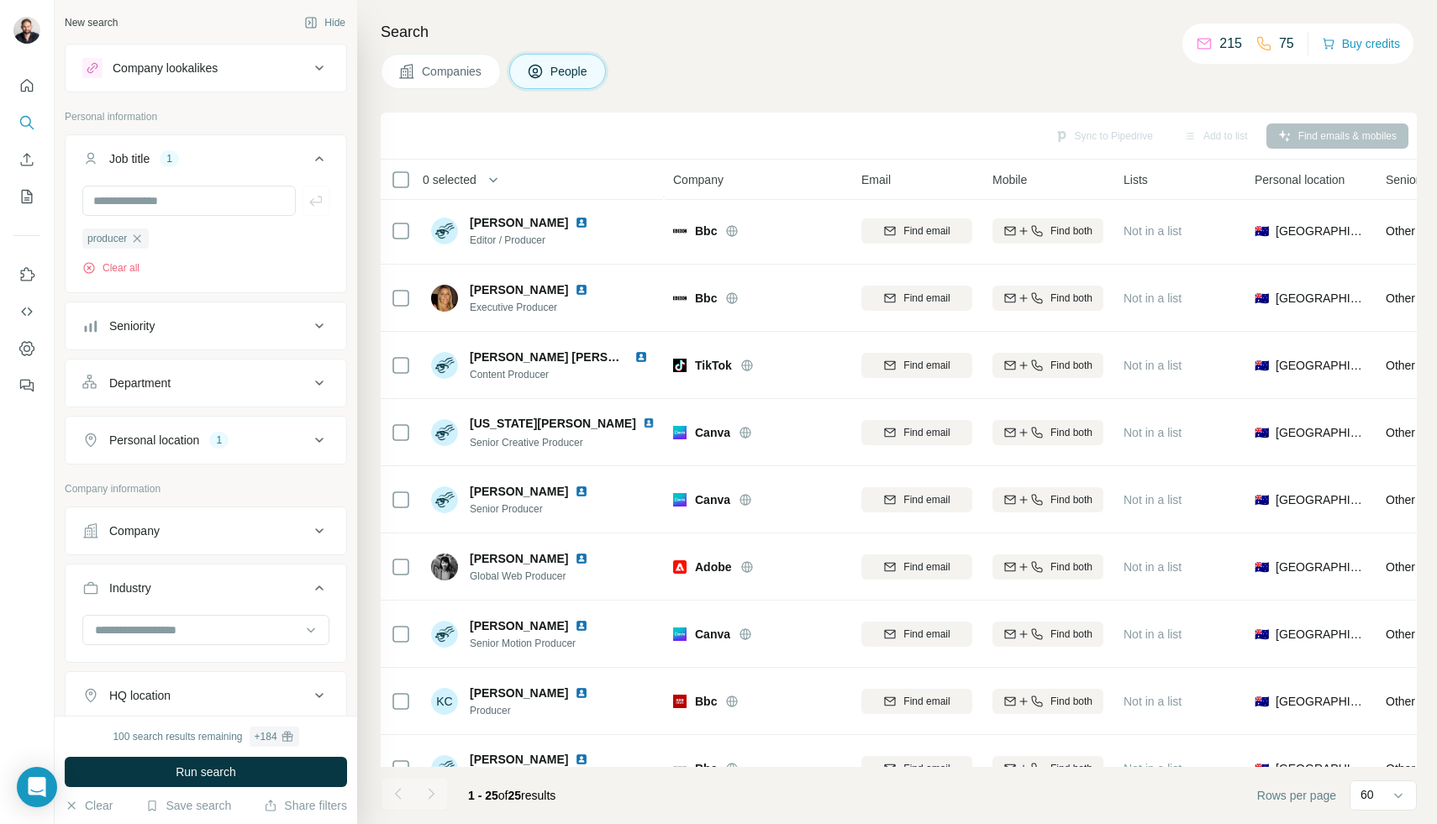
scroll to position [197, 0]
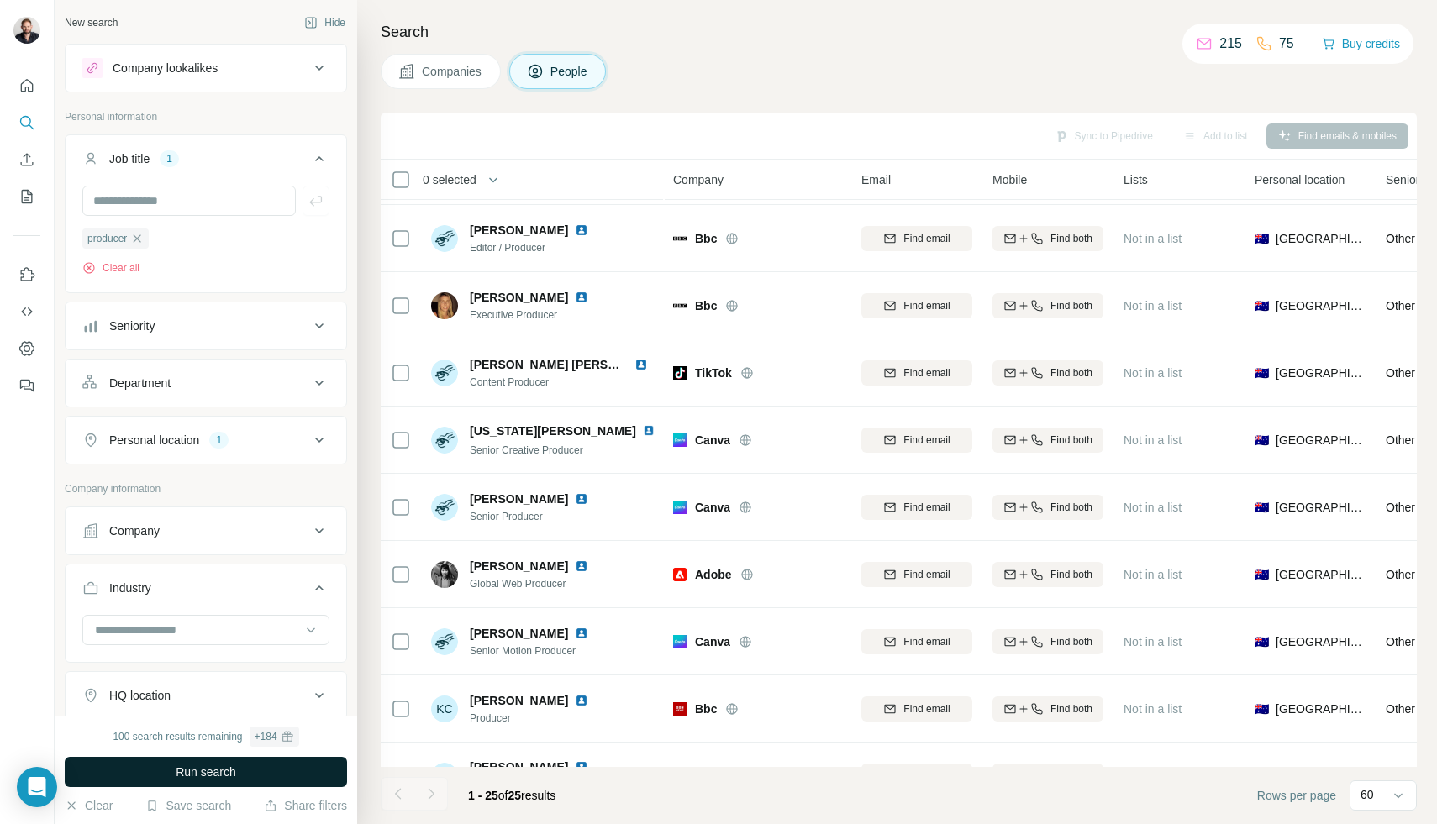
click at [237, 776] on button "Run search" at bounding box center [206, 772] width 282 height 30
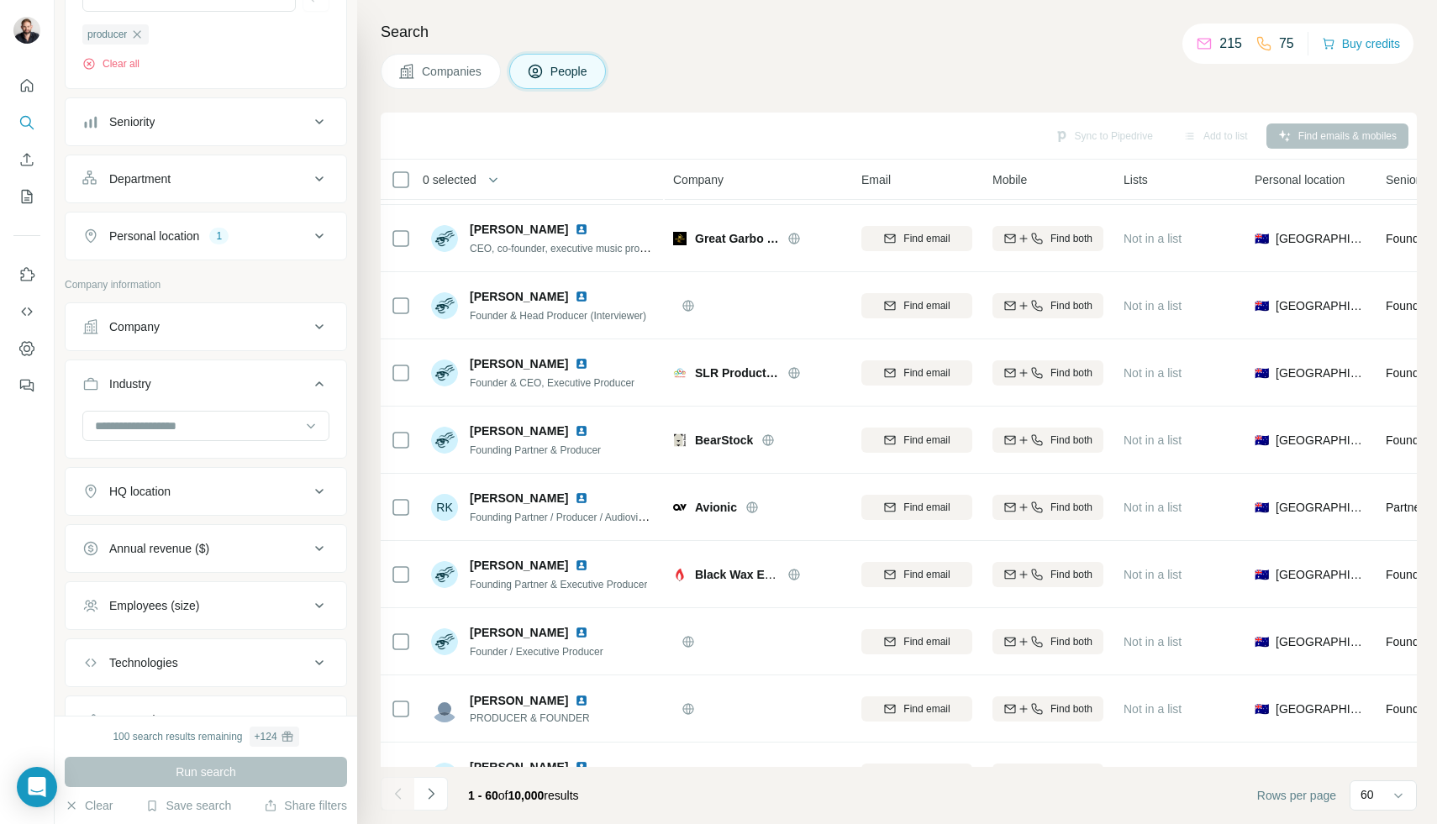
scroll to position [192, 0]
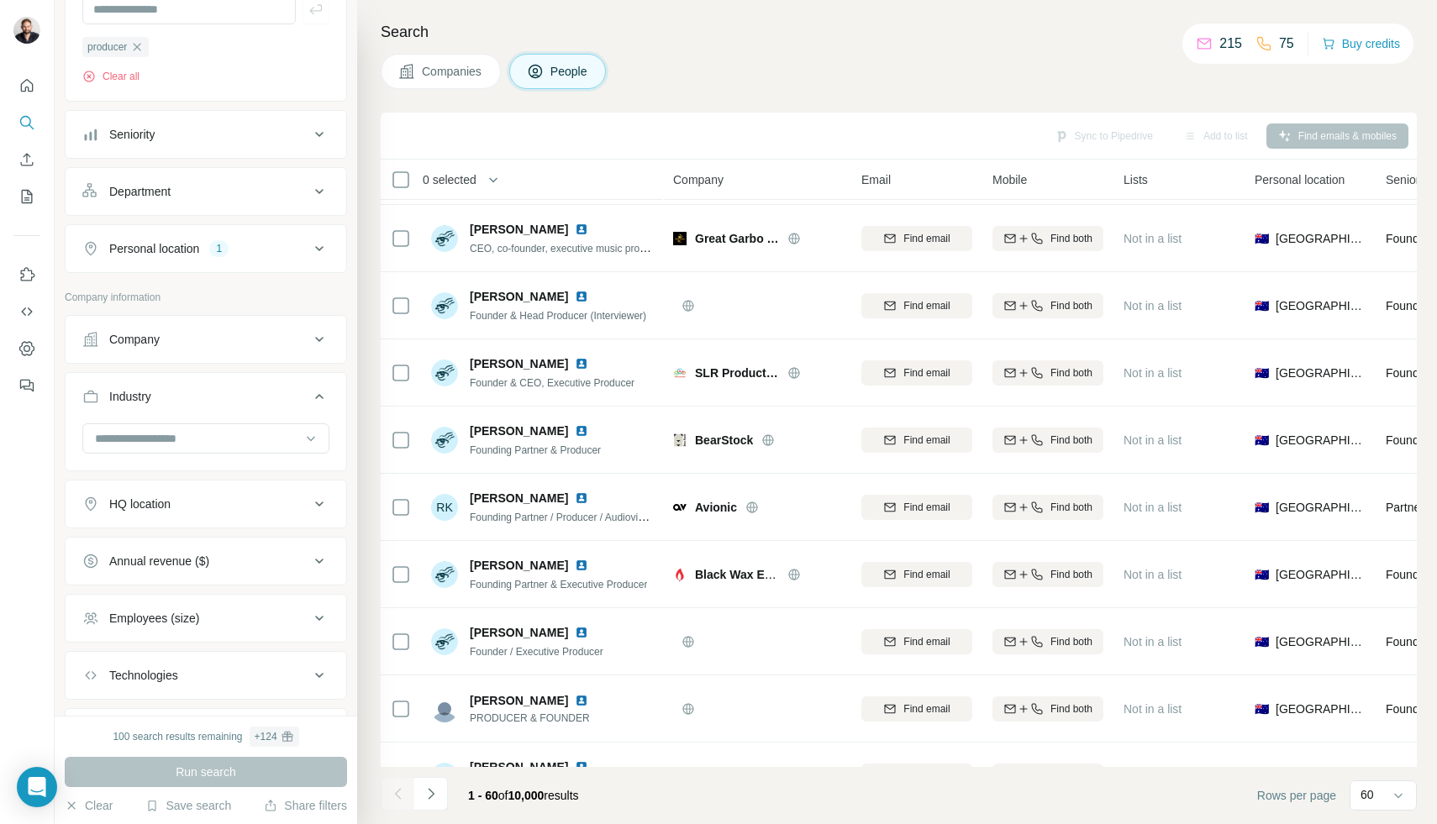
click at [176, 614] on div "Employees (size)" at bounding box center [154, 618] width 90 height 17
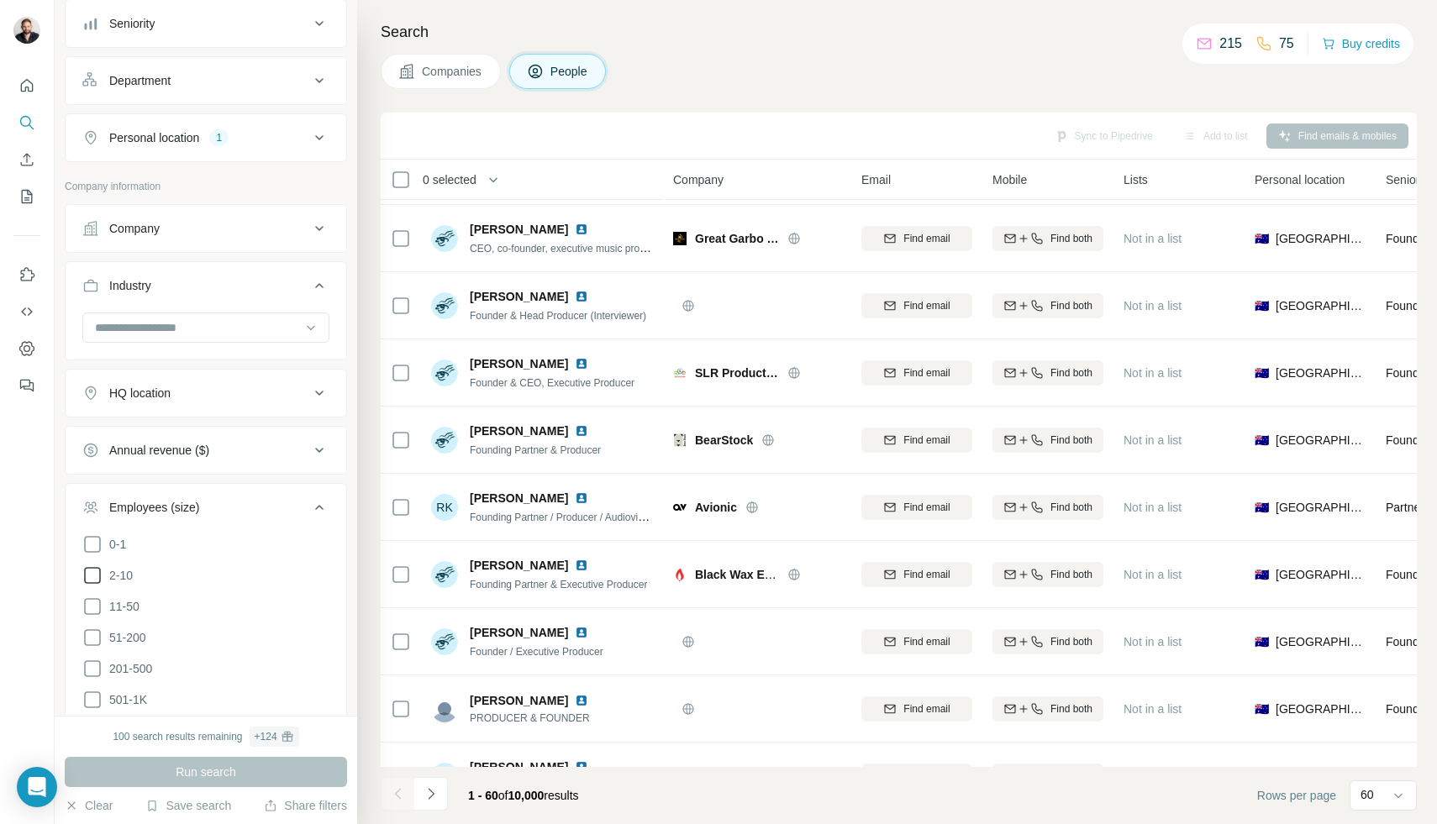
click at [90, 582] on icon at bounding box center [92, 575] width 17 height 17
click at [92, 598] on icon at bounding box center [92, 606] width 17 height 17
click at [91, 636] on icon at bounding box center [92, 638] width 20 height 20
click at [91, 676] on icon at bounding box center [92, 669] width 20 height 20
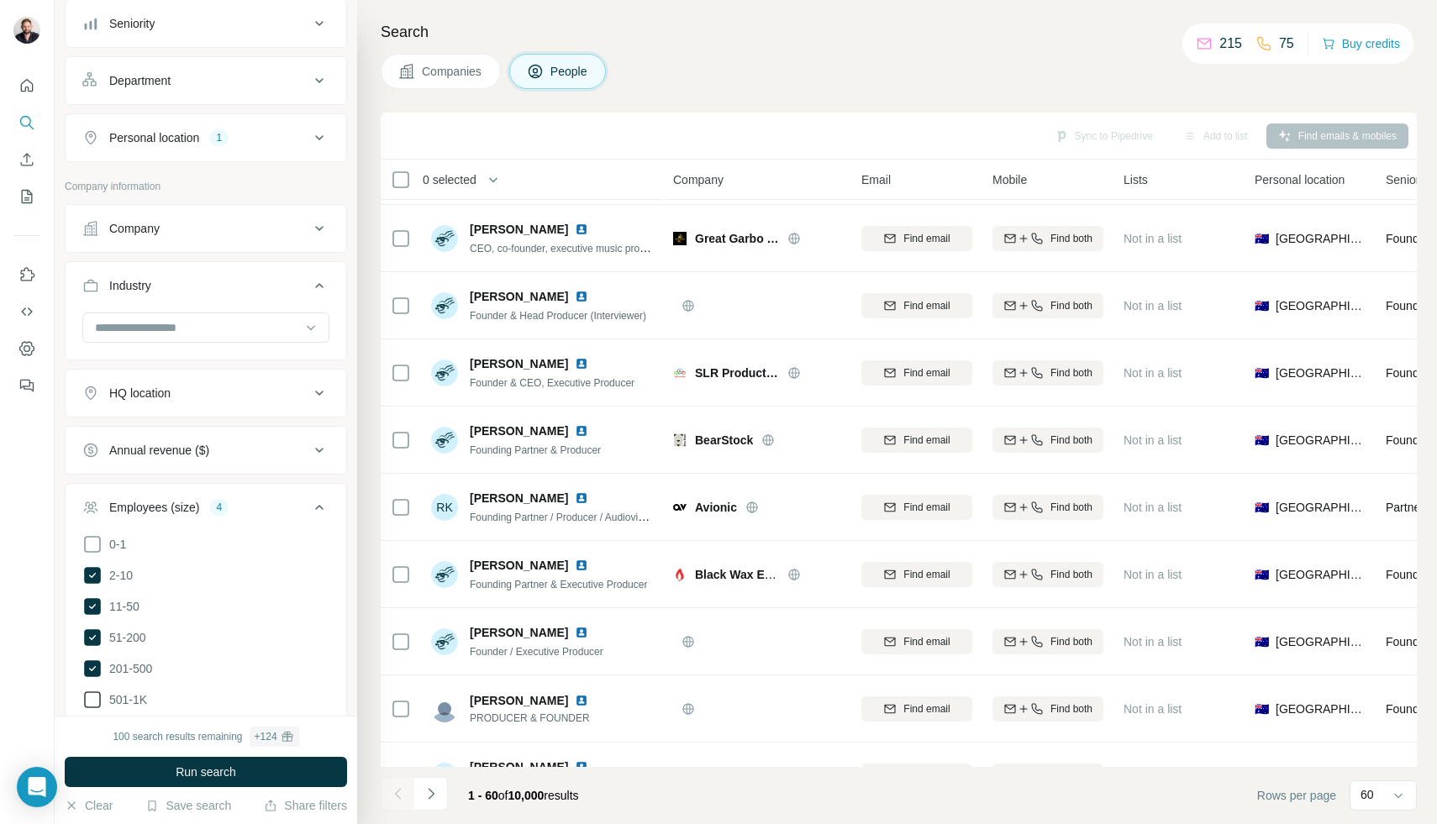
click at [91, 696] on icon at bounding box center [92, 700] width 20 height 20
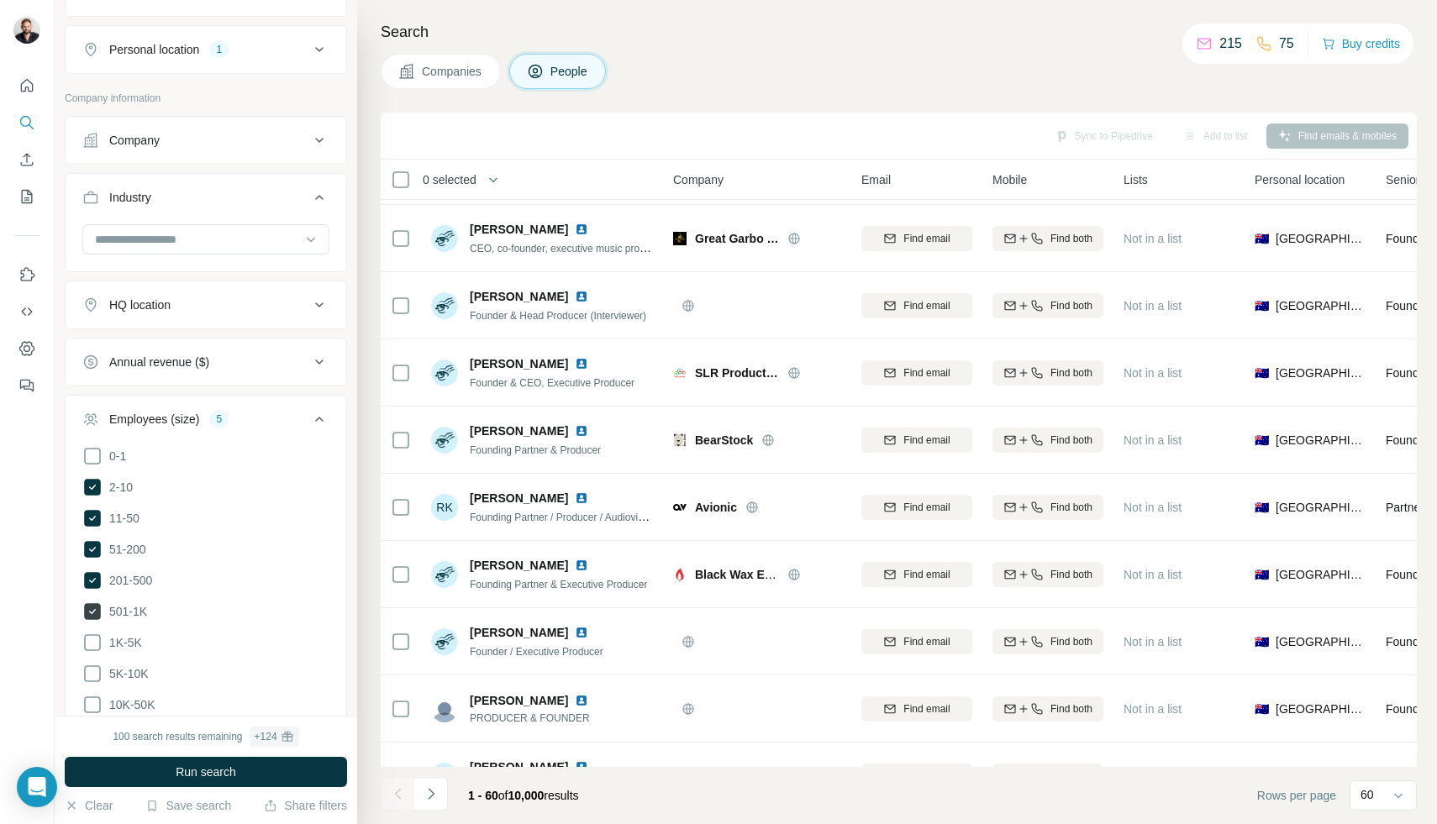
scroll to position [392, 0]
click at [90, 639] on icon at bounding box center [92, 642] width 20 height 20
click at [92, 672] on icon at bounding box center [92, 673] width 20 height 20
click at [92, 699] on icon at bounding box center [92, 704] width 20 height 20
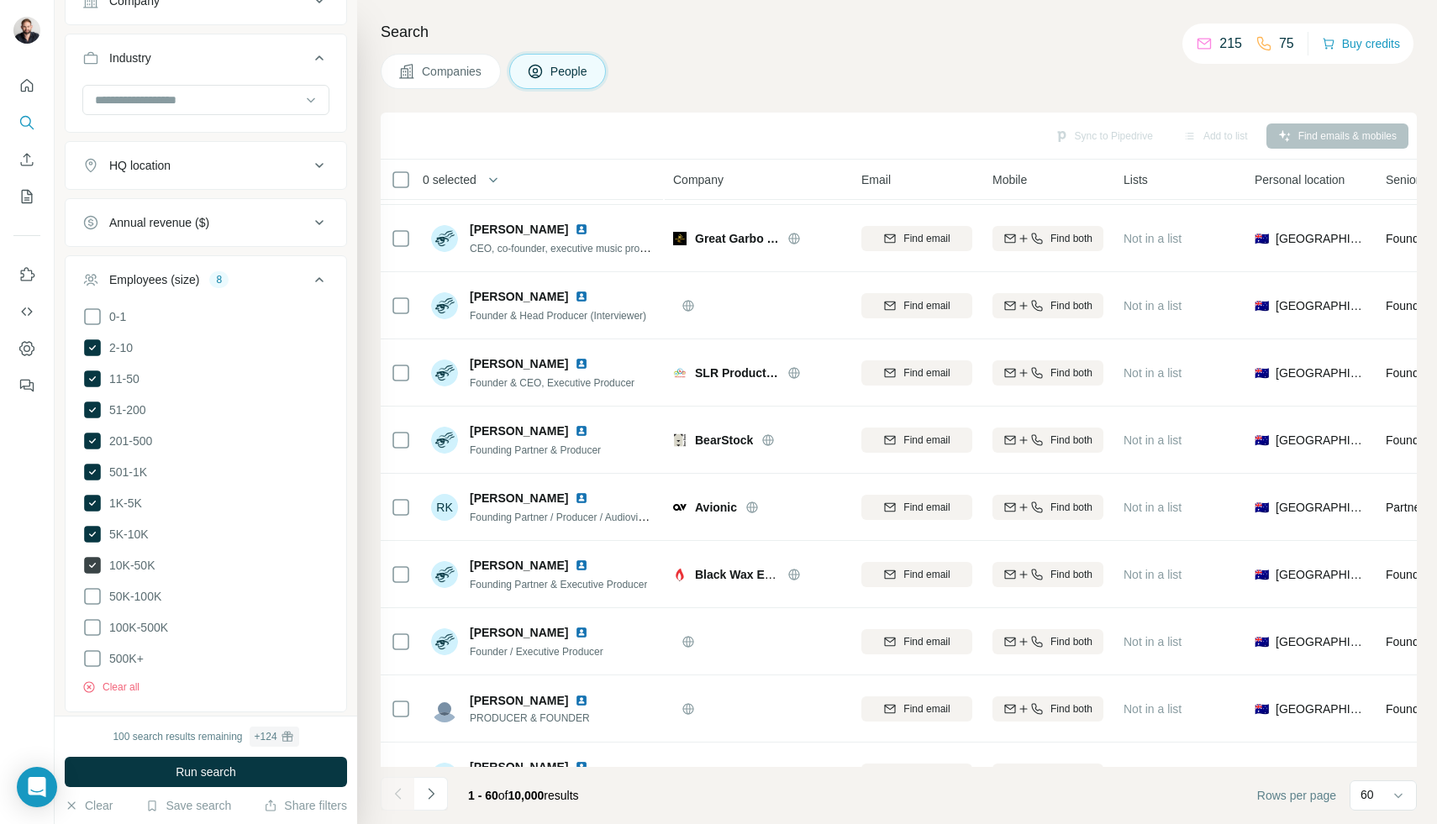
scroll to position [531, 0]
click at [97, 593] on icon at bounding box center [92, 596] width 20 height 20
click at [93, 623] on icon at bounding box center [92, 627] width 20 height 20
click at [93, 669] on div "Clear all" at bounding box center [205, 681] width 247 height 25
click at [92, 659] on icon at bounding box center [92, 658] width 20 height 20
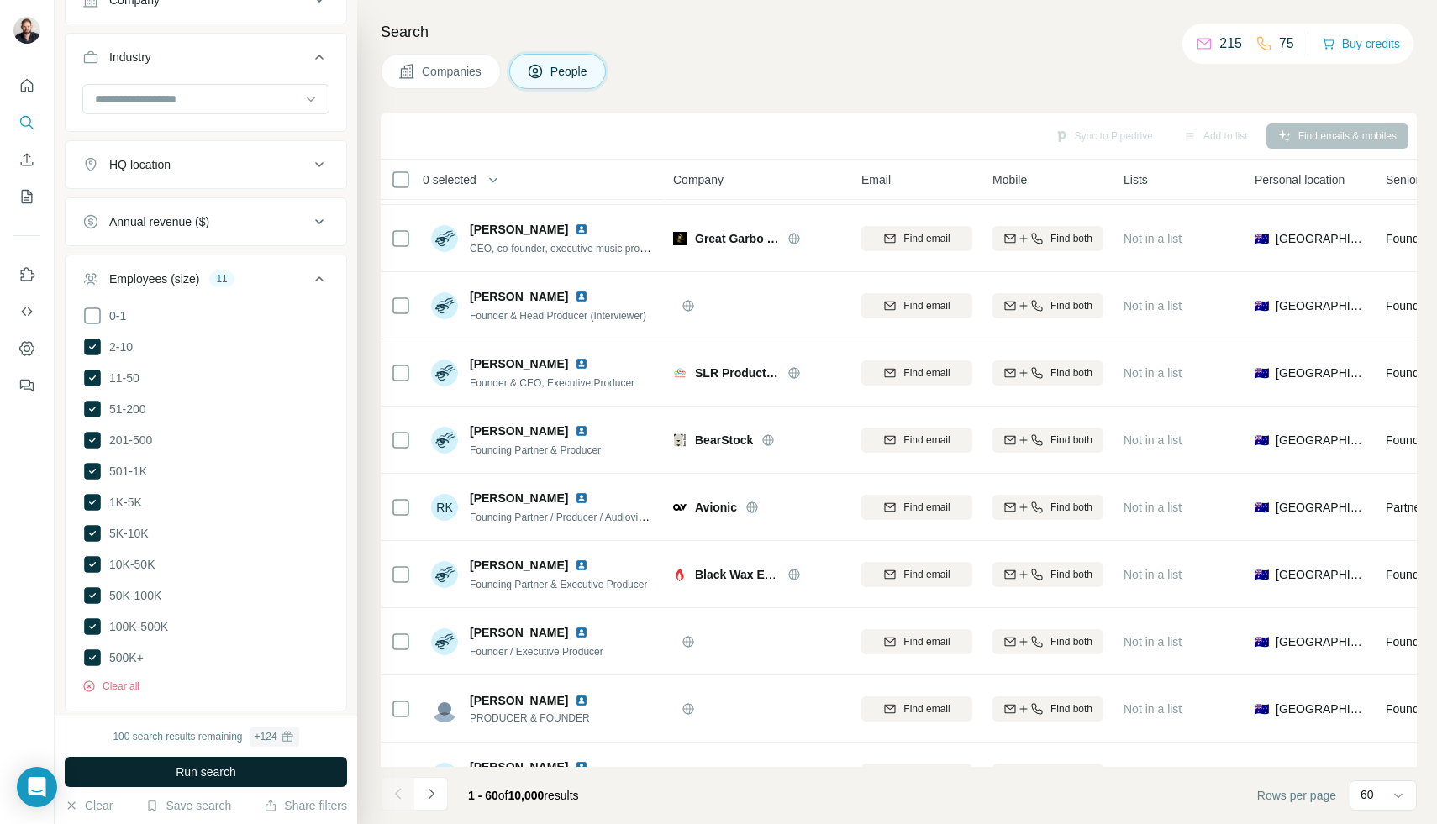
click at [187, 776] on span "Run search" at bounding box center [206, 772] width 61 height 17
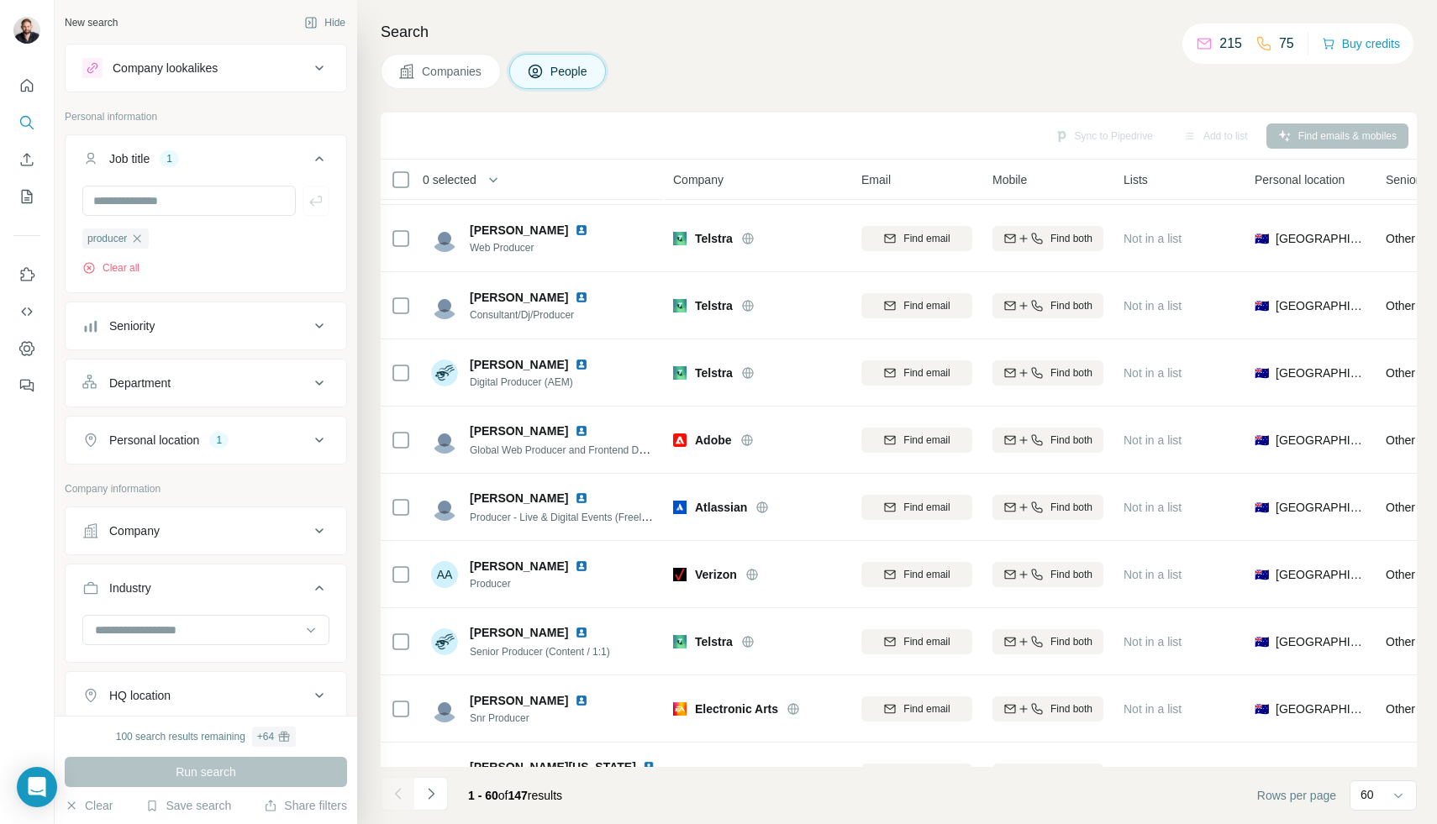
click at [220, 326] on div "Seniority" at bounding box center [195, 326] width 227 height 17
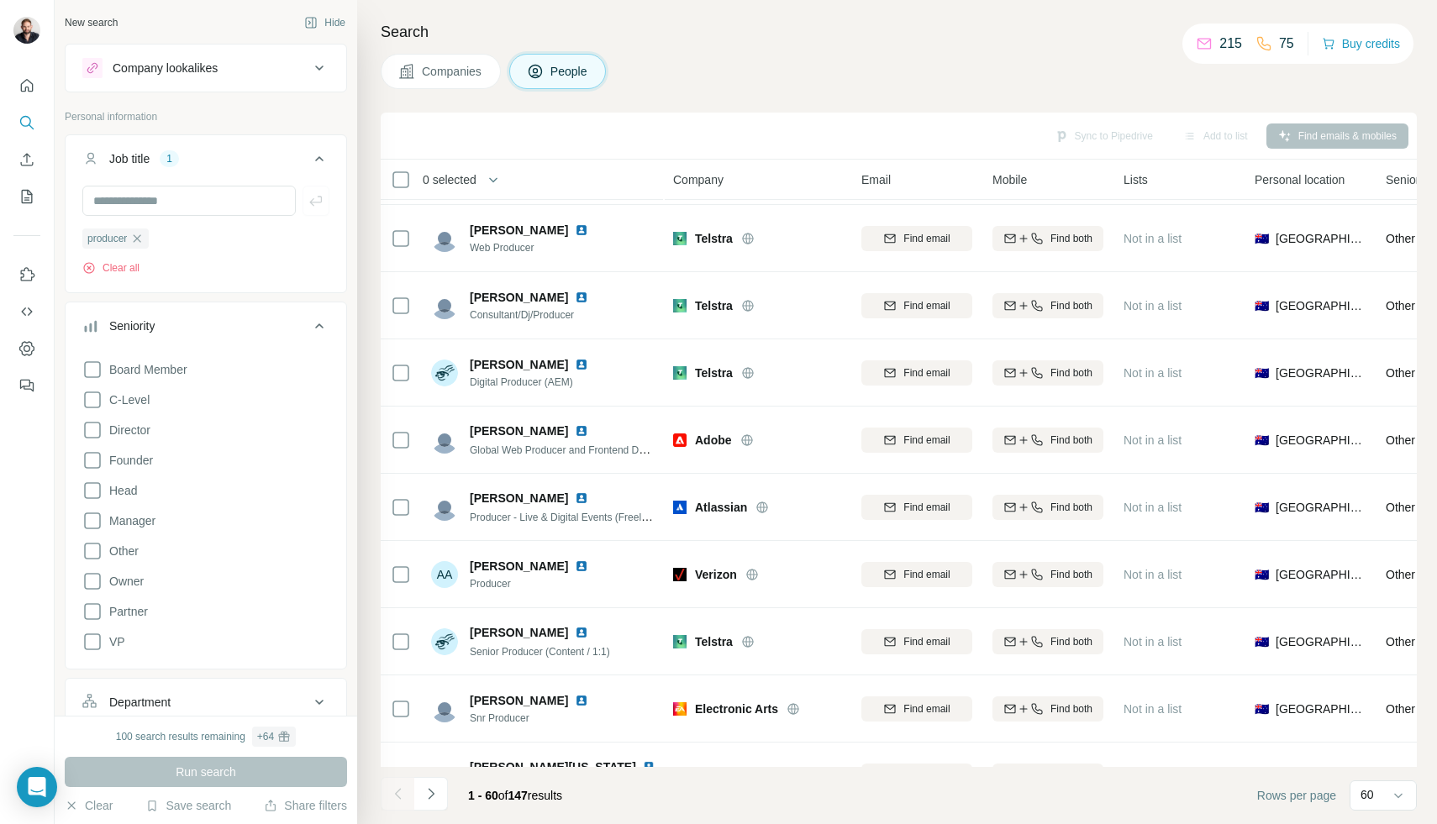
click at [220, 326] on div "Seniority" at bounding box center [195, 326] width 227 height 17
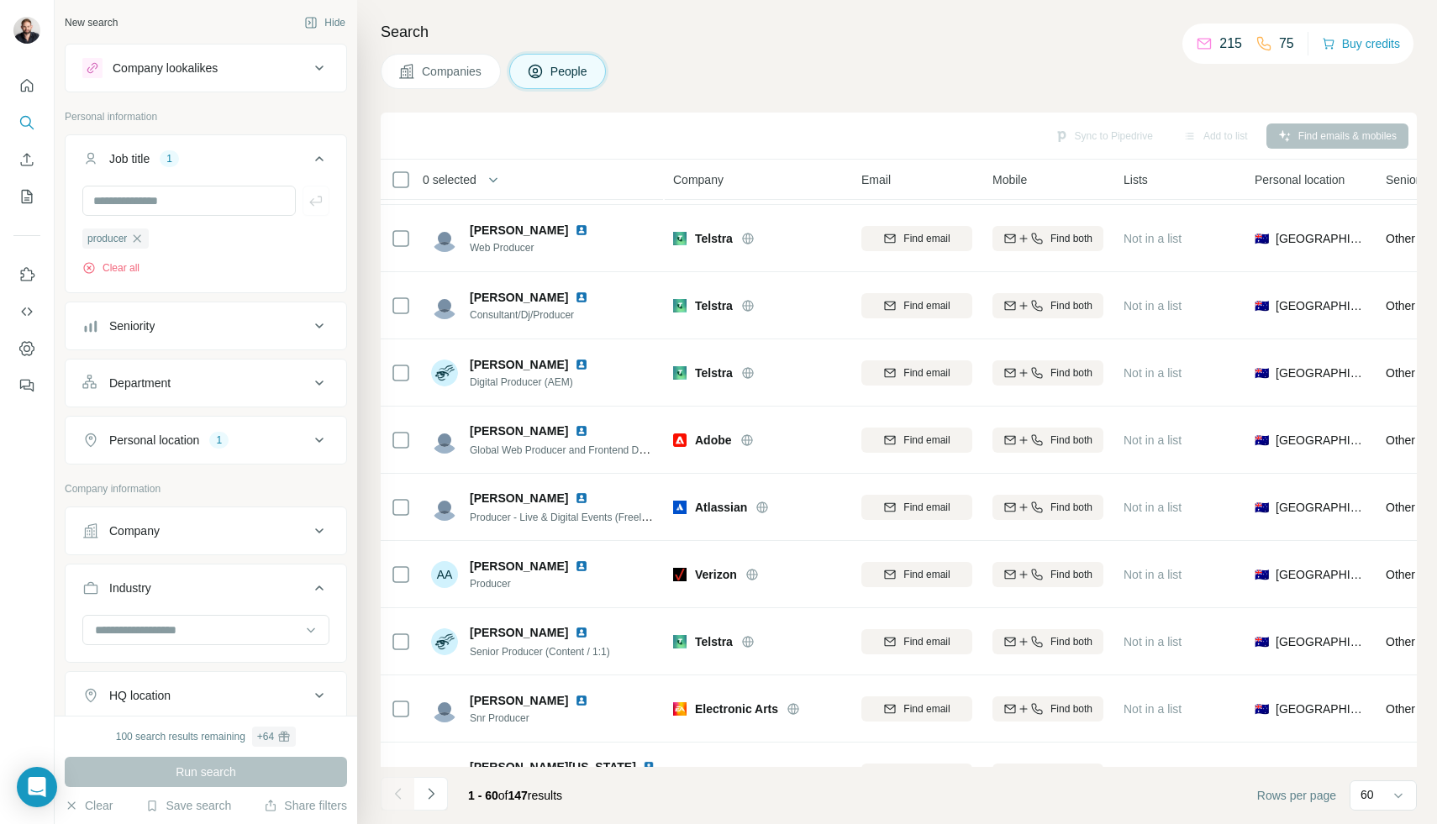
click at [223, 408] on ul "Job title 1 producer Clear all Seniority Department Personal location 1" at bounding box center [206, 299] width 282 height 330
click at [220, 425] on button "Personal location 1" at bounding box center [206, 440] width 281 height 40
click at [214, 438] on div "1" at bounding box center [218, 440] width 19 height 15
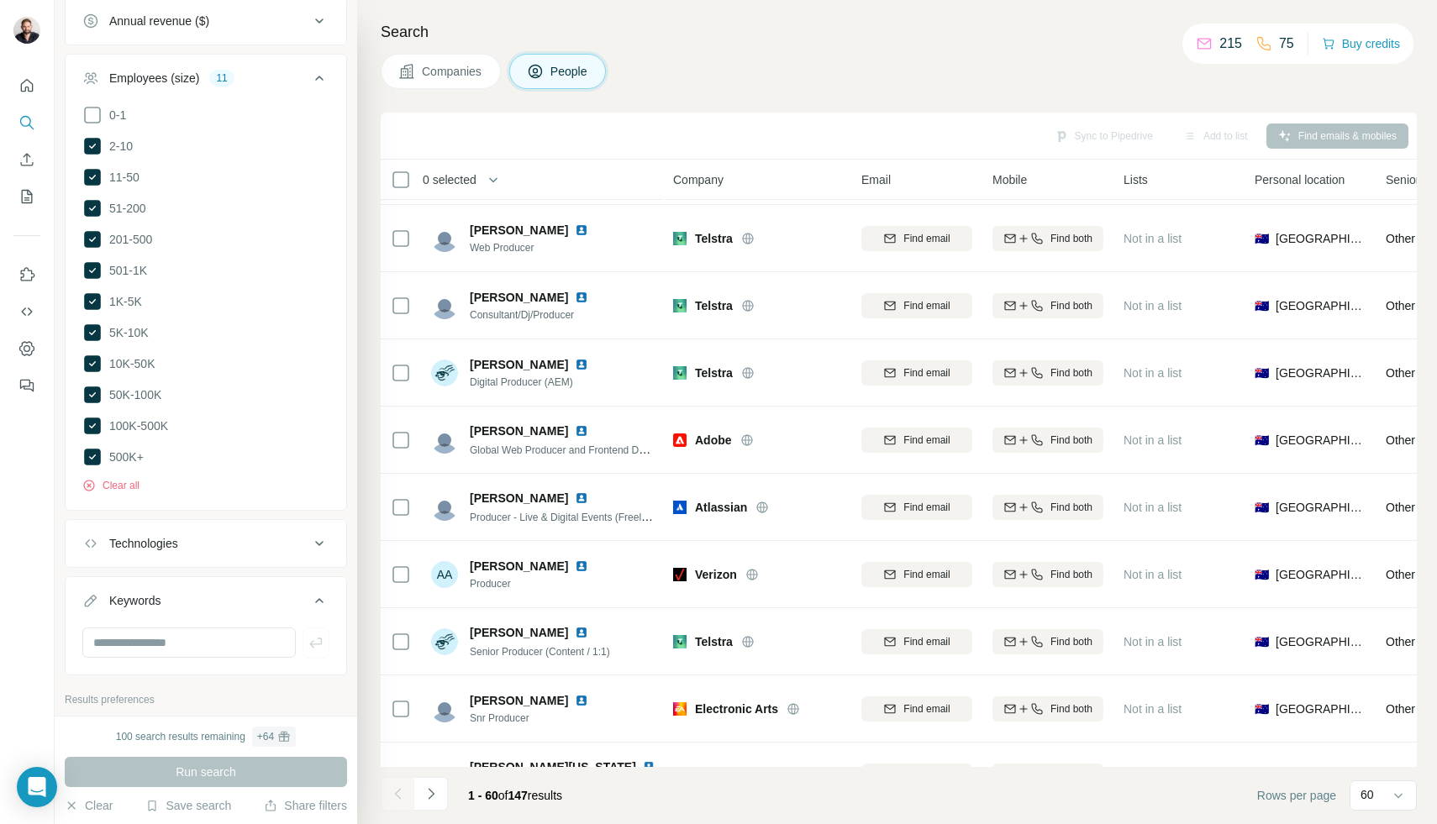
scroll to position [706, 0]
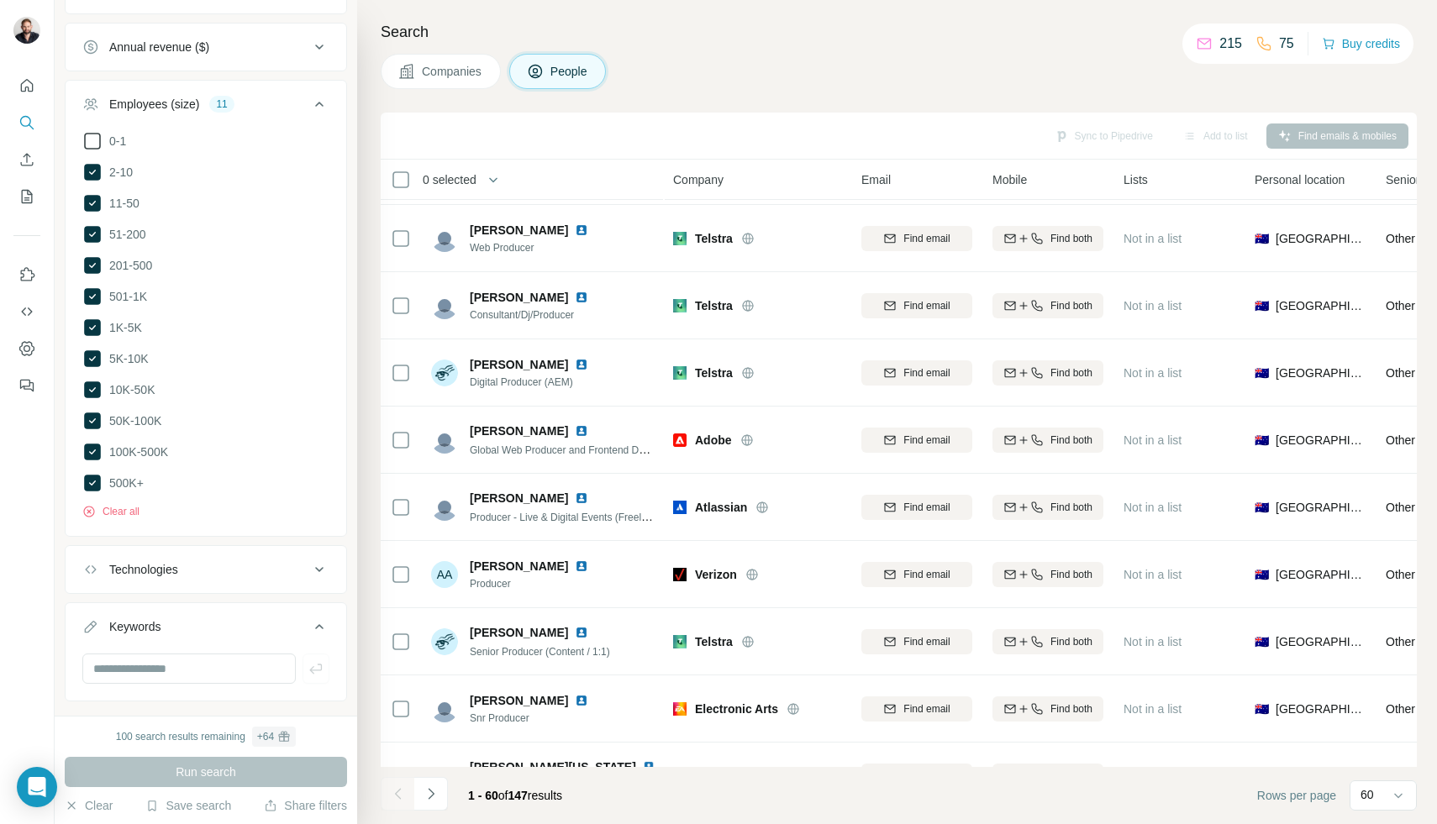
click at [85, 139] on icon at bounding box center [92, 141] width 20 height 20
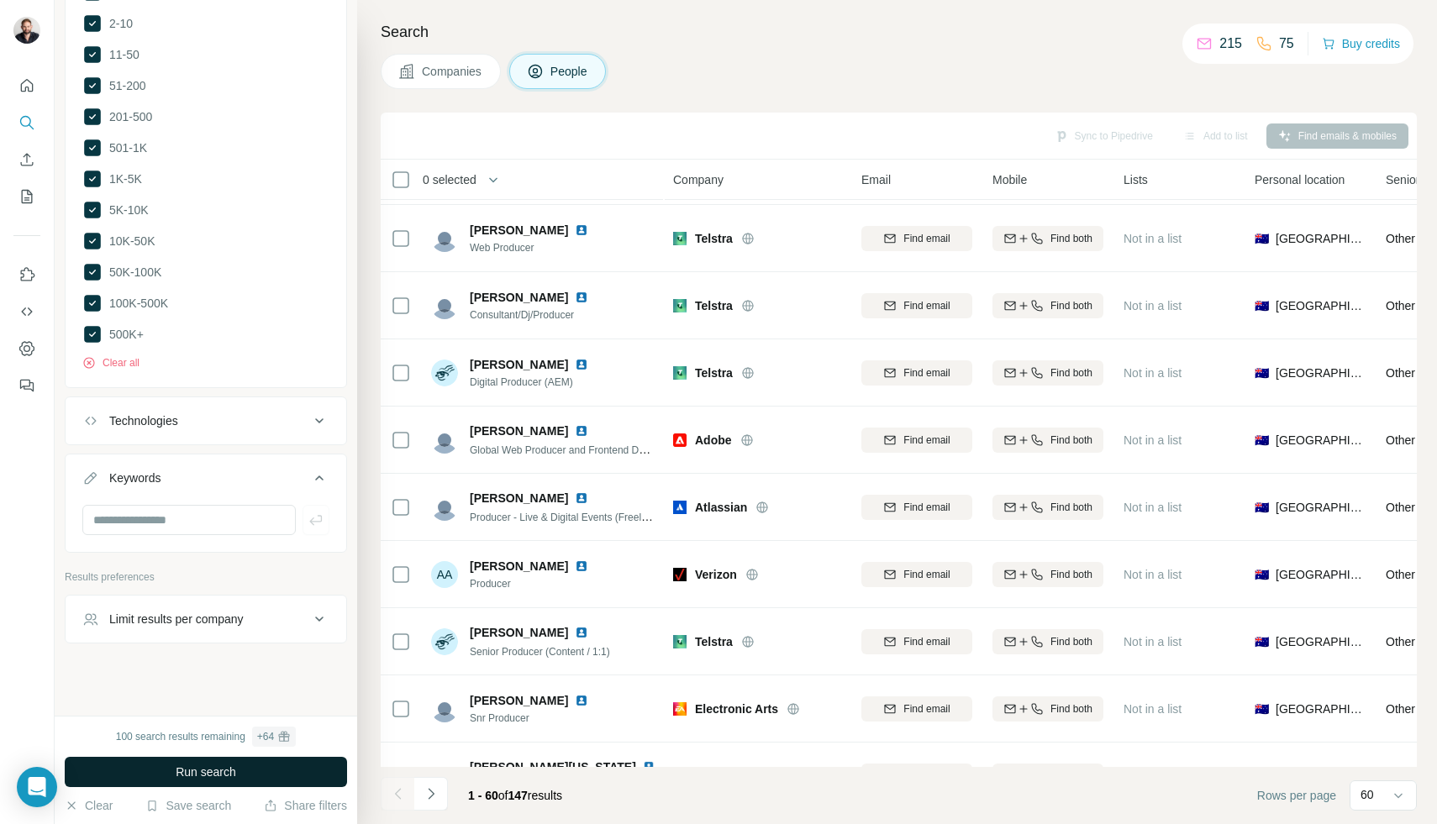
click at [220, 774] on span "Run search" at bounding box center [206, 772] width 61 height 17
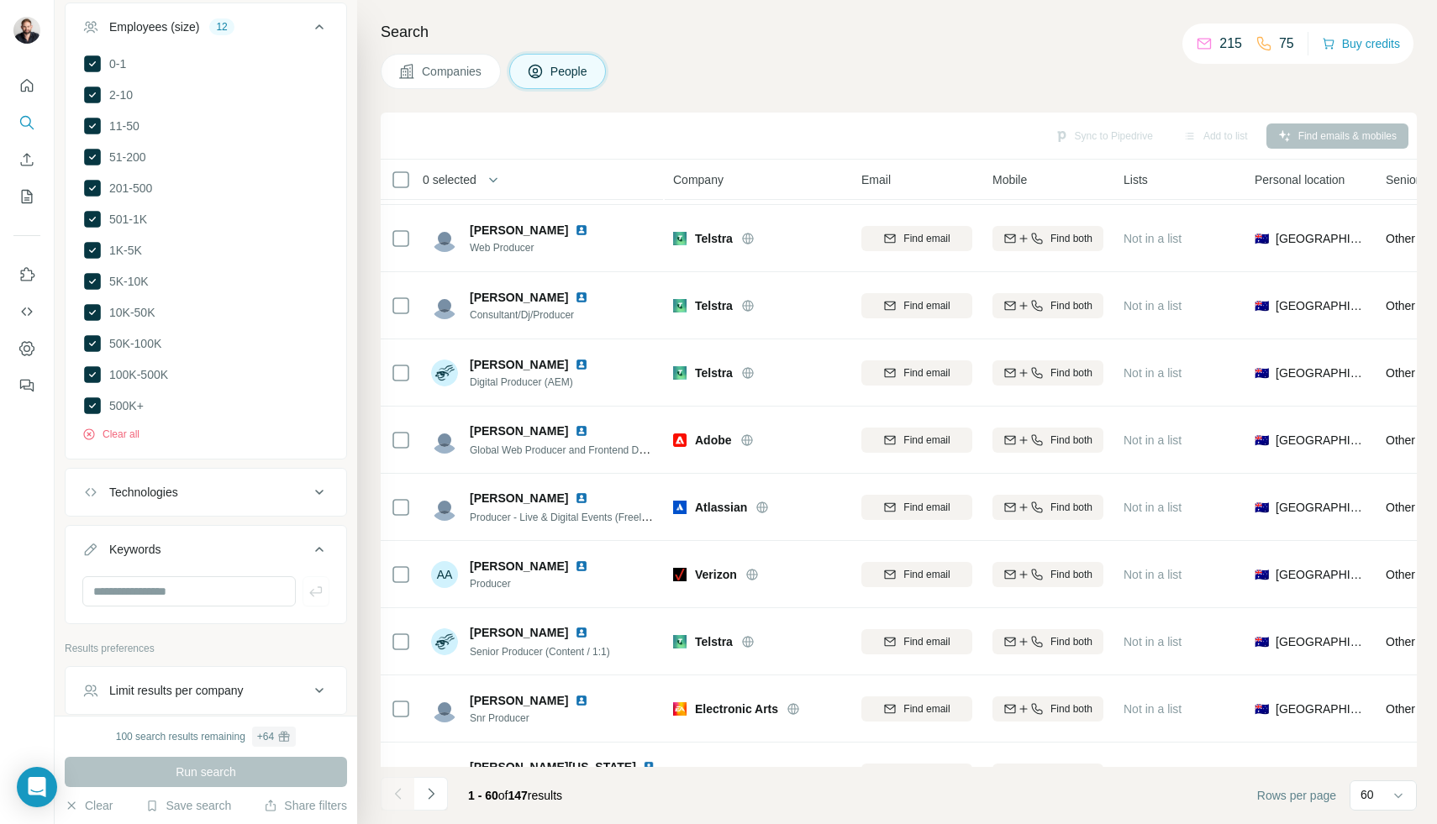
scroll to position [771, 0]
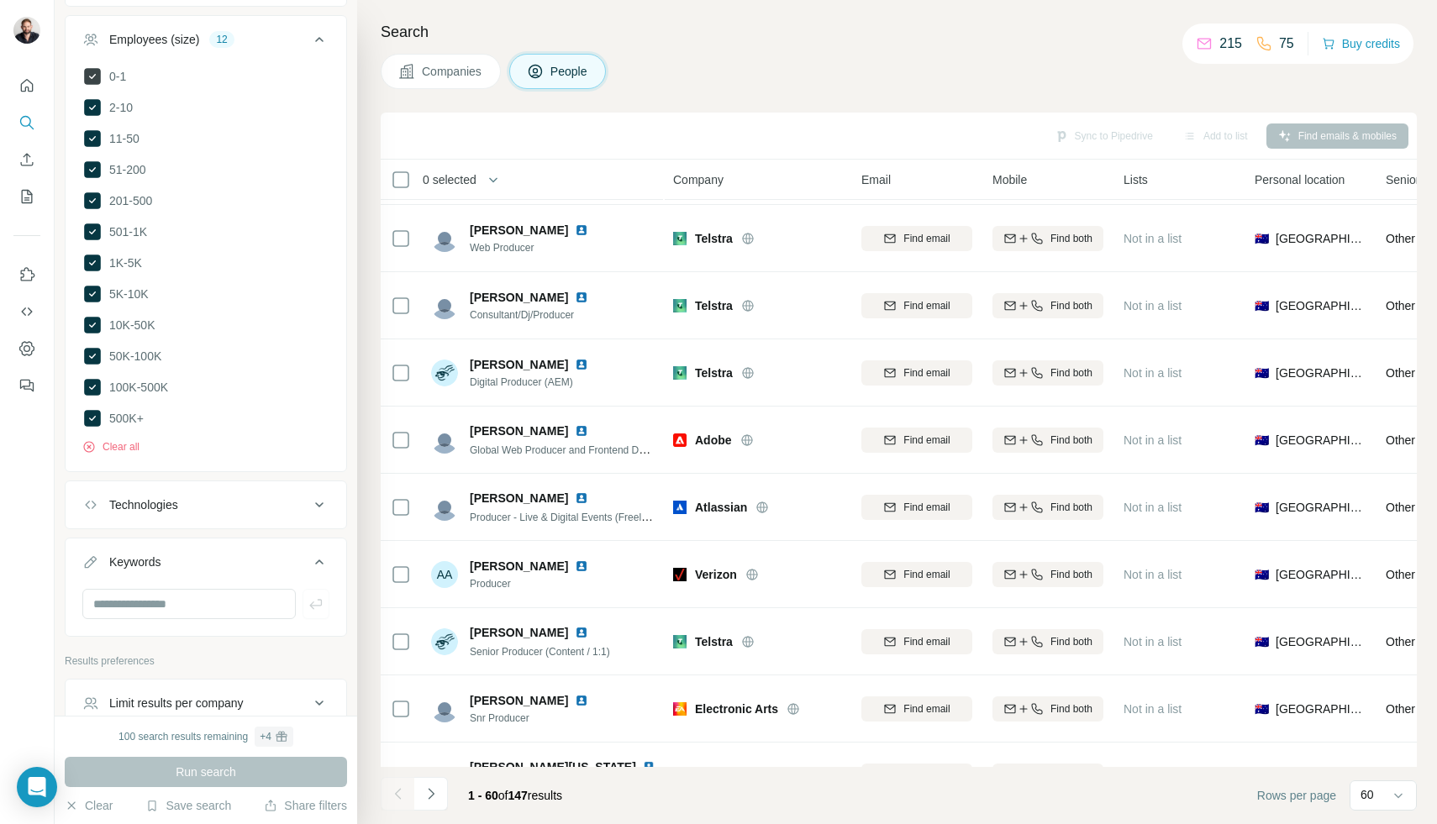
click at [89, 77] on icon at bounding box center [92, 76] width 17 height 17
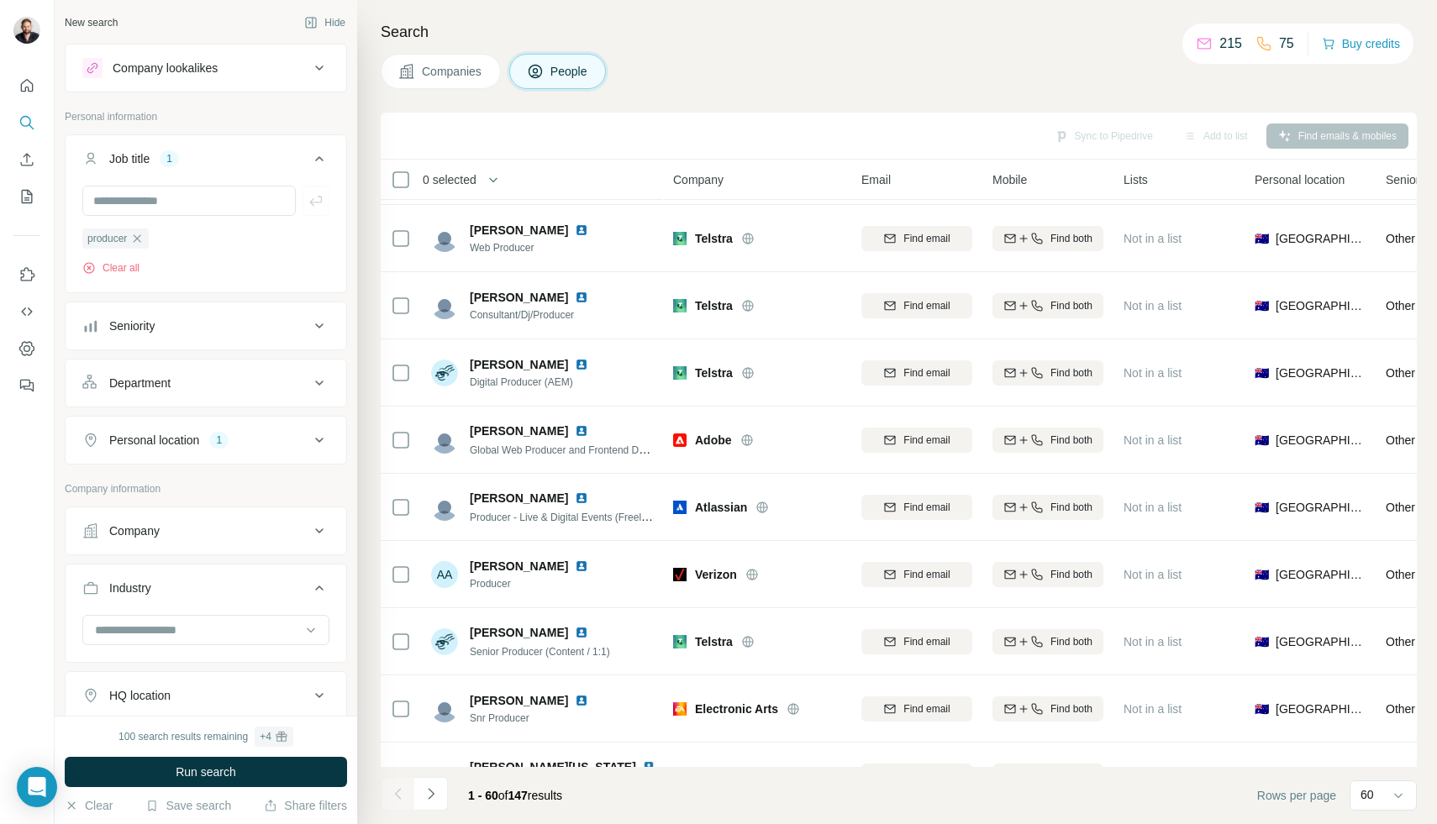
click at [725, 72] on div "Companies People" at bounding box center [899, 71] width 1036 height 35
